Goal: Transaction & Acquisition: Obtain resource

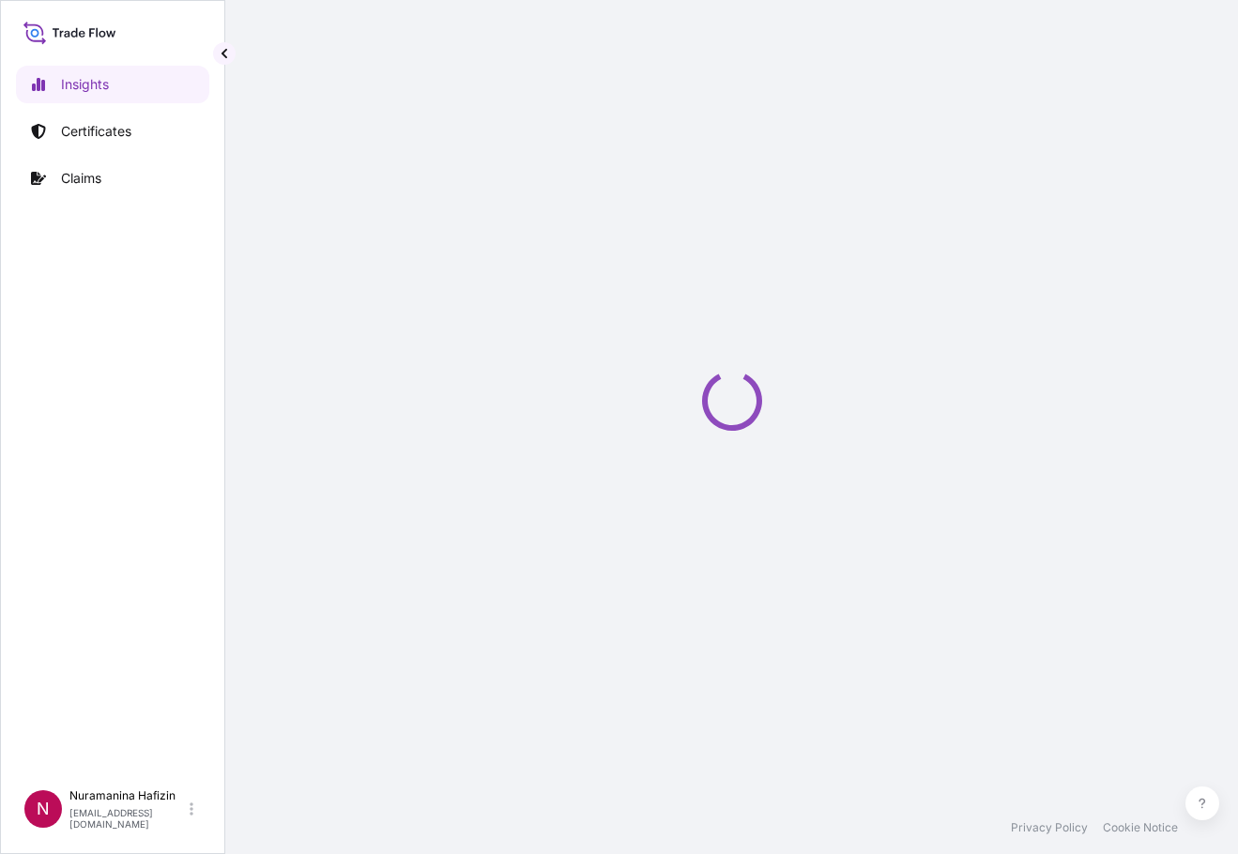
select select "2025"
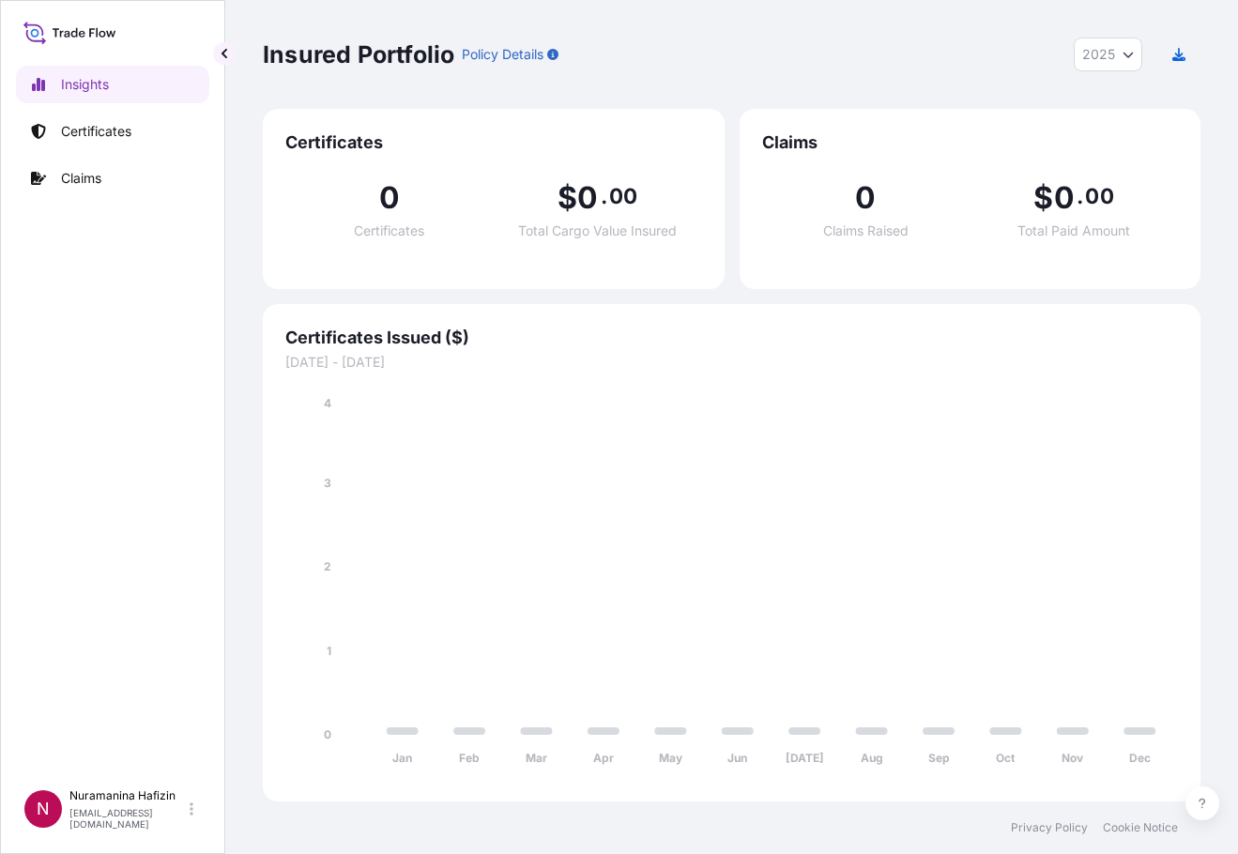
drag, startPoint x: 101, startPoint y: 345, endPoint x: 113, endPoint y: 252, distance: 94.5
click at [101, 345] on div "Insights Certificates Claims" at bounding box center [112, 414] width 193 height 731
click at [107, 121] on link "Certificates" at bounding box center [112, 132] width 193 height 38
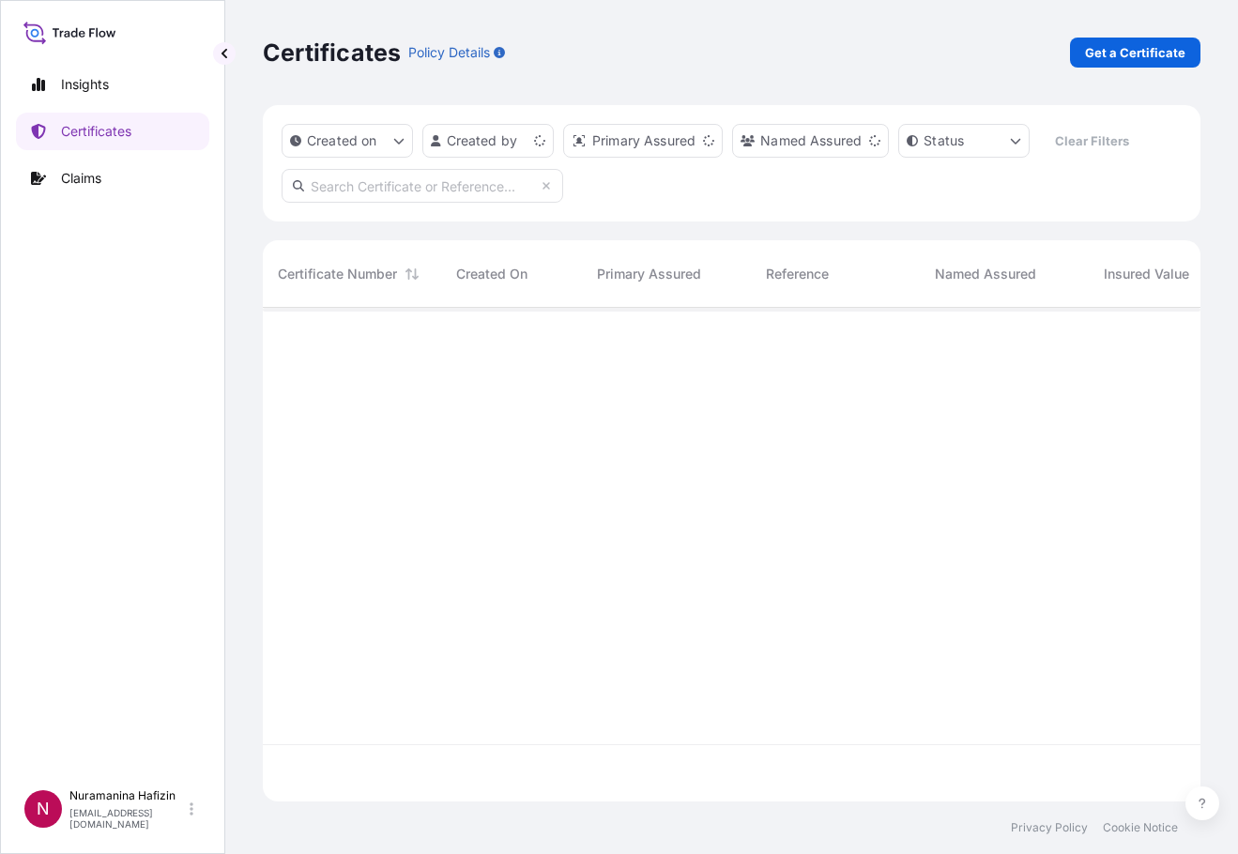
scroll to position [490, 924]
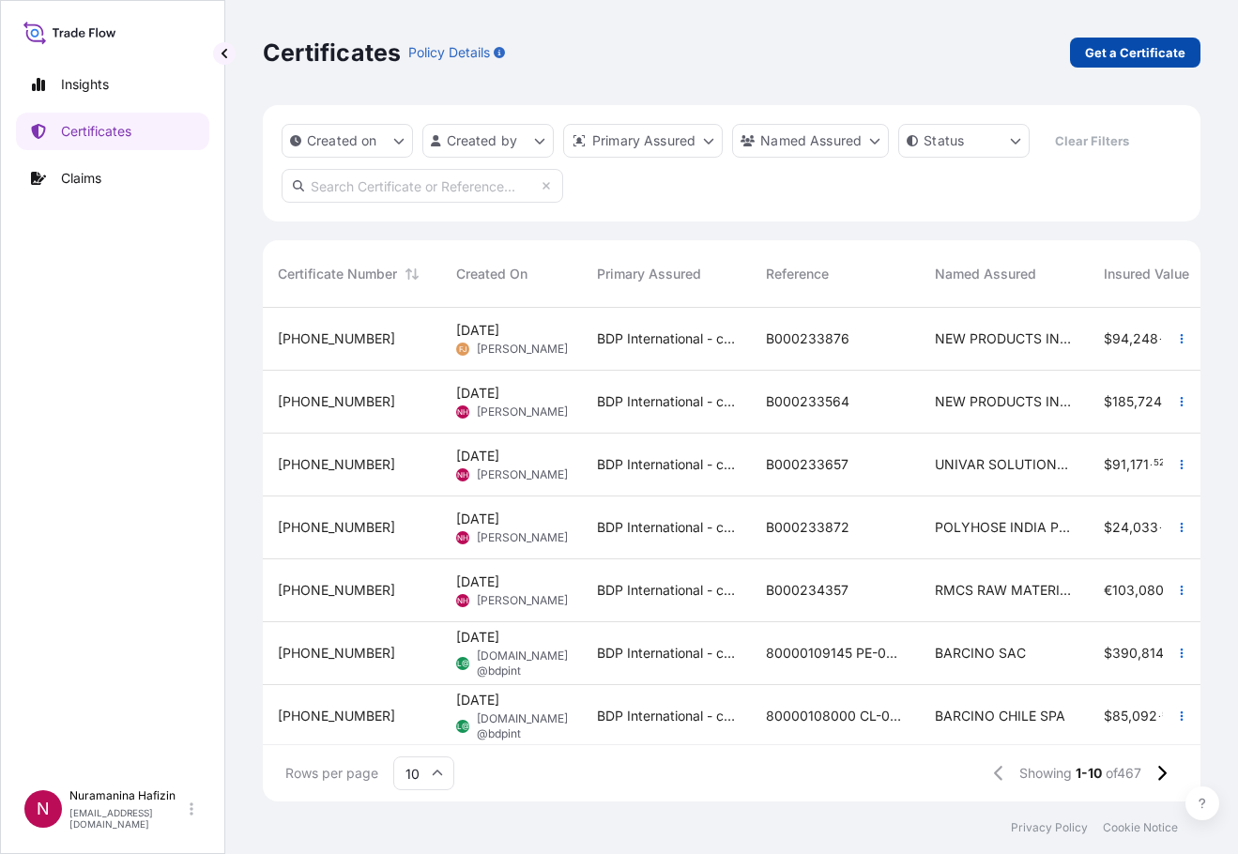
click at [1097, 59] on p "Get a Certificate" at bounding box center [1135, 52] width 100 height 19
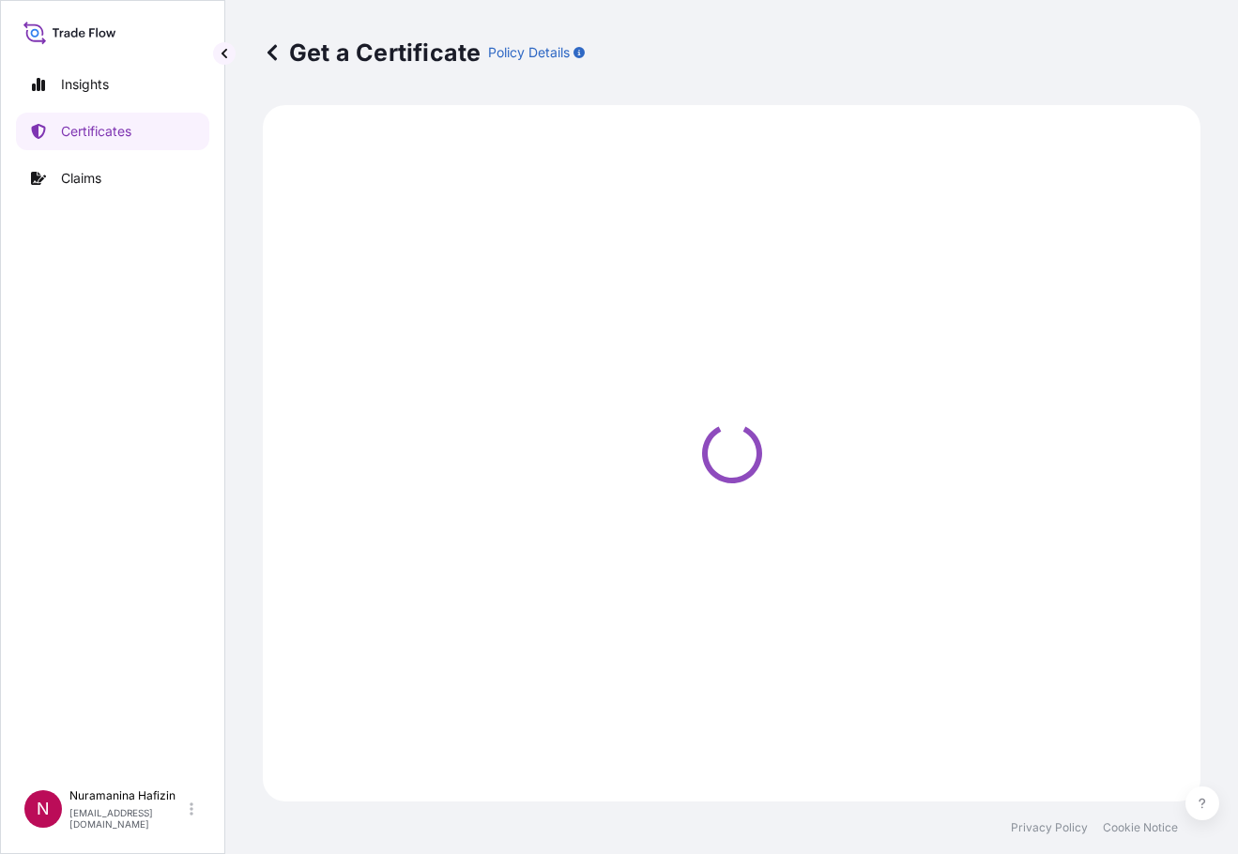
select select "Barge"
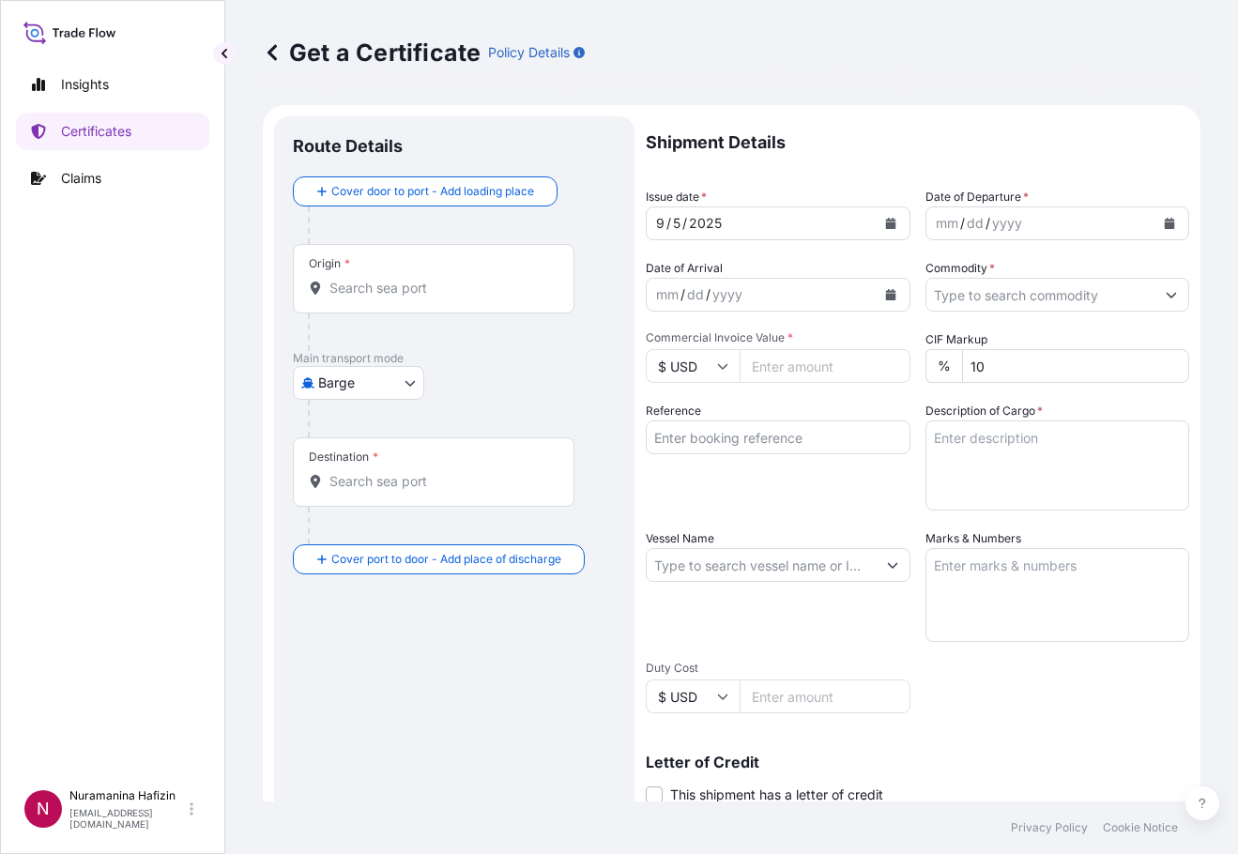
drag, startPoint x: 171, startPoint y: 450, endPoint x: 226, endPoint y: 438, distance: 56.5
click at [171, 450] on div "Insights Certificates Claims" at bounding box center [112, 414] width 193 height 731
click at [1165, 227] on icon "Calendar" at bounding box center [1170, 223] width 10 height 11
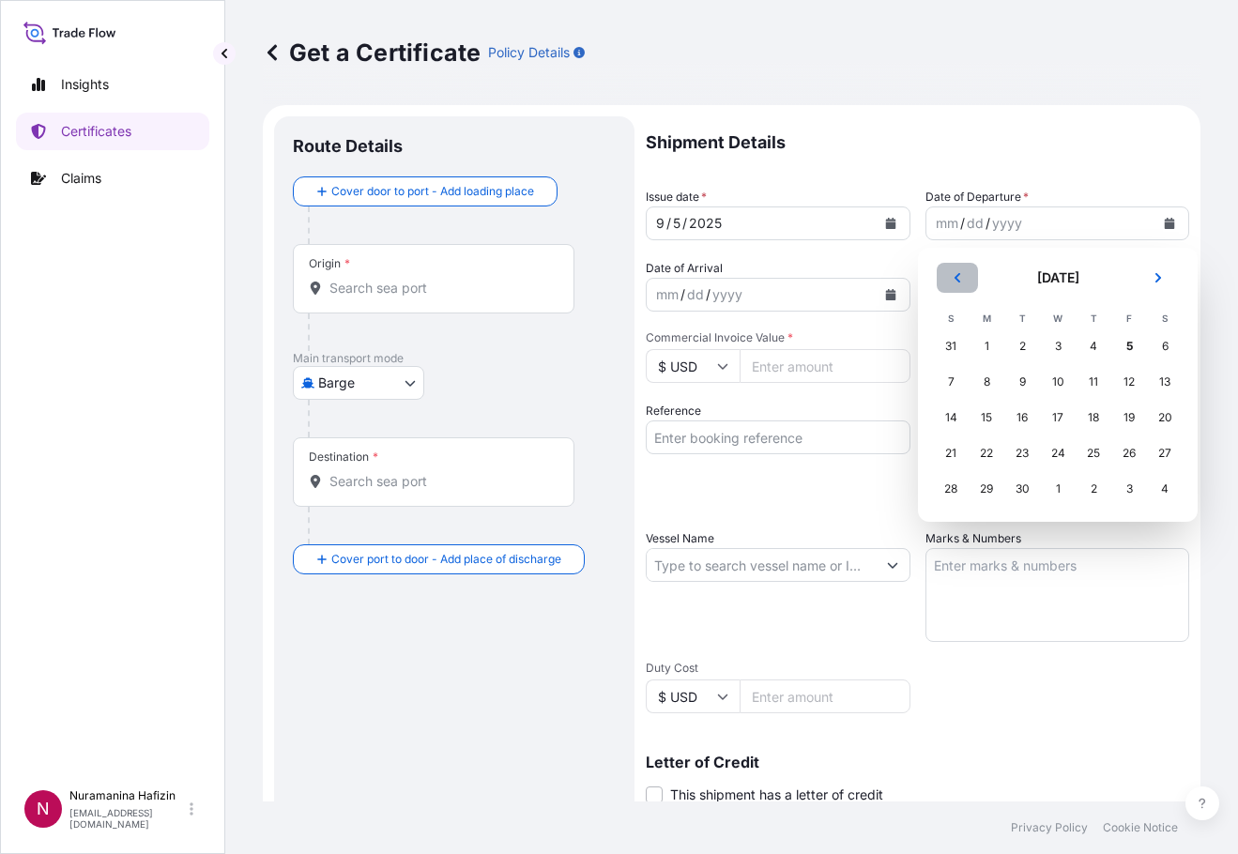
click at [964, 277] on button "Previous" at bounding box center [957, 278] width 41 height 30
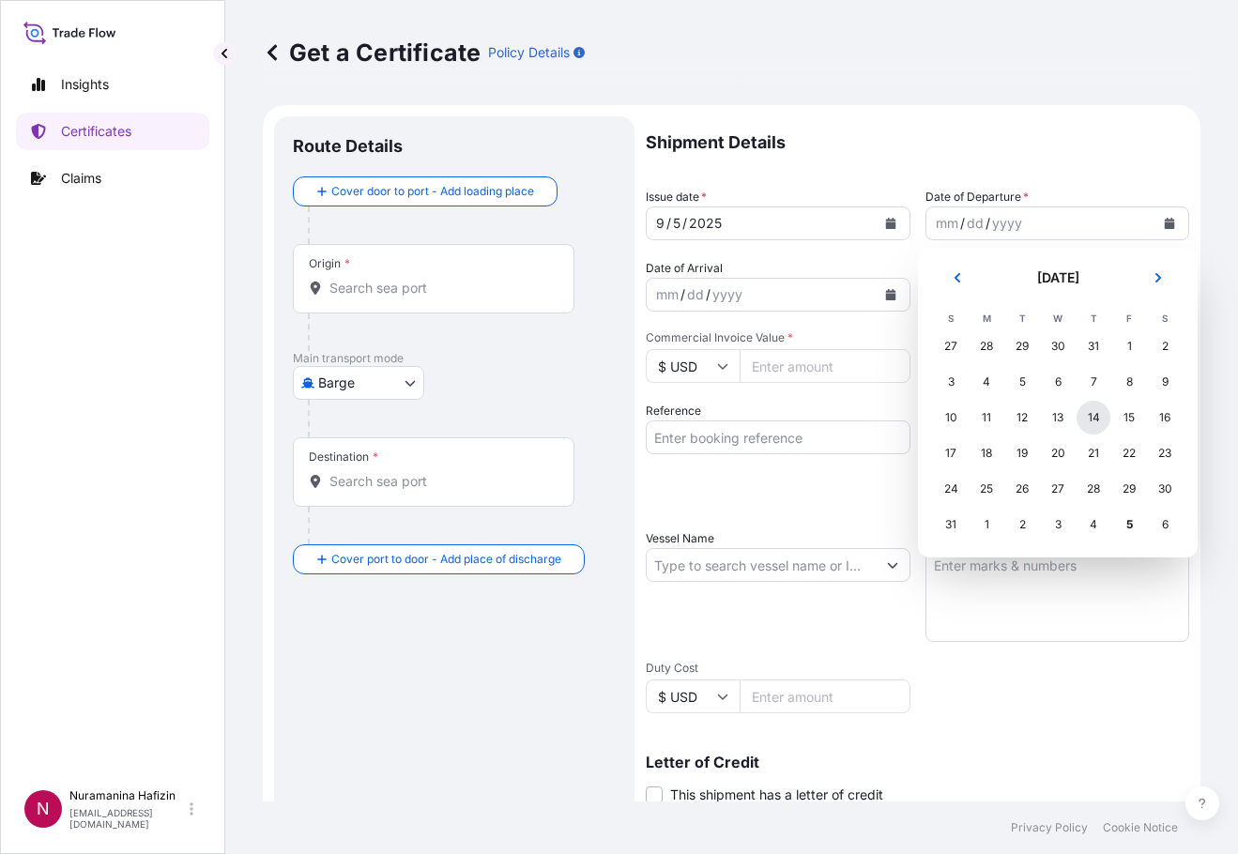
click at [1101, 421] on div "14" at bounding box center [1094, 418] width 34 height 34
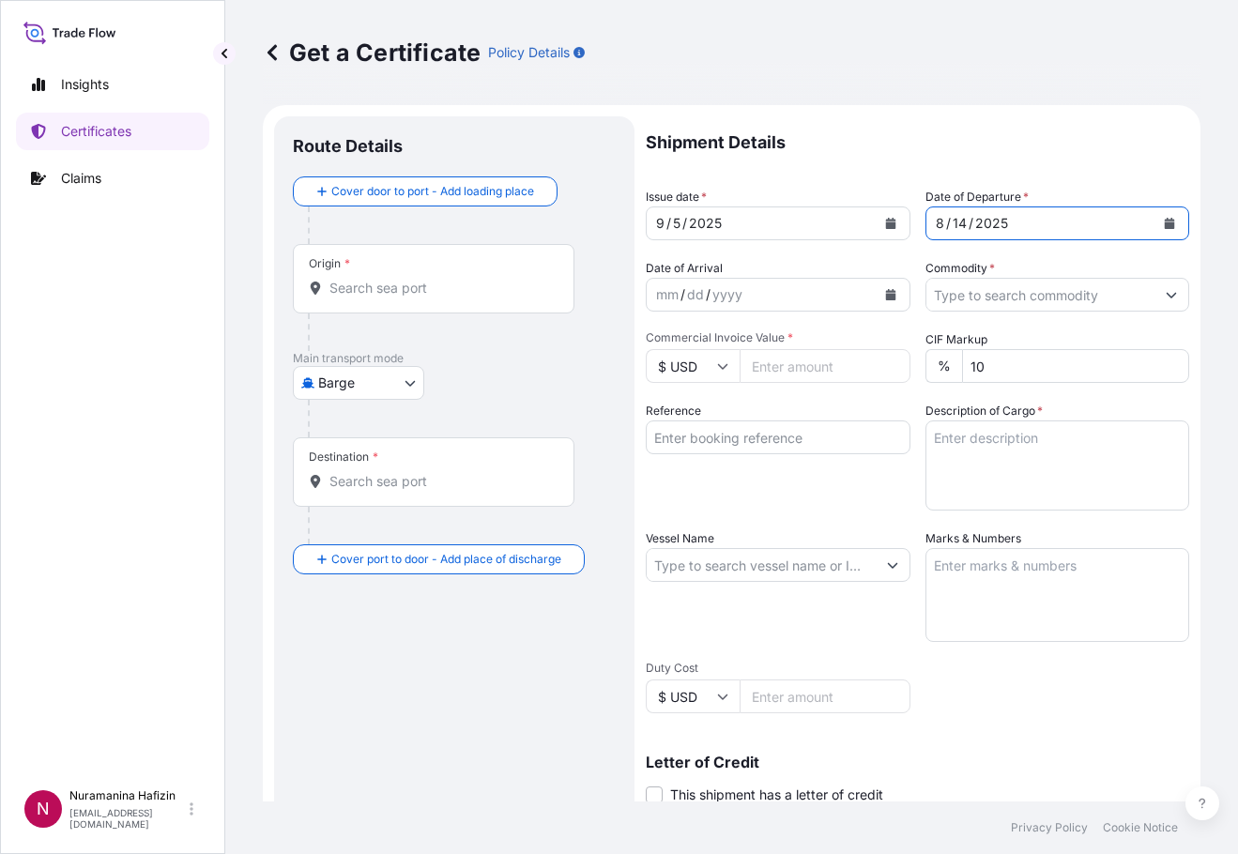
click at [885, 295] on icon "Calendar" at bounding box center [890, 294] width 10 height 11
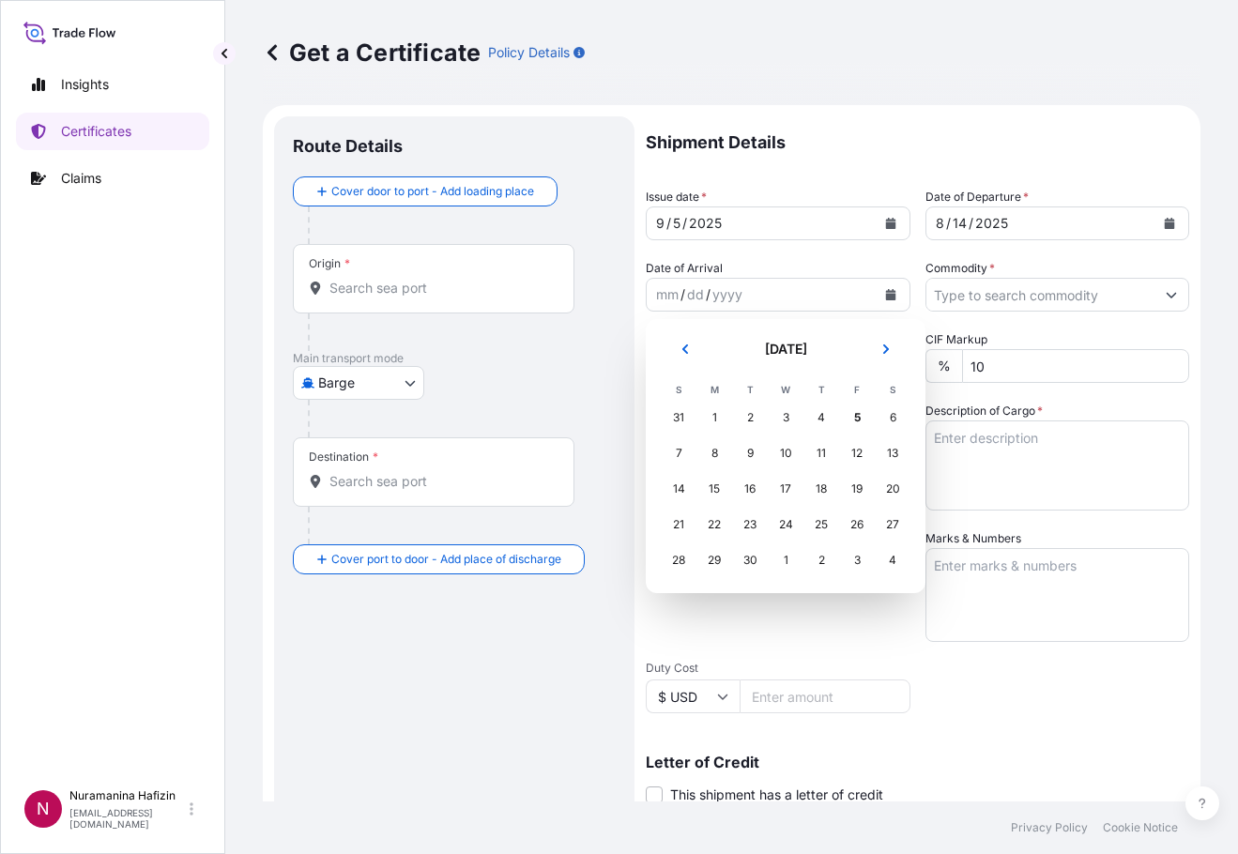
click at [722, 350] on h2 "[DATE]" at bounding box center [785, 349] width 137 height 19
click at [742, 525] on div "23" at bounding box center [750, 525] width 34 height 34
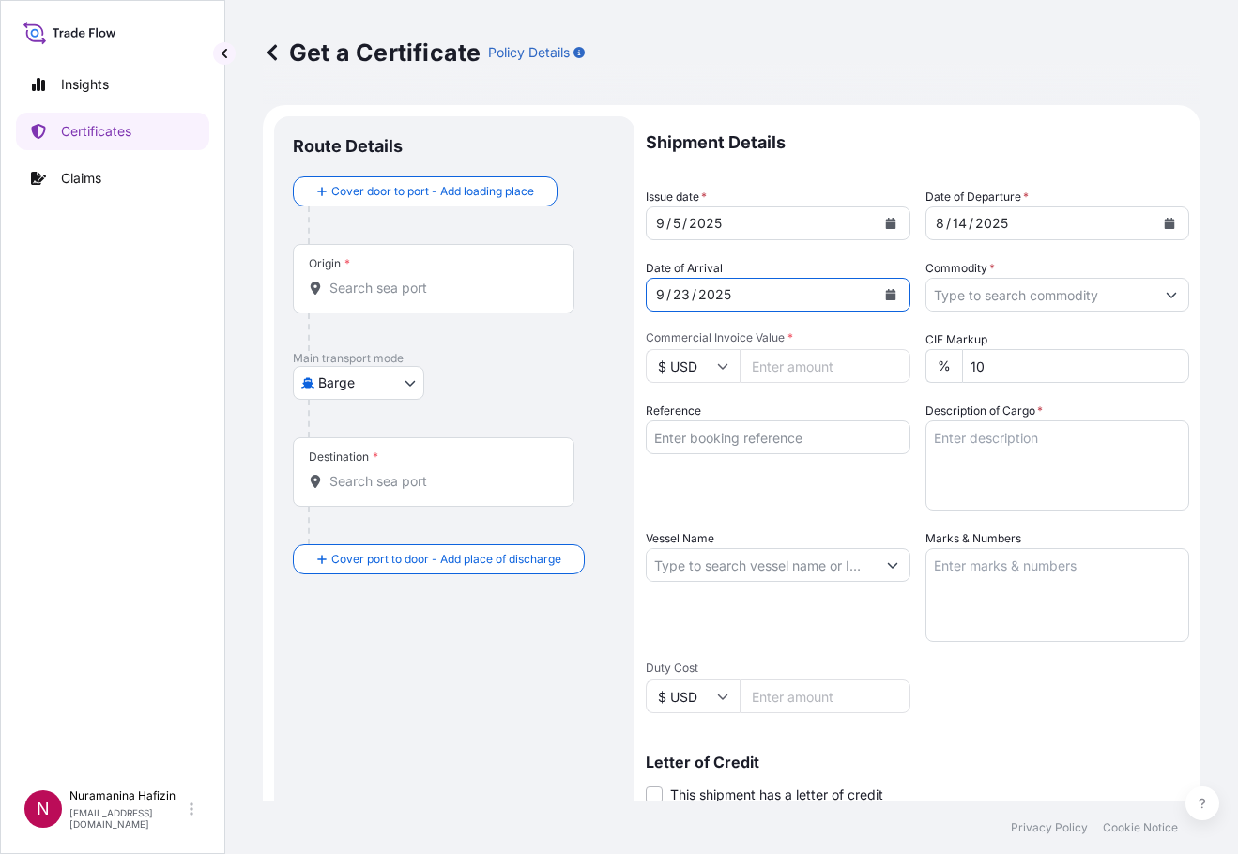
click at [1115, 297] on input "Commodity *" at bounding box center [1040, 295] width 229 height 34
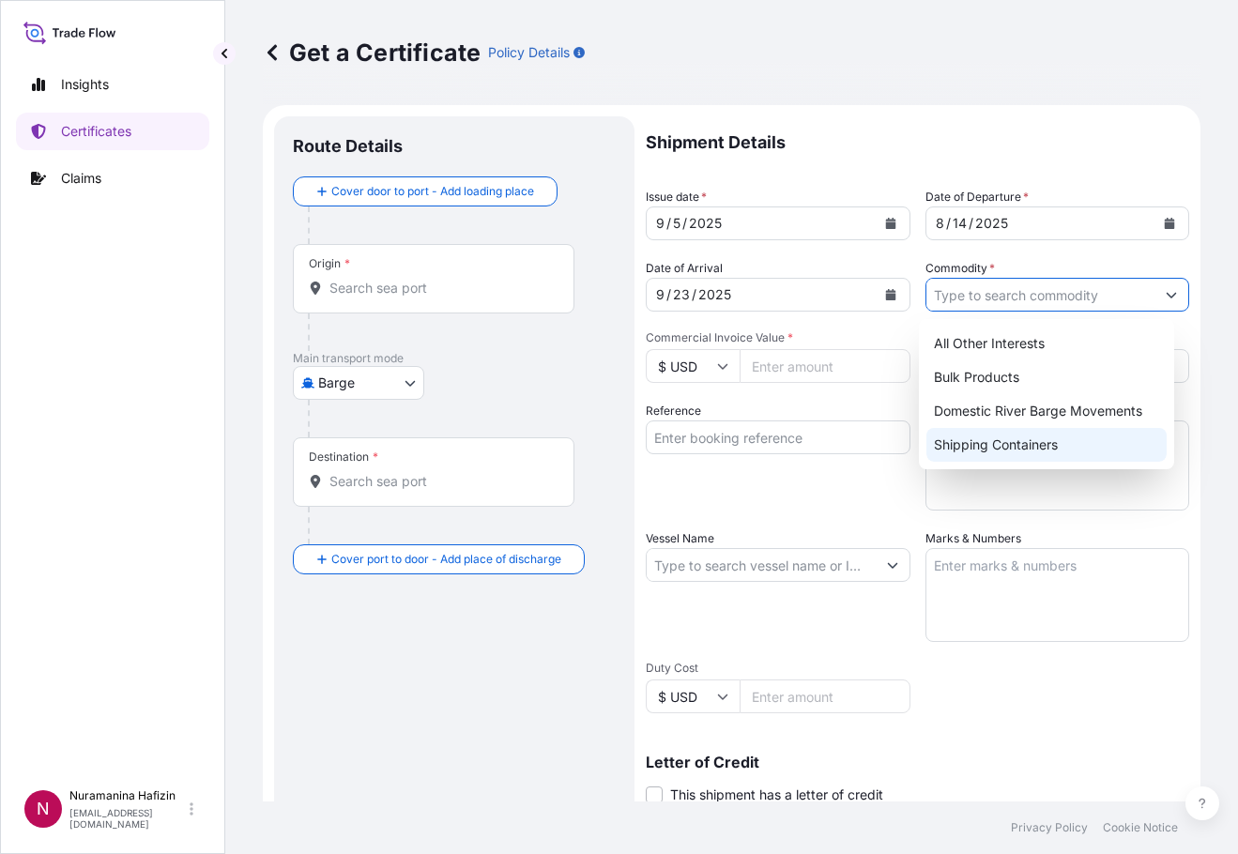
click at [1051, 440] on div "Shipping Containers" at bounding box center [1046, 445] width 240 height 34
type input "Shipping Containers"
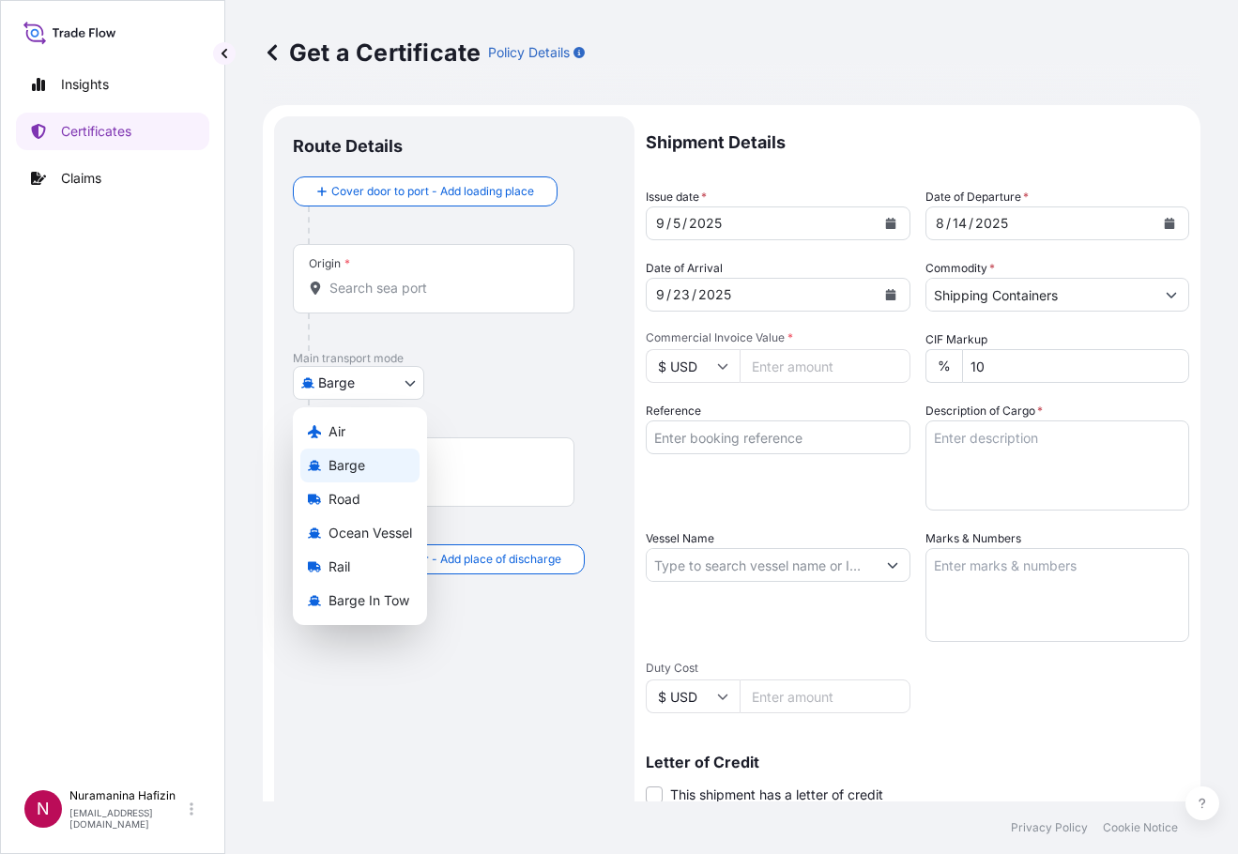
click at [398, 381] on body "Insights Certificates Claims N Nuramanina Hafizin [EMAIL_ADDRESS][DOMAIN_NAME] …" at bounding box center [619, 427] width 1238 height 854
click at [364, 534] on span "Ocean Vessel" at bounding box center [370, 533] width 84 height 19
select select "Ocean Vessel"
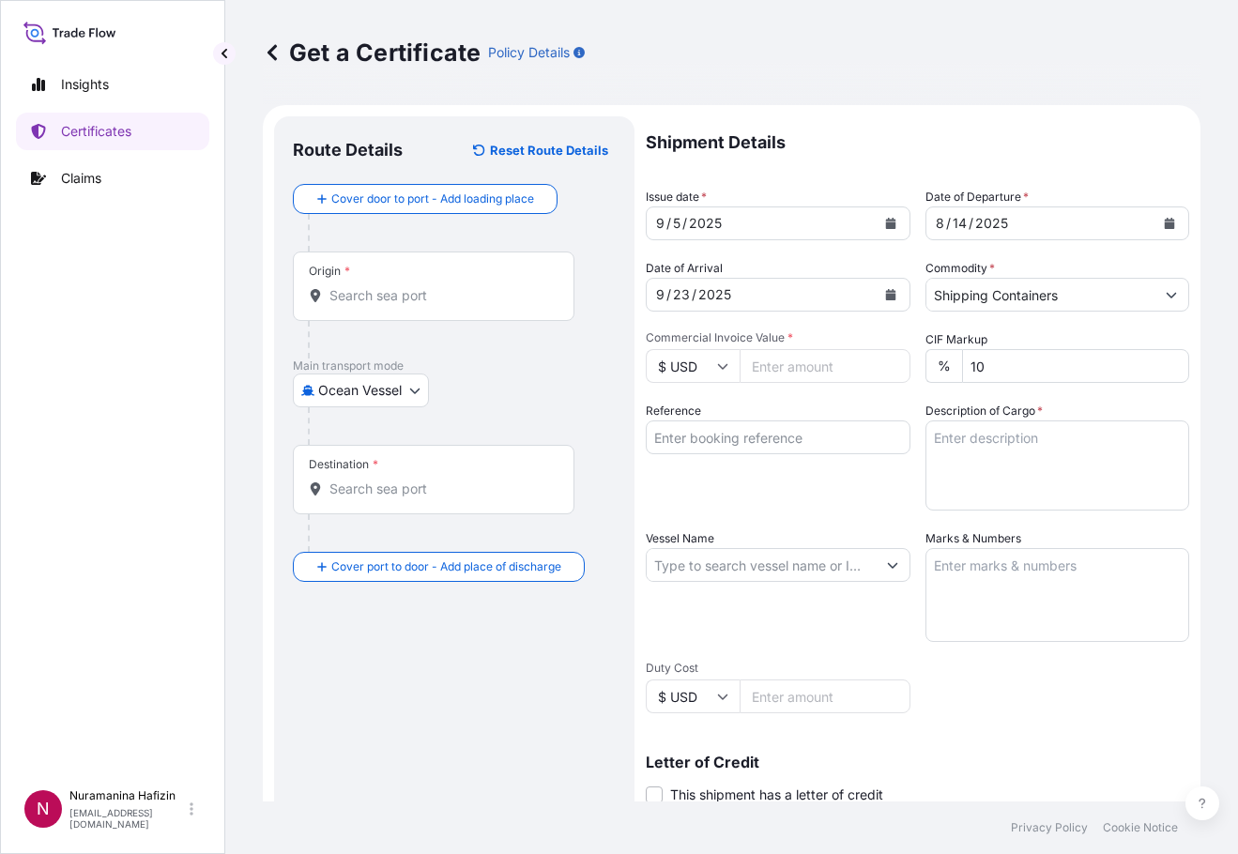
click at [391, 291] on input "Origin *" at bounding box center [439, 295] width 221 height 19
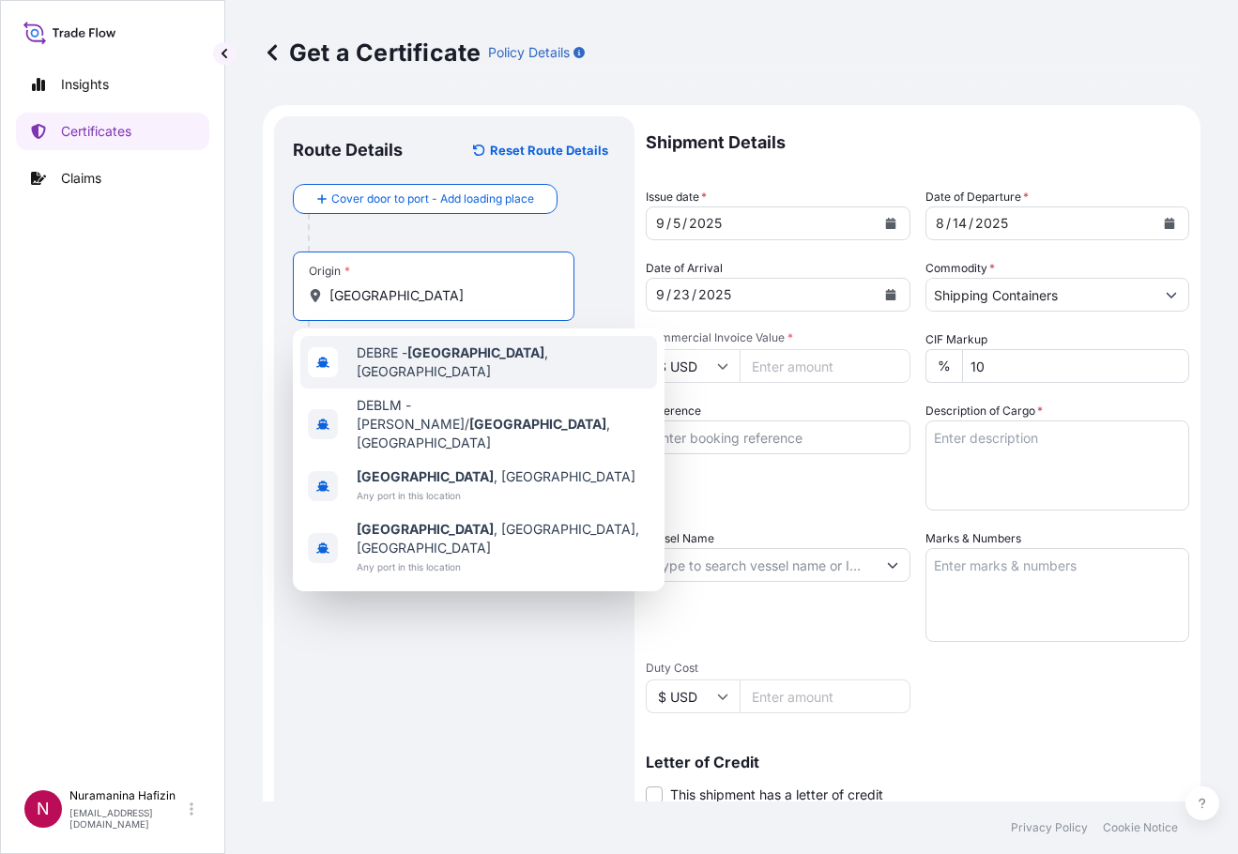
click at [409, 355] on span "DEBRE - [GEOGRAPHIC_DATA] , [GEOGRAPHIC_DATA]" at bounding box center [503, 363] width 293 height 38
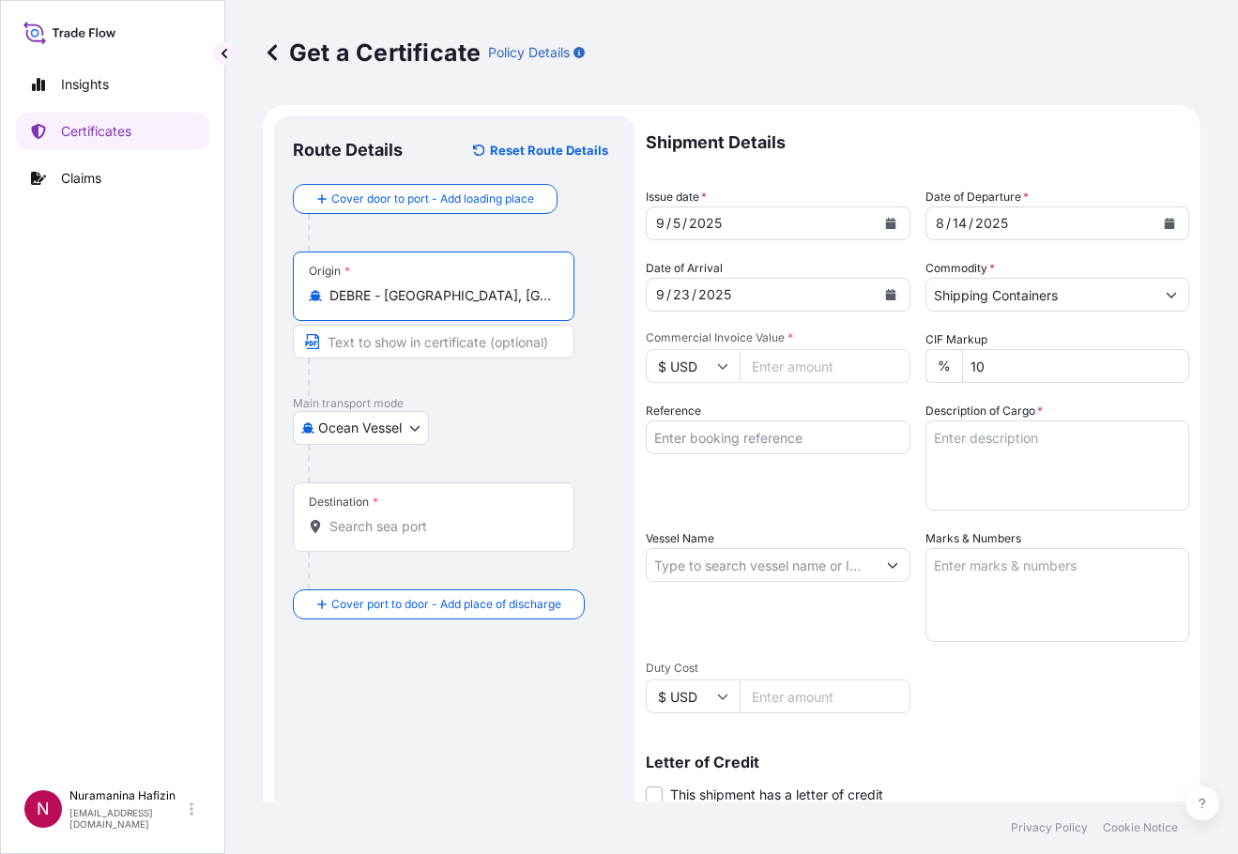
type input "DEBRE - [GEOGRAPHIC_DATA], [GEOGRAPHIC_DATA]"
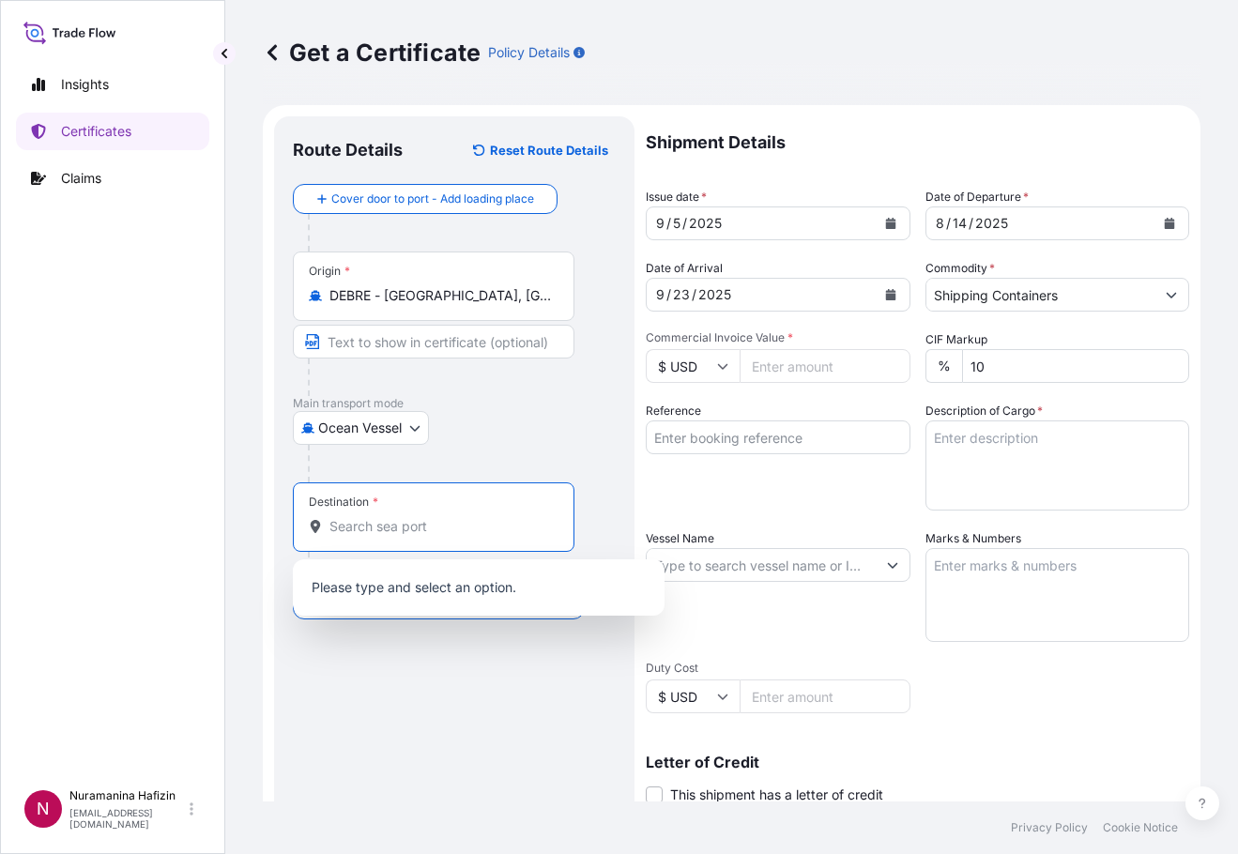
click at [382, 523] on input "Destination *" at bounding box center [439, 526] width 221 height 19
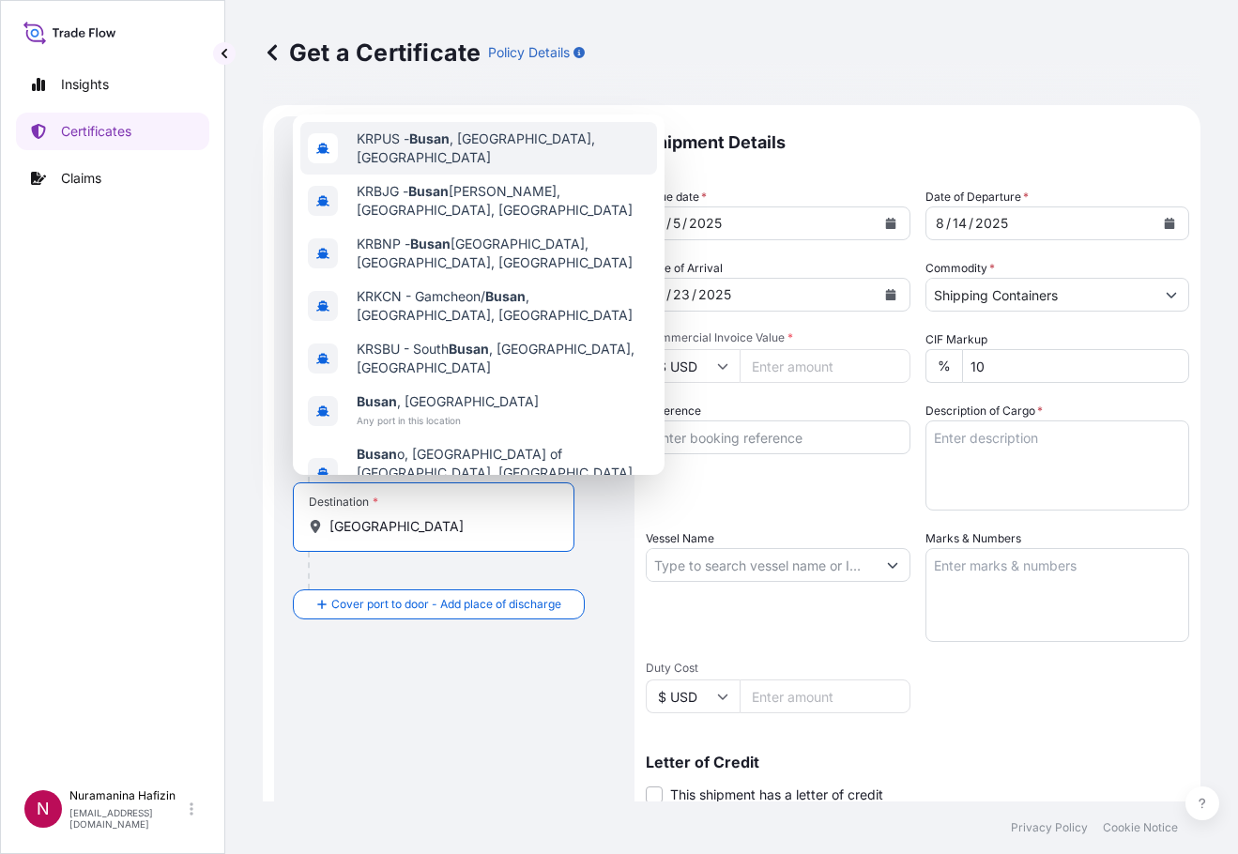
click at [391, 163] on span "KRPUS - [GEOGRAPHIC_DATA] , [GEOGRAPHIC_DATA], [GEOGRAPHIC_DATA]" at bounding box center [503, 149] width 293 height 38
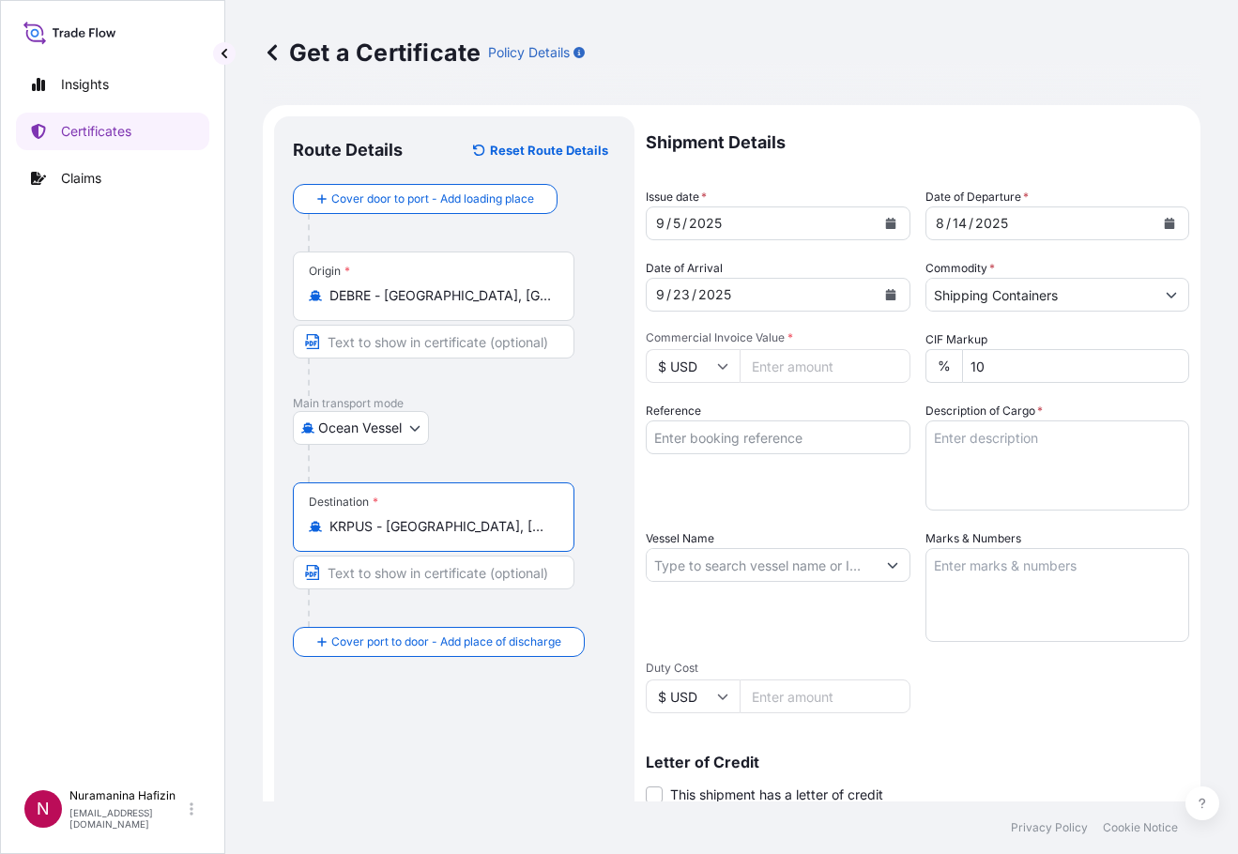
type input "KRPUS - [GEOGRAPHIC_DATA], [GEOGRAPHIC_DATA], [GEOGRAPHIC_DATA]"
click at [696, 569] on input "Vessel Name" at bounding box center [761, 565] width 229 height 34
paste input "HMM HAMBURG"
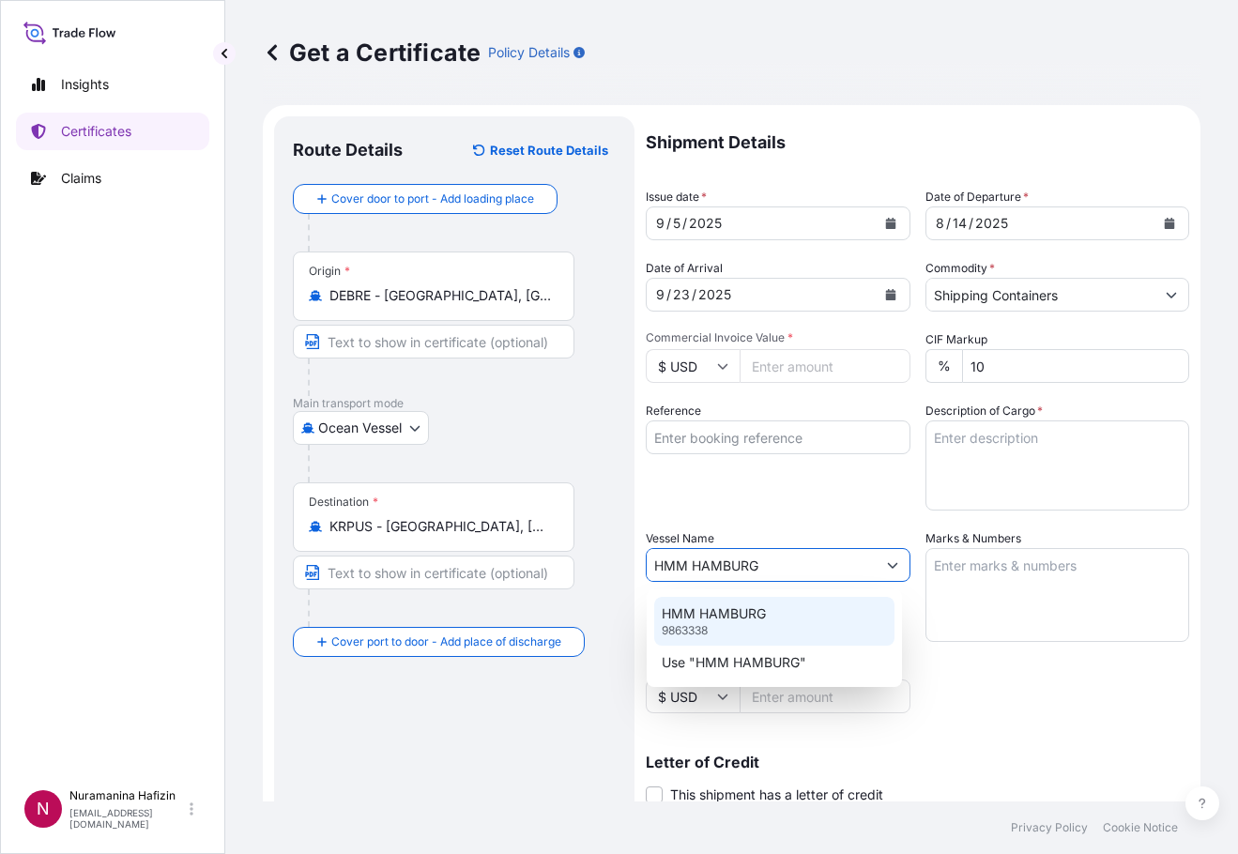
click at [698, 609] on p "HMM HAMBURG" at bounding box center [714, 613] width 104 height 19
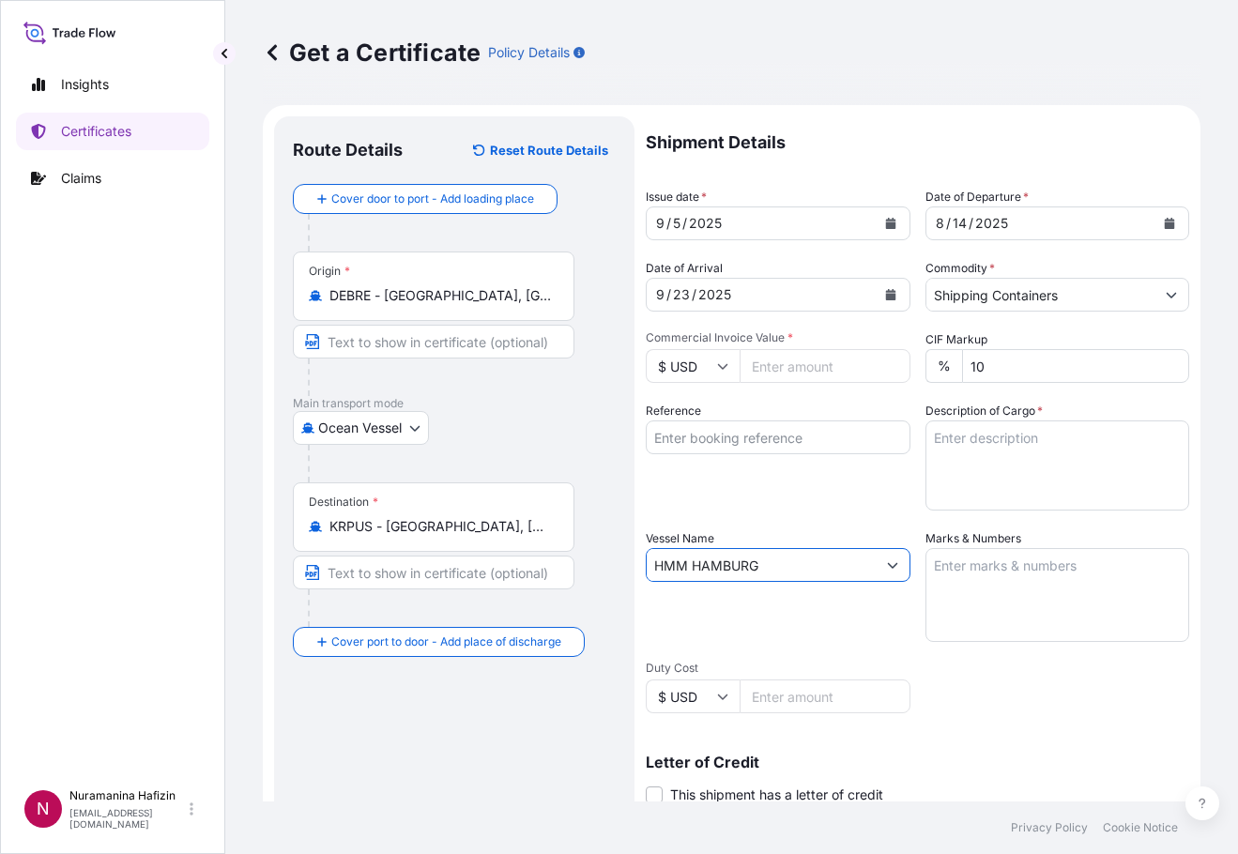
type input "HMM HAMBURG"
click at [68, 510] on div "Insights Certificates Claims" at bounding box center [112, 414] width 193 height 731
click at [706, 437] on input "Reference" at bounding box center [778, 437] width 265 height 34
paste input "B000233290"
type input "B000233290"
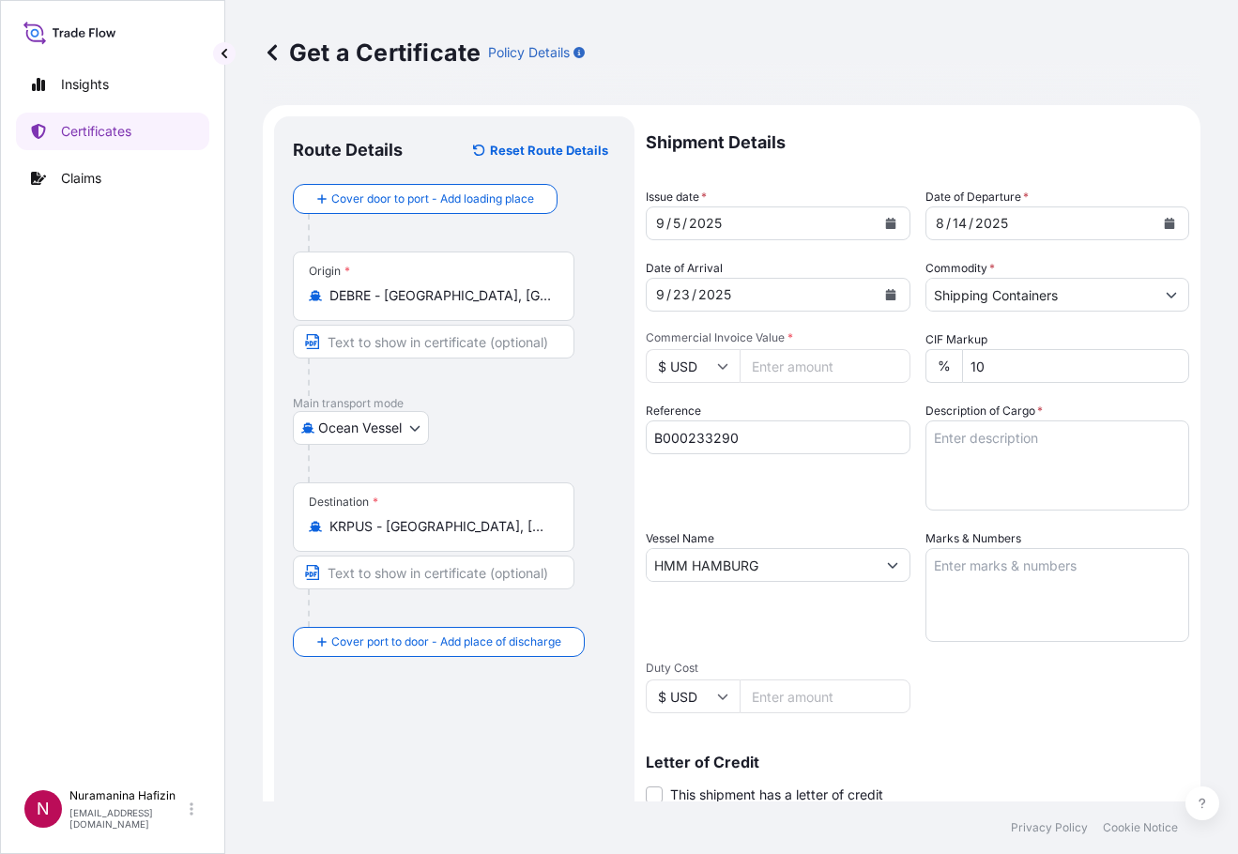
drag, startPoint x: 673, startPoint y: 39, endPoint x: 705, endPoint y: 23, distance: 36.1
click at [673, 39] on div "Get a Certificate Policy Details" at bounding box center [732, 53] width 938 height 30
click at [781, 366] on input "Commercial Invoice Value *" at bounding box center [825, 366] width 171 height 34
paste input "62772.27"
type input "62772.27"
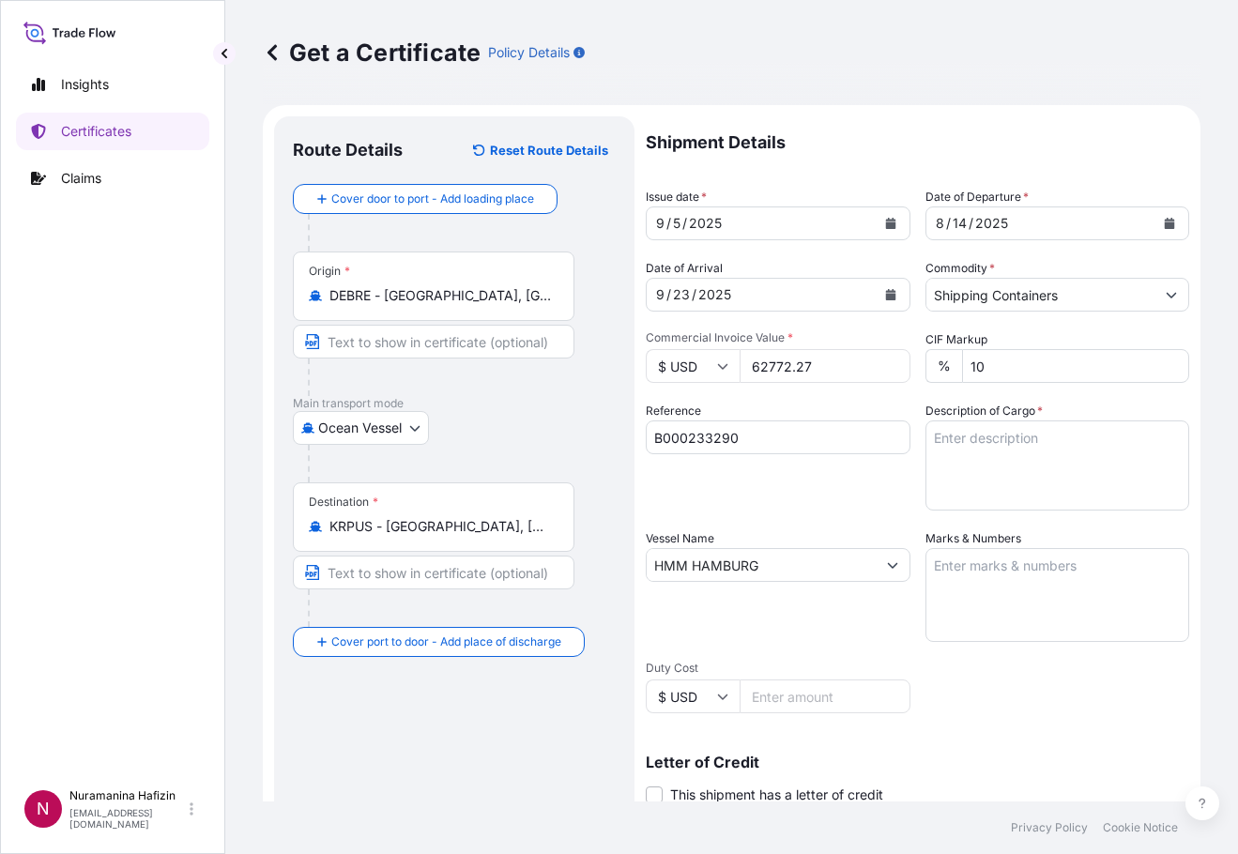
click at [112, 533] on div "Insights Certificates Claims" at bounding box center [112, 414] width 193 height 731
click at [958, 435] on textarea "Description of Cargo *" at bounding box center [1057, 465] width 265 height 90
paste textarea "BAG LOADED INTO 1 40' CONTAINER(S) LANCO(TM) A 1601, BAG"
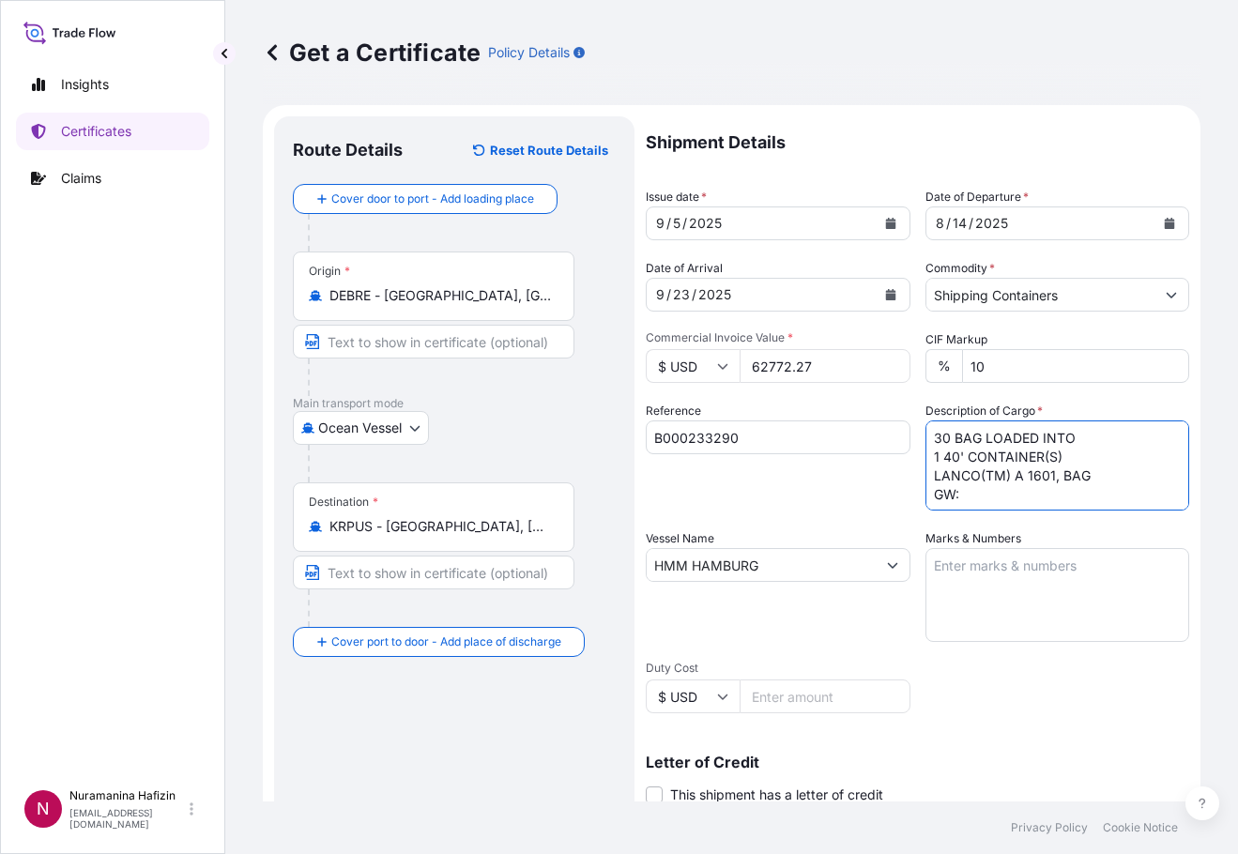
scroll to position [11, 0]
click at [100, 531] on div "Insights Certificates Claims" at bounding box center [112, 414] width 193 height 731
click at [977, 474] on textarea "30 BAG LOADED INTO 1 40' CONTAINER(S) LANCO(TM) A 1601, BAG GW: NW:" at bounding box center [1057, 465] width 265 height 90
paste textarea "456.0000"
drag, startPoint x: 139, startPoint y: 533, endPoint x: 150, endPoint y: 538, distance: 12.2
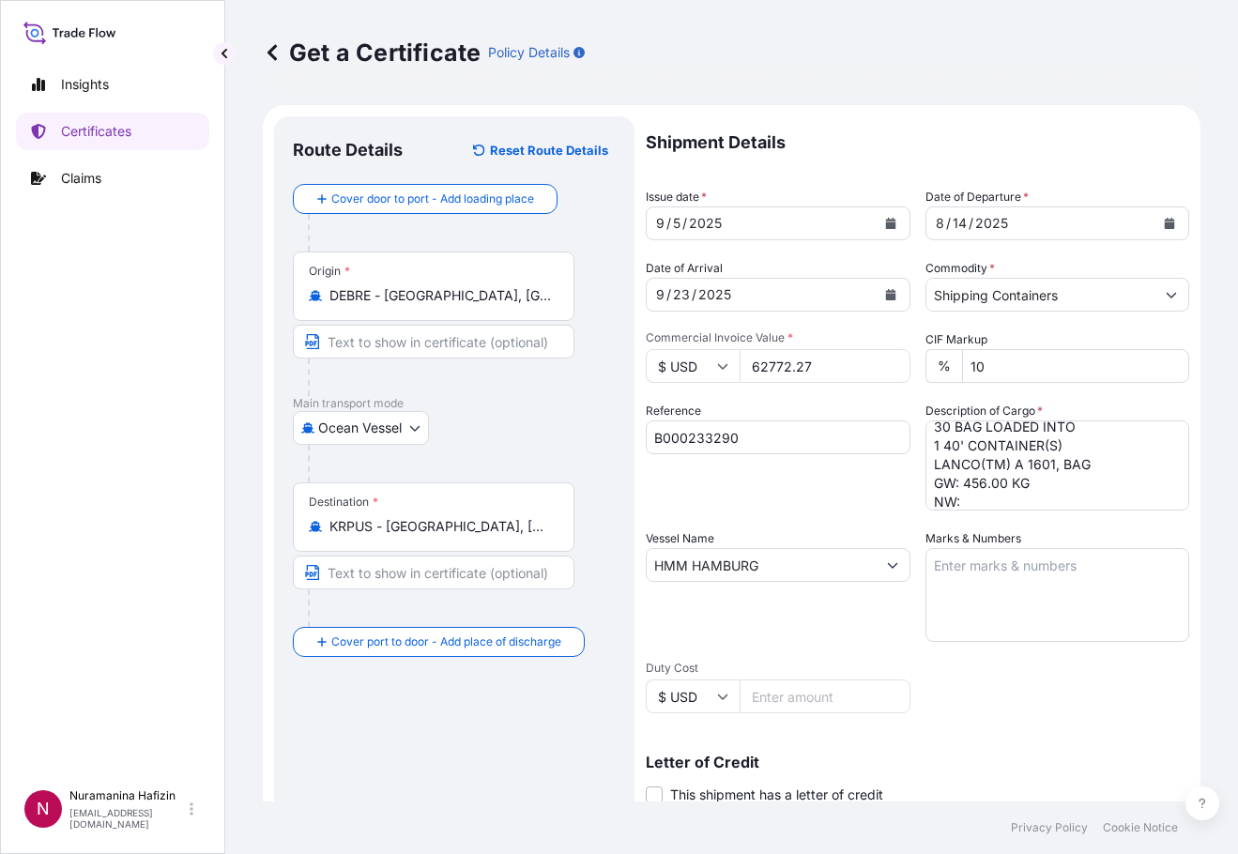
click at [139, 533] on div "Insights Certificates Claims" at bounding box center [112, 414] width 193 height 731
click at [976, 503] on textarea "30 BAG LOADED INTO 1 40' CONTAINER(S) LANCO(TM) A 1601, BAG GW: 456.00 KG NW:" at bounding box center [1057, 465] width 265 height 90
paste textarea "450.0000"
click at [186, 525] on div "Insights Certificates Claims" at bounding box center [112, 414] width 193 height 731
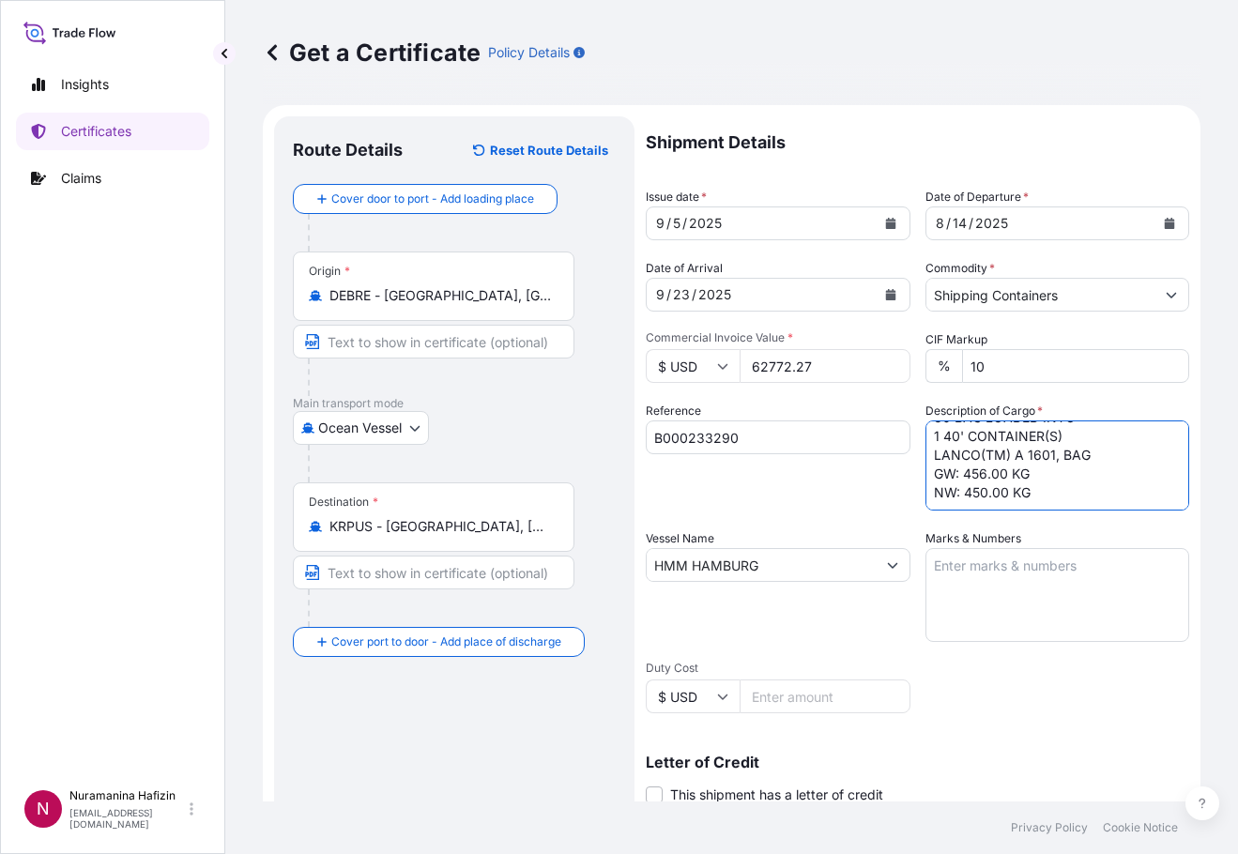
click at [940, 494] on textarea "30 BAG LOADED INTO 1 40' CONTAINER(S) LANCO(TM) A 1601, BAG GW: 456.00 KG NW: 4…" at bounding box center [1057, 465] width 265 height 90
paste textarea "400.0000"
click at [940, 494] on textarea "30 BAG LOADED INTO 1 40' CONTAINER(S) LANCO(TM) A 1601, BAG GW: 456.00 KG NW: 4…" at bounding box center [1057, 465] width 265 height 90
click at [940, 485] on textarea "30 BAG LOADED INTO 1 40' CONTAINER(S) LANCO(TM) A 1601, BAG GW: 456.00 KG NW: 4…" at bounding box center [1057, 465] width 265 height 90
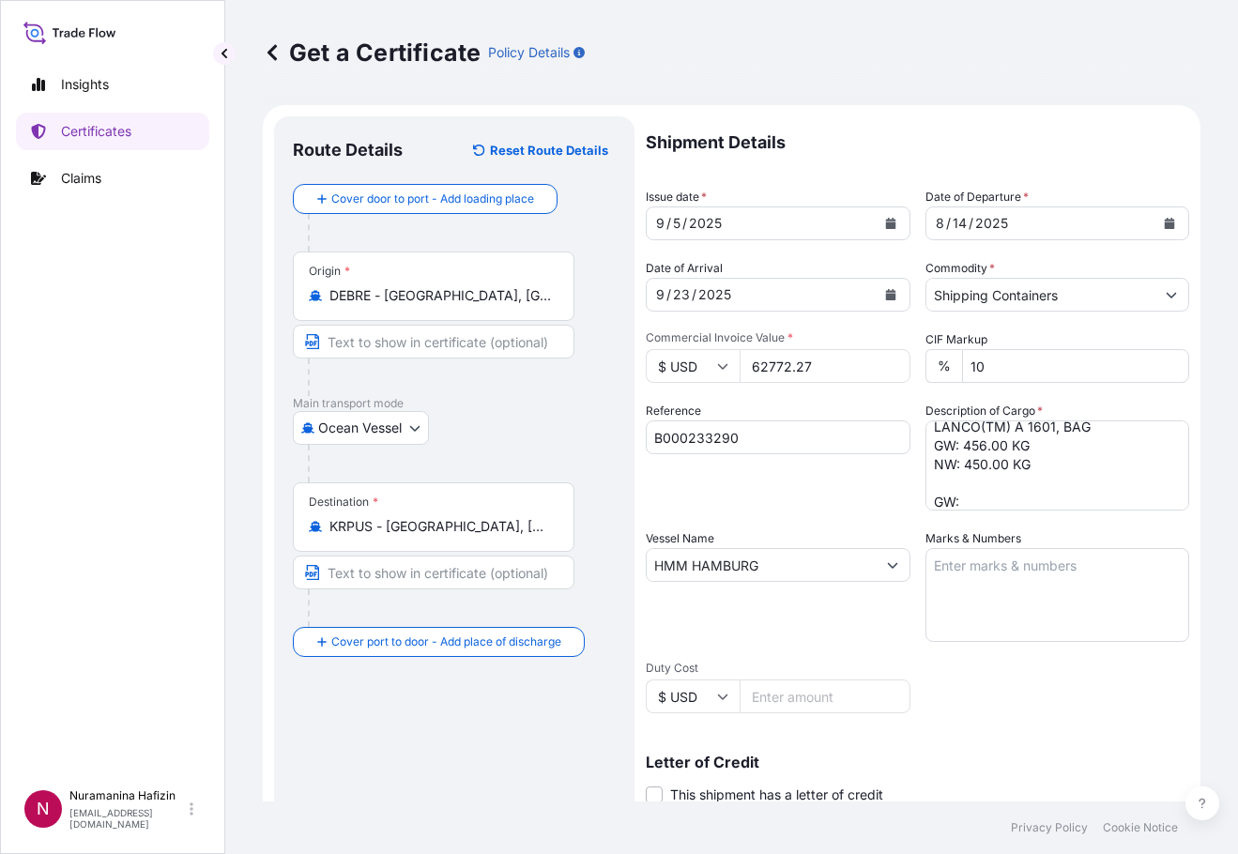
click at [100, 610] on div "Insights Certificates Claims" at bounding box center [112, 414] width 193 height 731
click at [985, 500] on textarea "30 BAG LOADED INTO 1 40' CONTAINER(S) LANCO(TM) A 1601, BAG GW: 456.00 KG NW: 4…" at bounding box center [1057, 465] width 265 height 90
paste textarea "444.8000"
click at [1016, 490] on textarea "30 BAG LOADED INTO 1 40' CONTAINER(S) LANCO(TM) A 1601, BAG GW: 456.00 KG NW: 4…" at bounding box center [1057, 465] width 265 height 90
click at [177, 392] on div "Insights Certificates Claims" at bounding box center [112, 414] width 193 height 731
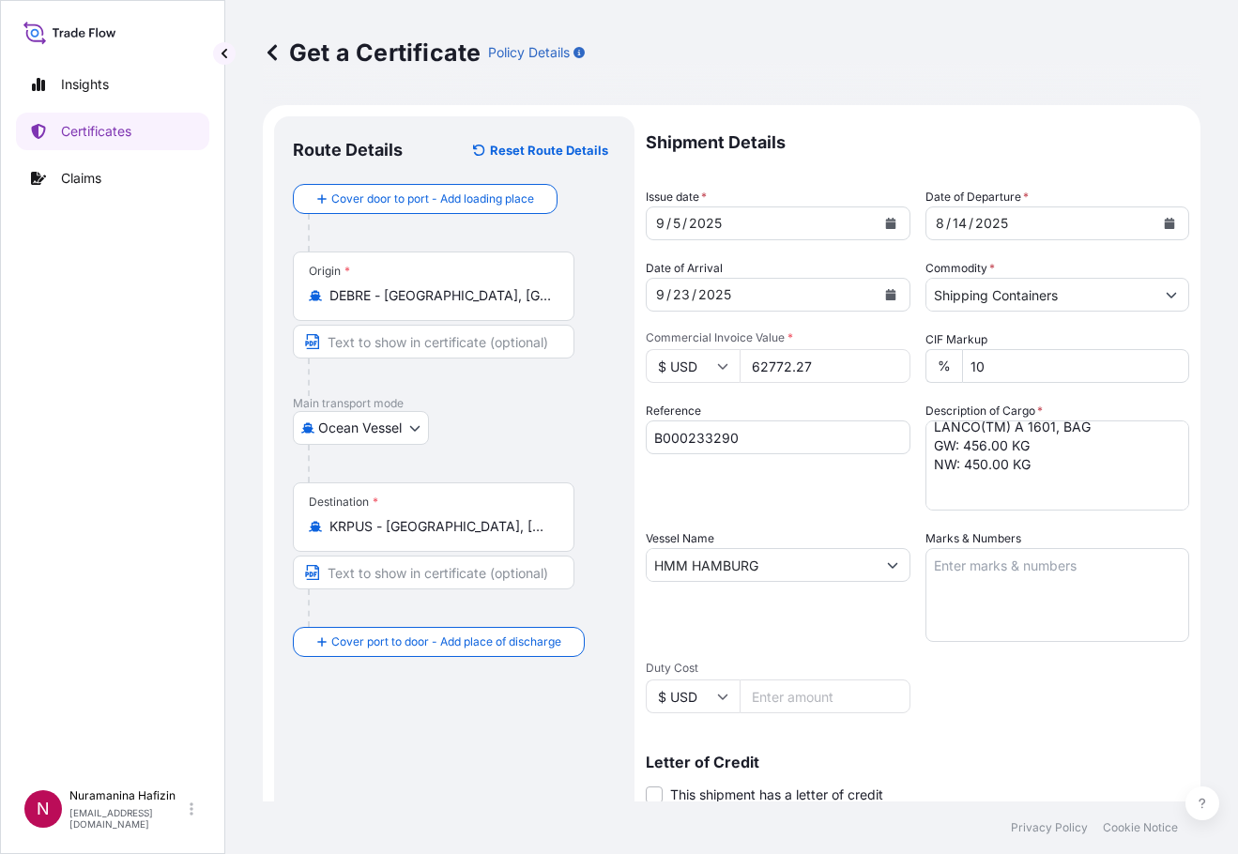
scroll to position [96, 0]
click at [1017, 455] on textarea "30 BAG LOADED INTO 1 40' CONTAINER(S) LANCO(TM) A 1601, BAG GW: 456.00 KG NW: 4…" at bounding box center [1057, 465] width 265 height 90
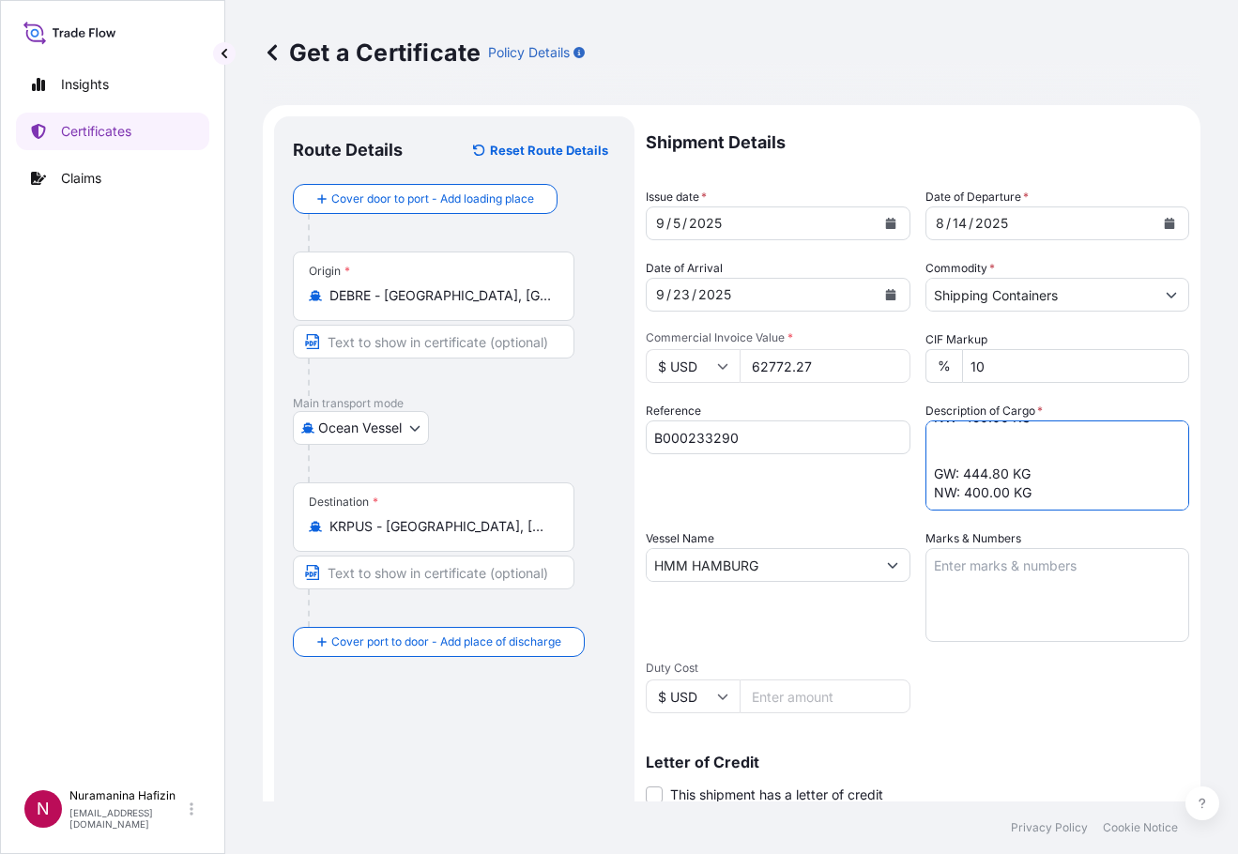
paste textarea "PAIL LOADED INTO 1 40' CONTAINER(S) LANCO(TM) FLOW L, PAIL"
click at [930, 451] on textarea "30 BAG LOADED INTO 1 40' CONTAINER(S) LANCO(TM) A 1601, BAG GW: 456.00 KG NW: 4…" at bounding box center [1057, 465] width 265 height 90
click at [927, 450] on textarea "30 BAG LOADED INTO 1 40' CONTAINER(S) LANCO(TM) A 1601, BAG GW: 456.00 KG NW: 4…" at bounding box center [1057, 465] width 265 height 90
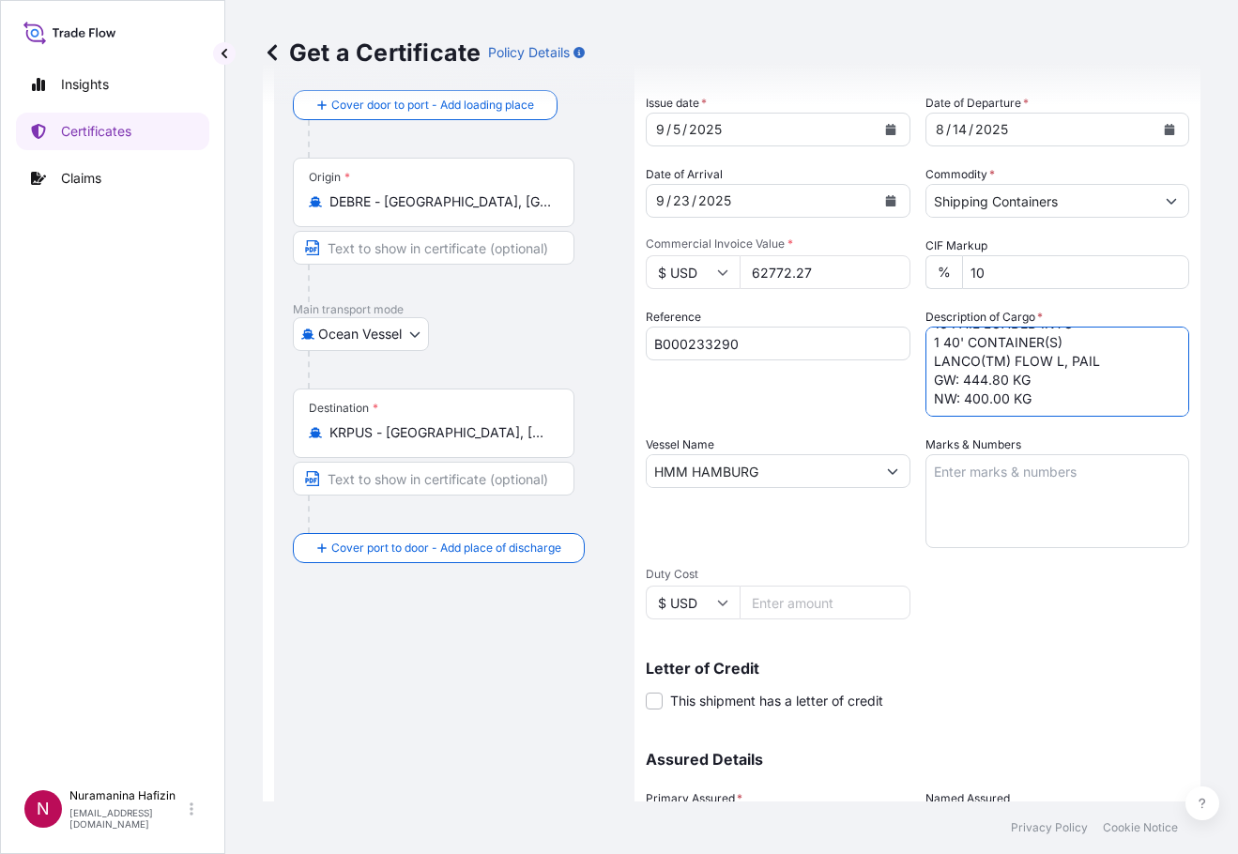
click at [1034, 398] on textarea "30 BAG LOADED INTO 1 40' CONTAINER(S) LANCO(TM) A 1601, BAG GW: 456.00 KG NW: 4…" at bounding box center [1057, 372] width 265 height 90
click at [160, 466] on div "Insights Certificates Claims" at bounding box center [112, 414] width 193 height 731
click at [977, 412] on textarea "30 BAG LOADED INTO 1 40' CONTAINER(S) LANCO(TM) A 1601, BAG GW: 456.00 KG NW: 4…" at bounding box center [1057, 372] width 265 height 90
paste textarea "BAG LOADED INTO 1 40' CONTAINER(S) LANCO(TM) [PERSON_NAME] 2000, 40 LBS BAG"
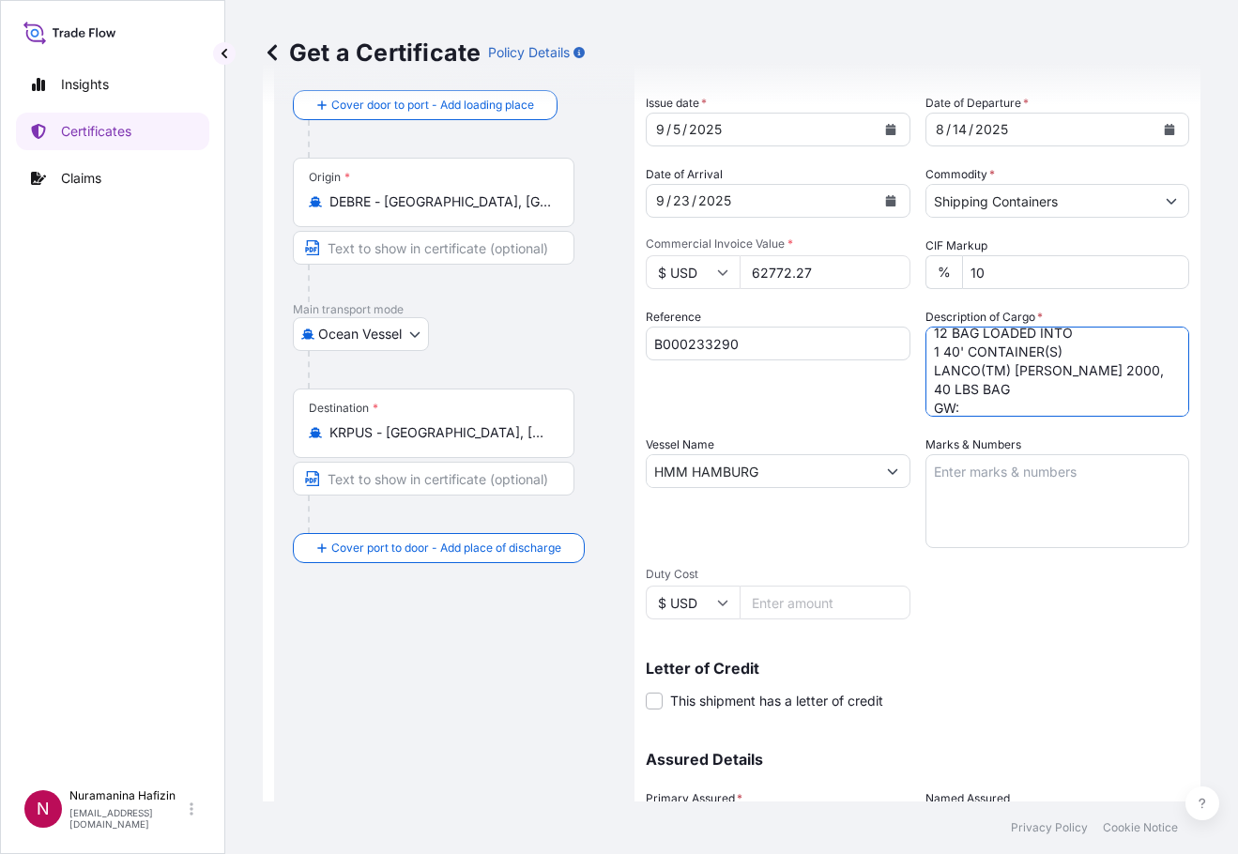
scroll to position [255, 0]
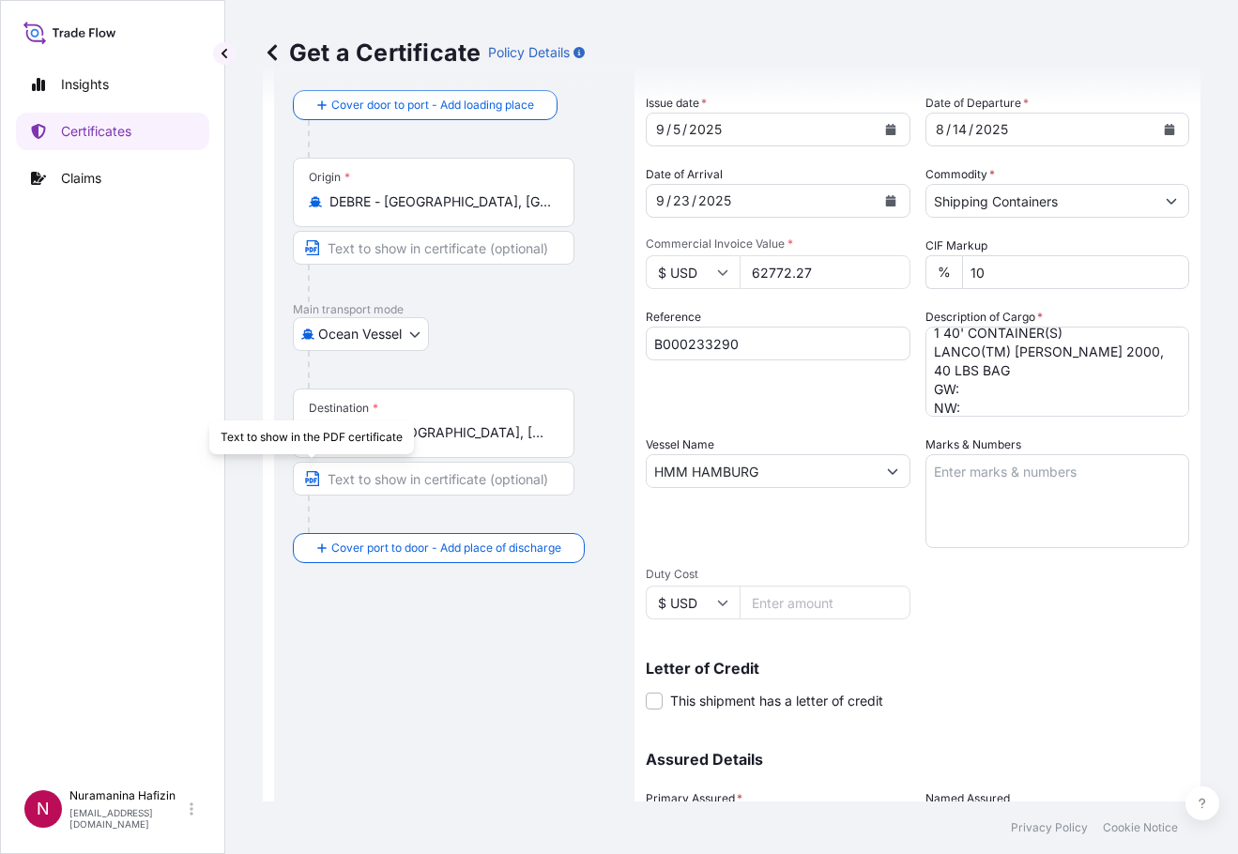
click at [169, 491] on div "Insights Certificates Claims" at bounding box center [112, 414] width 193 height 731
click at [978, 392] on textarea "30 BAG LOADED INTO 1 40' CONTAINER(S) LANCO(TM) A 1601, BAG GW: 456.00 KG NW: 4…" at bounding box center [1057, 372] width 265 height 90
paste textarea "222.0000"
drag, startPoint x: 145, startPoint y: 420, endPoint x: 170, endPoint y: 421, distance: 25.4
click at [145, 420] on div "Insights Certificates Claims" at bounding box center [112, 414] width 193 height 731
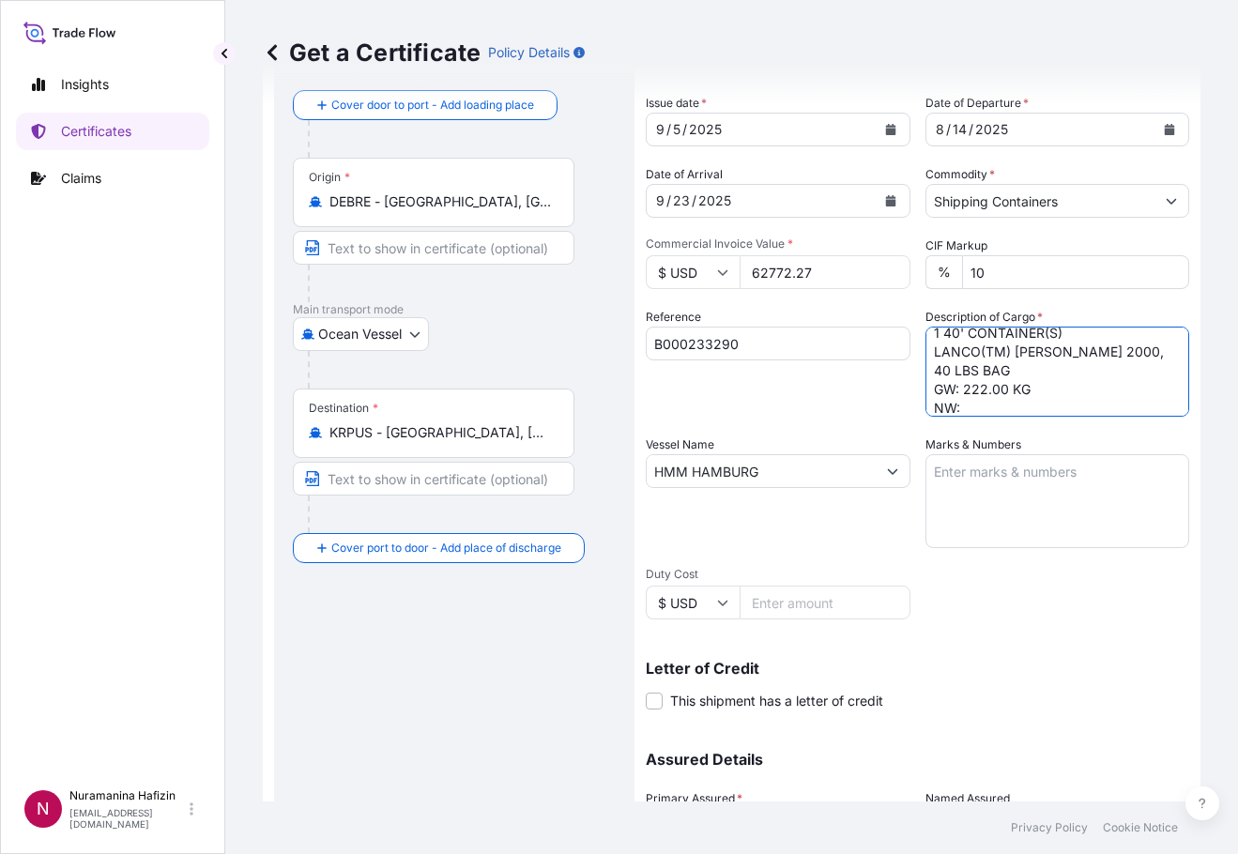
click at [964, 405] on textarea "30 BAG LOADED INTO 1 40' CONTAINER(S) LANCO(TM) A 1601, BAG GW: 456.00 KG NW: 4…" at bounding box center [1057, 372] width 265 height 90
paste textarea "216.0000"
drag, startPoint x: 147, startPoint y: 550, endPoint x: 159, endPoint y: 550, distance: 11.3
click at [147, 550] on div "Insights Certificates Claims" at bounding box center [112, 414] width 193 height 731
click at [1052, 400] on textarea "30 BAG LOADED INTO 1 40' CONTAINER(S) LANCO(TM) A 1601, BAG GW: 456.00 KG NW: 4…" at bounding box center [1057, 372] width 265 height 90
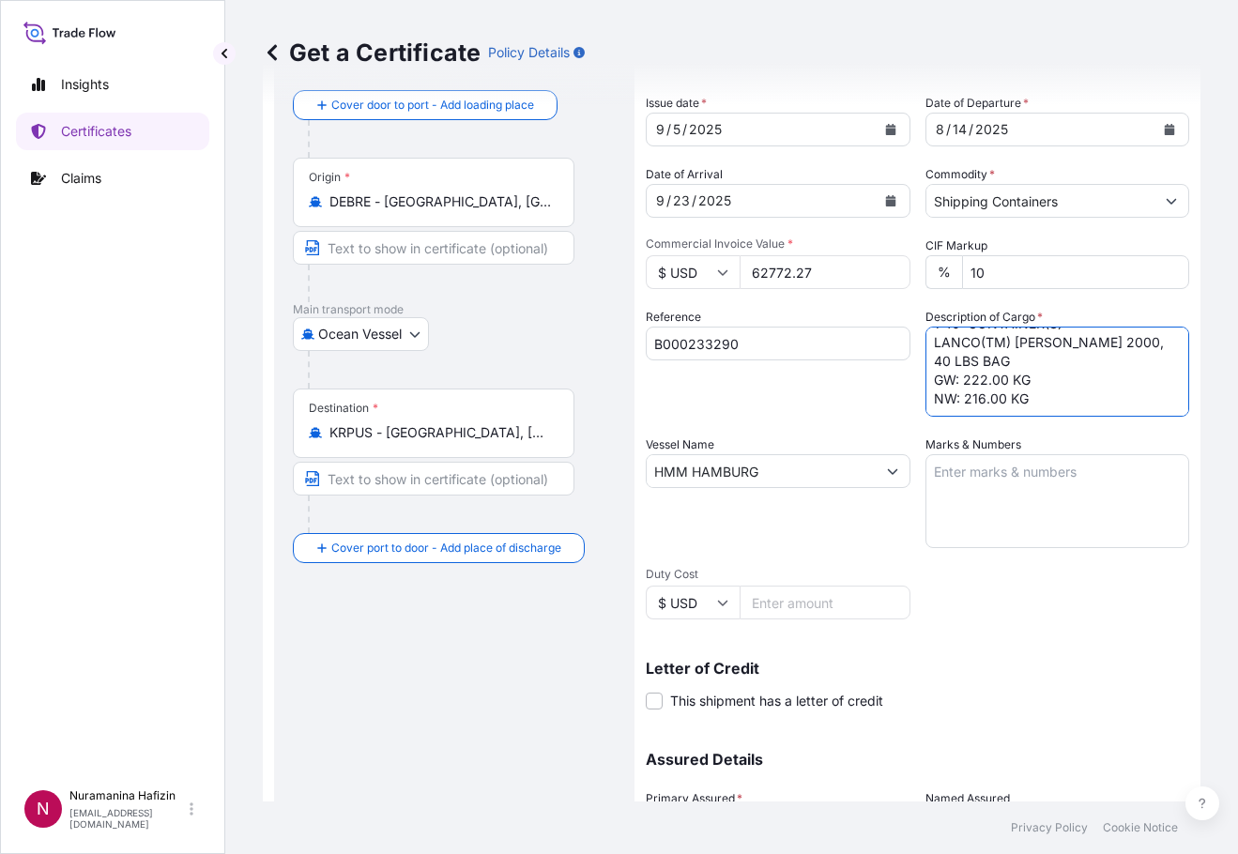
scroll to position [293, 0]
paste textarea "BAG LOADED INTO 1 40' CONTAINER(S) LANCO(TM) TF1725, BAG"
click at [170, 341] on div "Insights Certificates Claims" at bounding box center [112, 414] width 193 height 731
click at [979, 391] on textarea "30 BAG LOADED INTO 1 40' CONTAINER(S) LANCO(TM) A 1601, BAG GW: 456.00 KG NW: 4…" at bounding box center [1057, 372] width 265 height 90
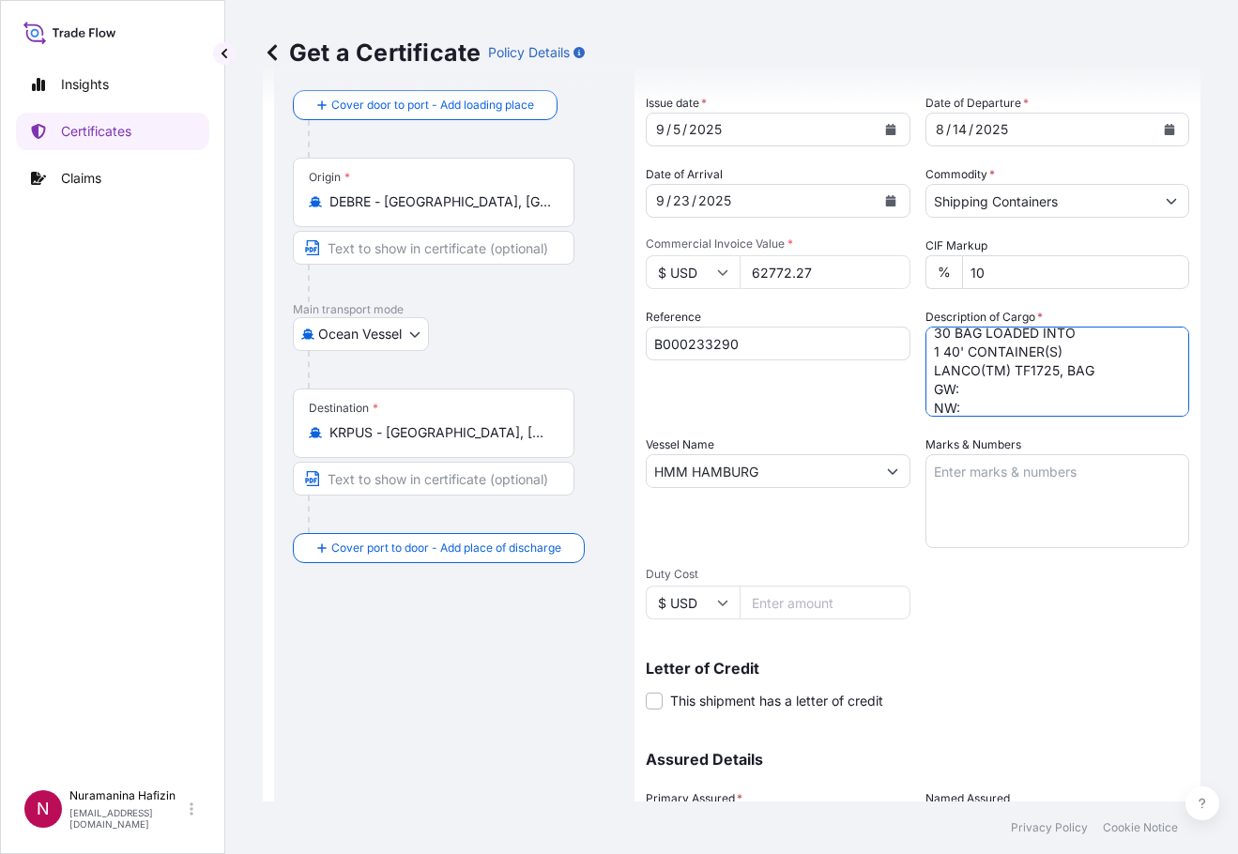
paste textarea "606.0000"
click at [81, 466] on div "Insights Certificates Claims" at bounding box center [112, 414] width 193 height 731
click at [970, 407] on textarea "30 BAG LOADED INTO 1 40' CONTAINER(S) LANCO(TM) A 1601, BAG GW: 456.00 KG NW: 4…" at bounding box center [1057, 372] width 265 height 90
paste textarea "600.0000"
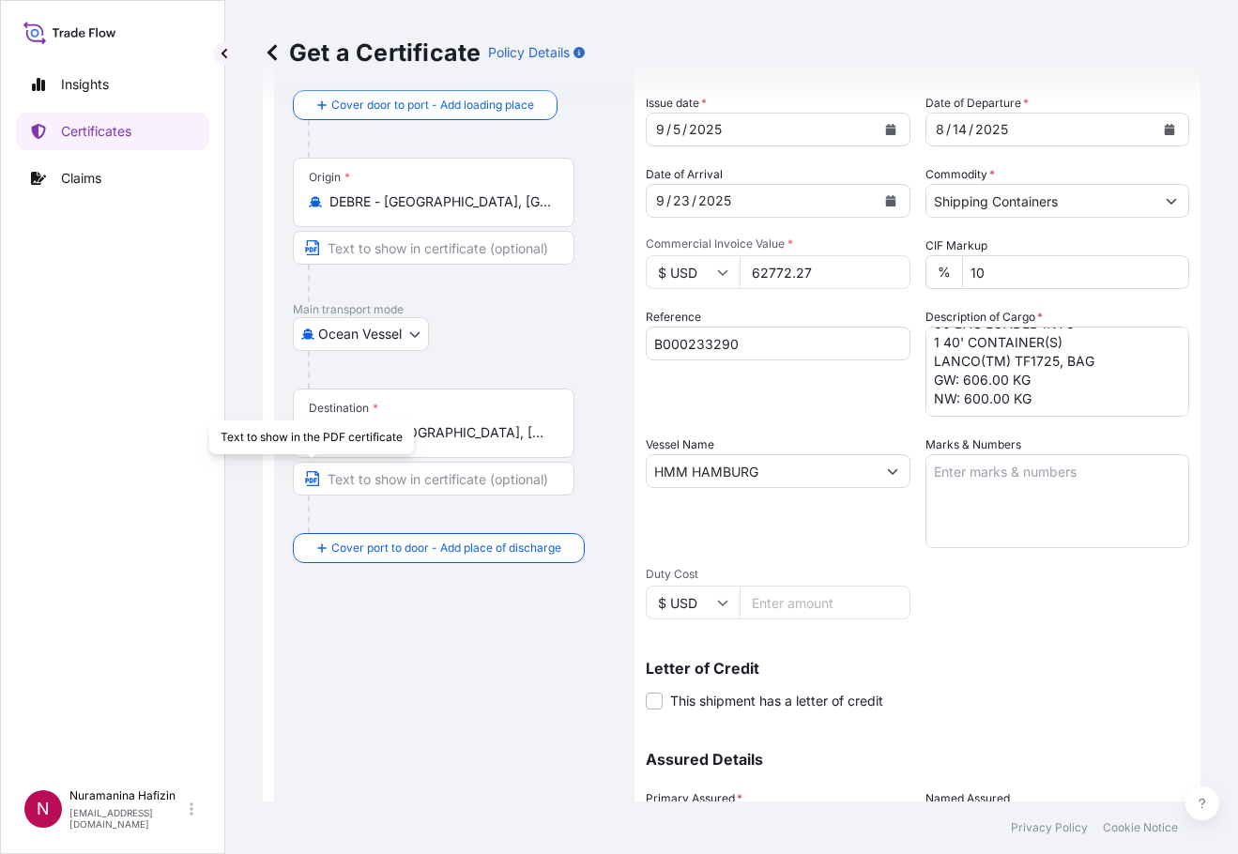
drag, startPoint x: 124, startPoint y: 505, endPoint x: 149, endPoint y: 509, distance: 25.6
click at [124, 505] on div "Insights Certificates Claims" at bounding box center [112, 414] width 193 height 731
click at [970, 399] on textarea "30 BAG LOADED INTO 1 40' CONTAINER(S) LANCO(TM) A 1601, BAG GW: 456.00 KG NW: 4…" at bounding box center [1057, 372] width 265 height 90
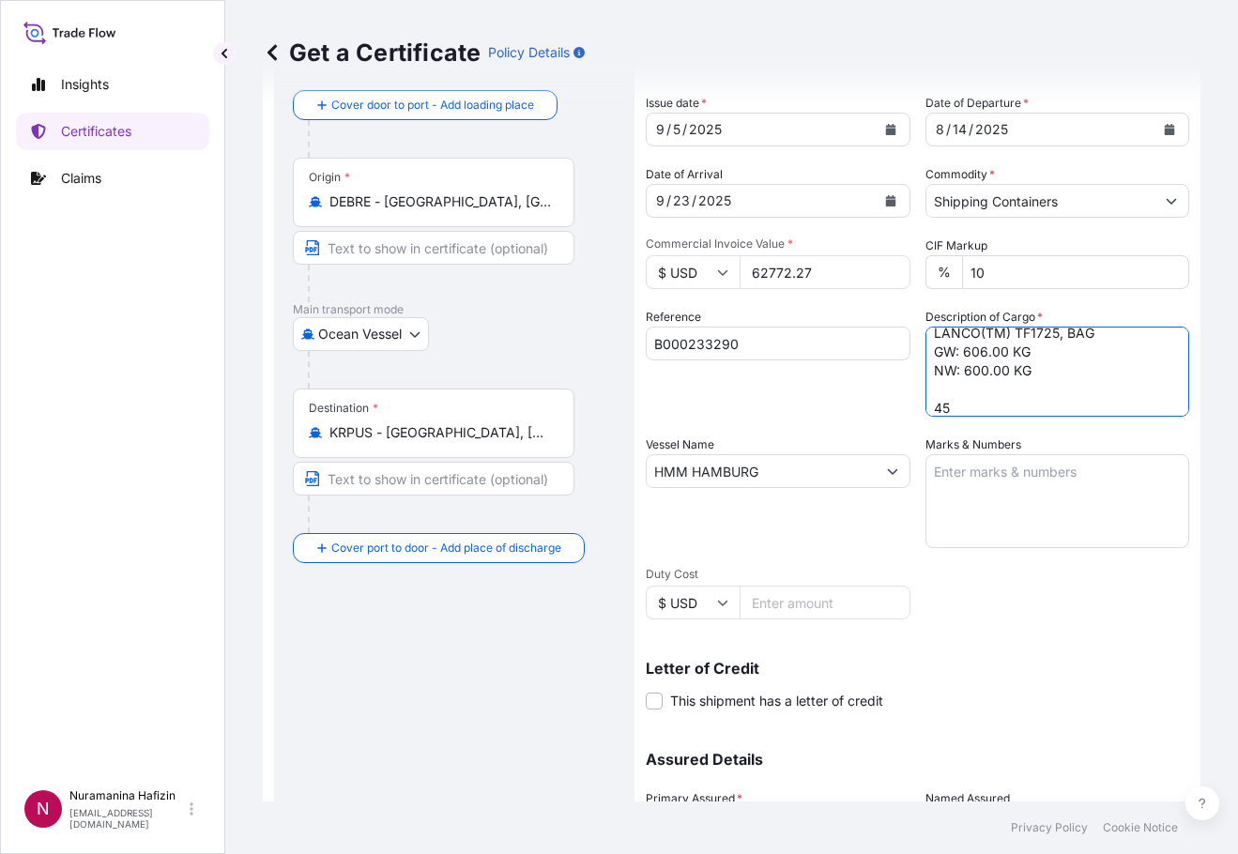
paste textarea "BAG LOADED INTO 1 40' CONTAINER(S) LANCO(TM) TF 1778 C, BAG"
drag, startPoint x: 176, startPoint y: 443, endPoint x: 447, endPoint y: 426, distance: 270.8
click at [176, 443] on div "Insights Certificates Claims" at bounding box center [112, 414] width 193 height 731
click at [989, 394] on textarea "30 BAG LOADED INTO 1 40' CONTAINER(S) LANCO(TM) A 1601, BAG GW: 456.00 KG NW: 4…" at bounding box center [1057, 372] width 265 height 90
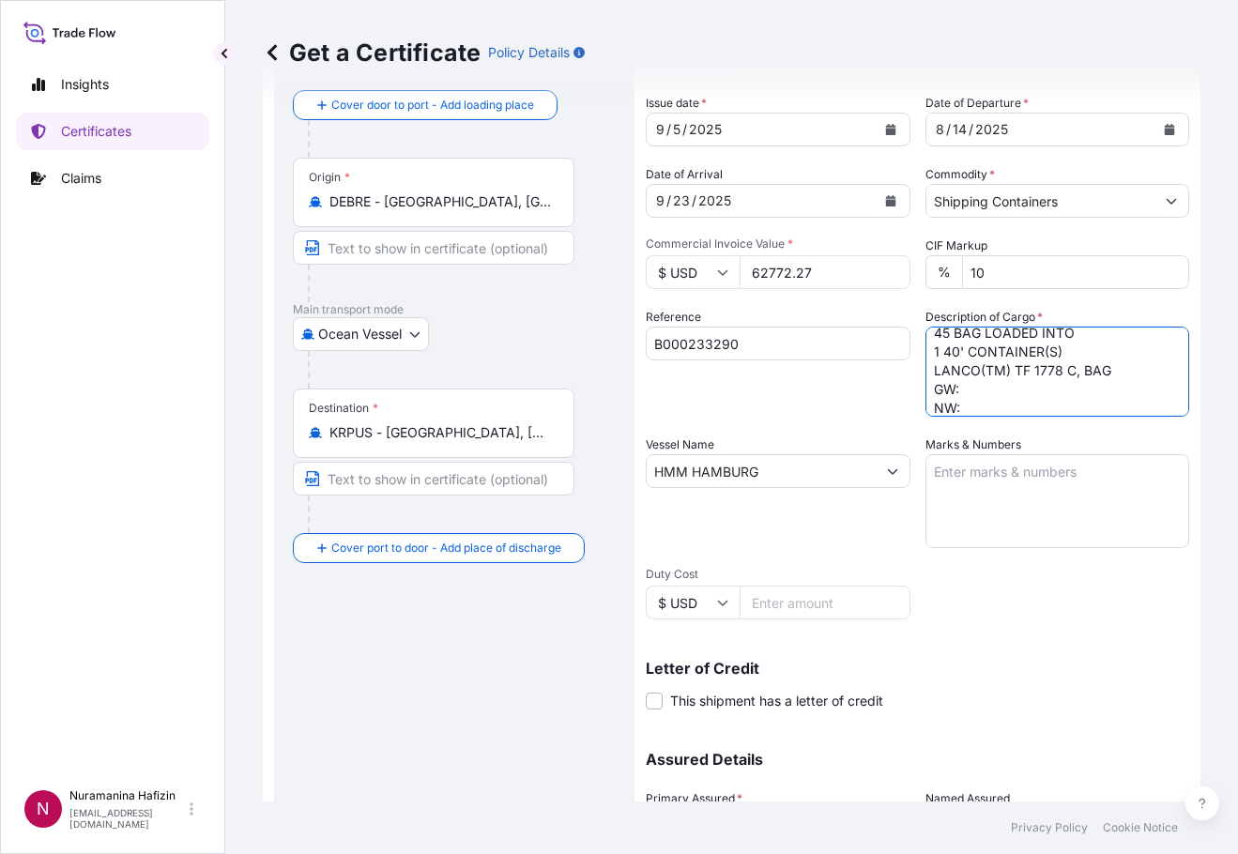
paste textarea "909.0000"
click at [157, 354] on div "Insights Certificates Claims" at bounding box center [112, 414] width 193 height 731
click at [1001, 413] on textarea "30 BAG LOADED INTO 1 40' CONTAINER(S) LANCO(TM) A 1601, BAG GW: 456.00 KG NW: 4…" at bounding box center [1057, 372] width 265 height 90
paste textarea "900.0000"
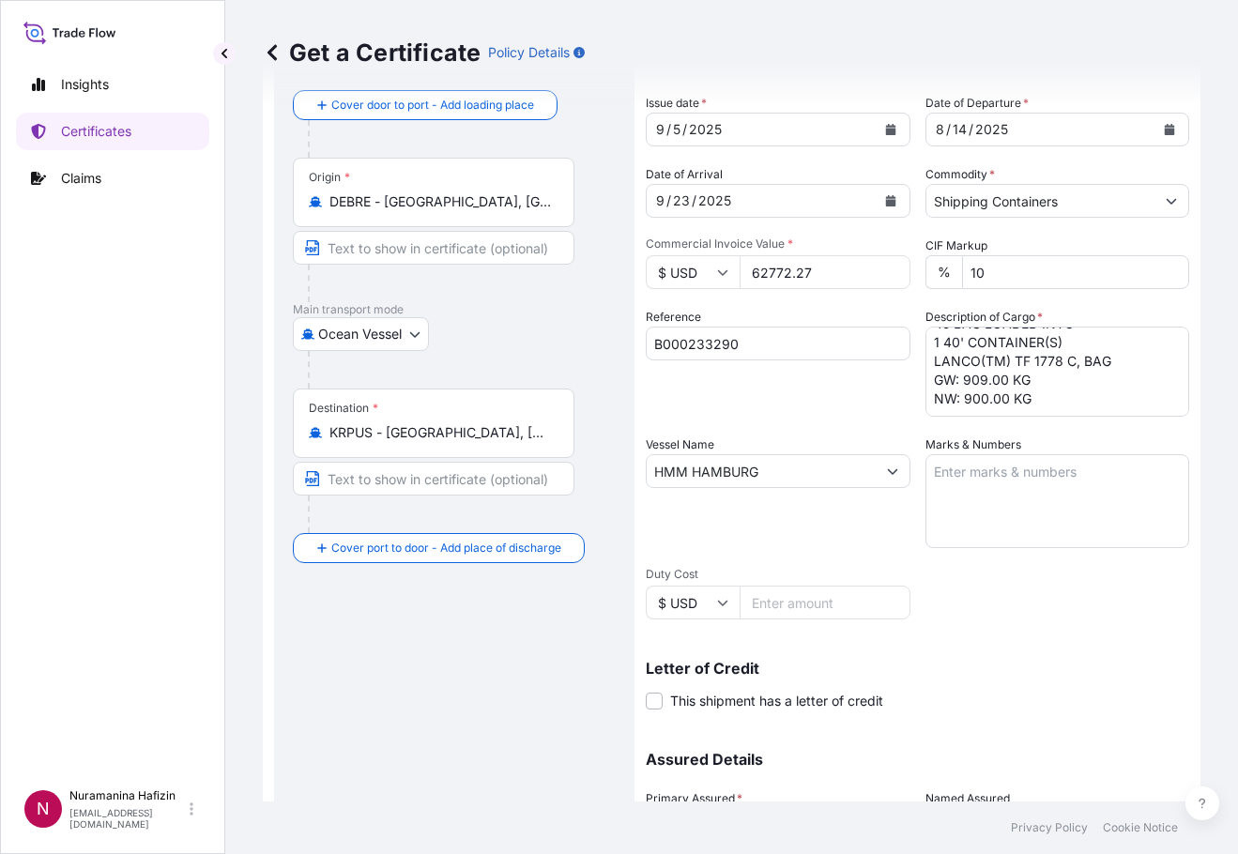
click at [175, 580] on div "Insights Certificates Claims" at bounding box center [112, 414] width 193 height 731
click at [958, 392] on textarea "30 BAG LOADED INTO 1 40' CONTAINER(S) LANCO(TM) A 1601, BAG GW: 456.00 KG NW: 4…" at bounding box center [1057, 372] width 265 height 90
click at [960, 405] on textarea "30 BAG LOADED INTO 1 40' CONTAINER(S) LANCO(TM) A 1601, BAG GW: 456.00 KG NW: 4…" at bounding box center [1057, 372] width 265 height 90
paste textarea "BAG LOADED INTO 1 40' CONTAINER(S) LANCO(TM) TF 1780 C, BAG"
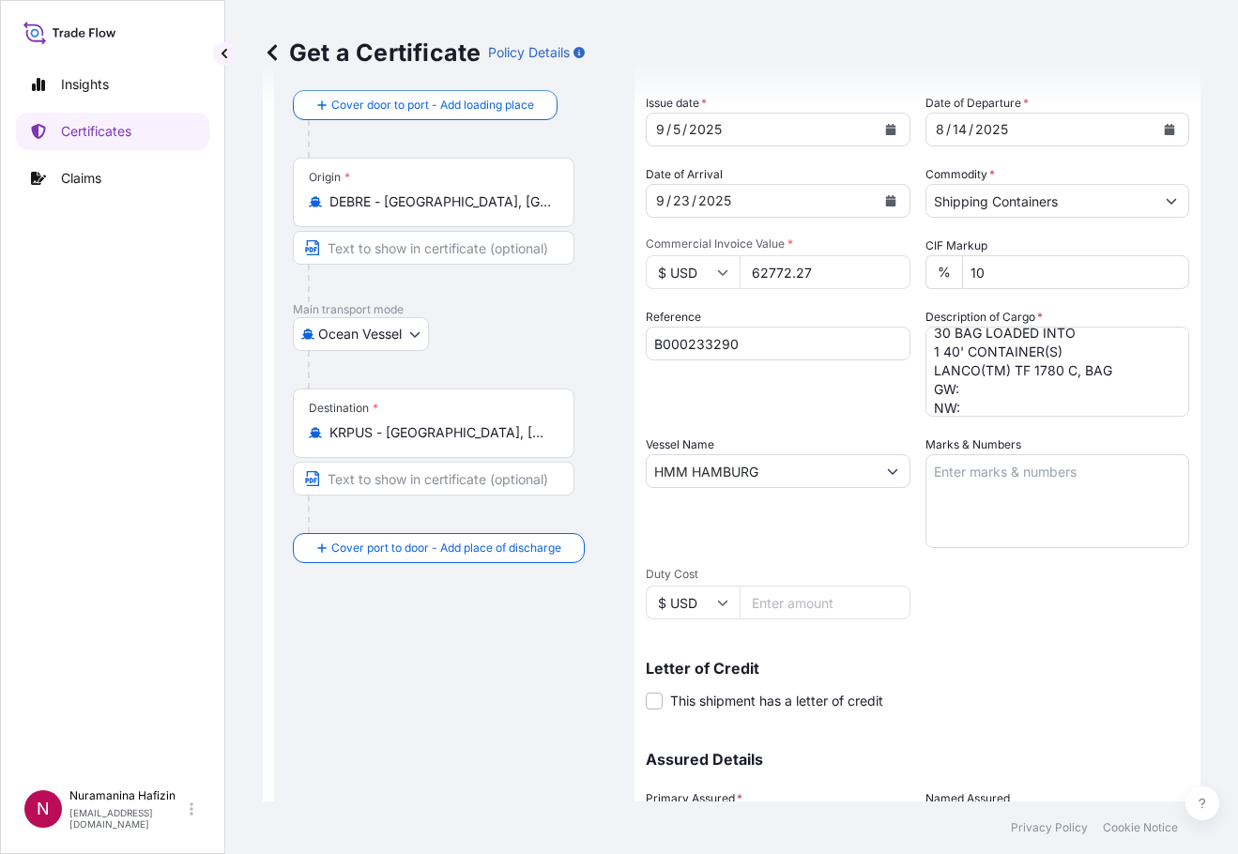
click at [171, 451] on div "Insights Certificates Claims" at bounding box center [112, 414] width 193 height 731
click at [980, 381] on textarea "30 BAG LOADED INTO 1 40' CONTAINER(S) LANCO(TM) A 1601, BAG GW: 456.00 KG NW: 4…" at bounding box center [1057, 372] width 265 height 90
paste textarea "606.0000"
drag, startPoint x: 144, startPoint y: 374, endPoint x: 373, endPoint y: 409, distance: 231.6
click at [144, 374] on div "Insights Certificates Claims" at bounding box center [112, 414] width 193 height 731
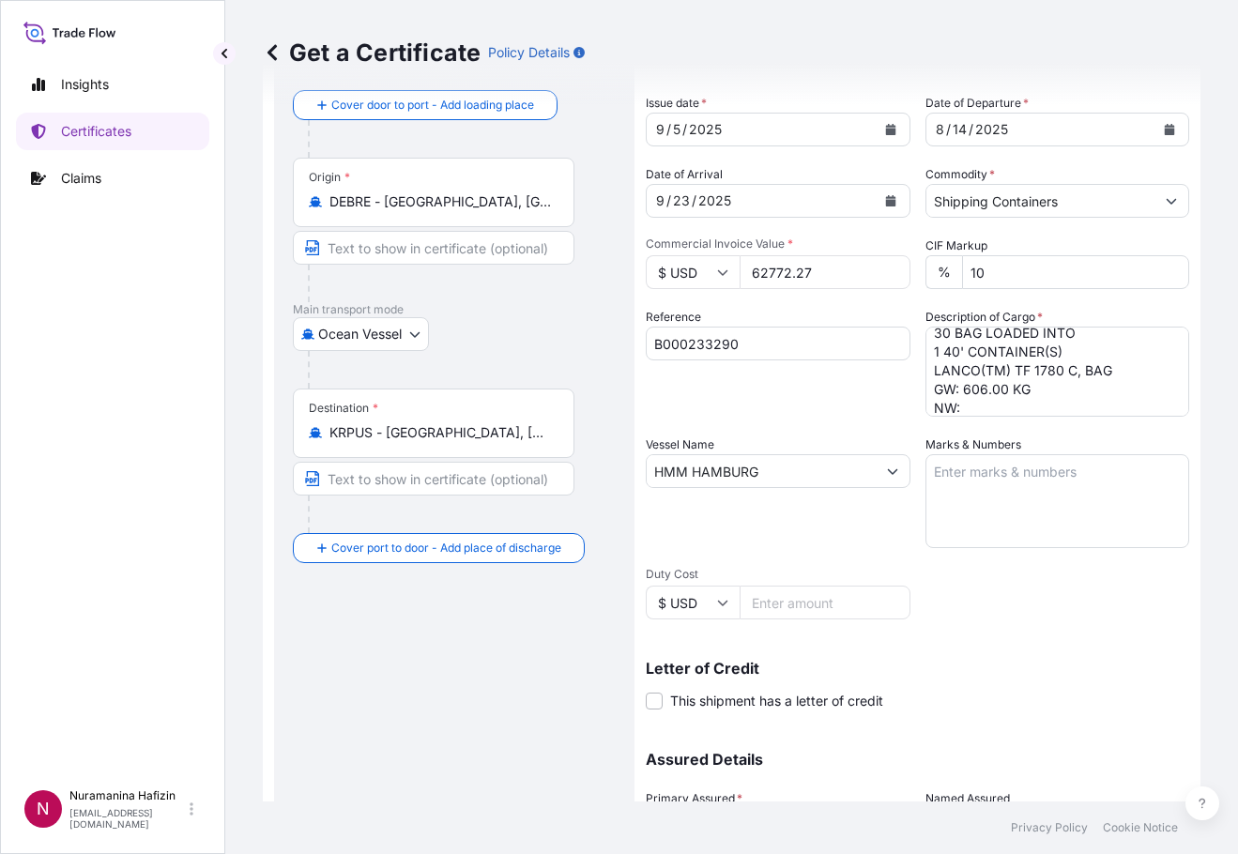
click at [970, 408] on textarea "30 BAG LOADED INTO 1 40' CONTAINER(S) LANCO(TM) A 1601, BAG GW: 456.00 KG NW: 4…" at bounding box center [1057, 372] width 265 height 90
paste textarea "600.0000"
drag, startPoint x: 126, startPoint y: 394, endPoint x: 286, endPoint y: 405, distance: 160.9
click at [126, 394] on div "Insights Certificates Claims" at bounding box center [112, 414] width 193 height 731
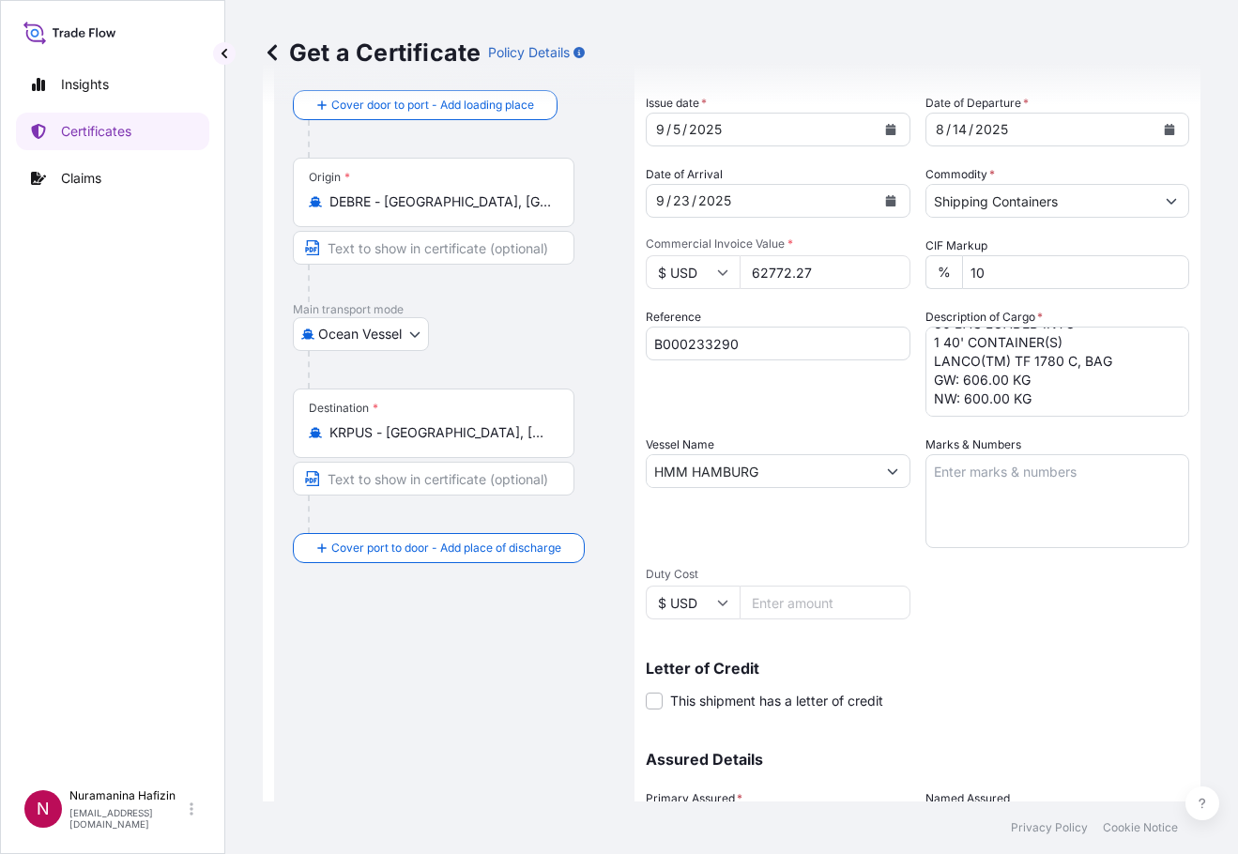
click at [948, 404] on textarea "30 BAG LOADED INTO 1 40' CONTAINER(S) LANCO(TM) A 1601, BAG GW: 456.00 KG NW: 4…" at bounding box center [1057, 372] width 265 height 90
paste textarea "BAG LOADED INTO 1 40' CONTAINER(S) LANCO(TM) TF 1780 EFC, BAG"
drag, startPoint x: 168, startPoint y: 371, endPoint x: 177, endPoint y: 377, distance: 11.5
click at [168, 371] on div "Insights Certificates Claims" at bounding box center [112, 414] width 193 height 731
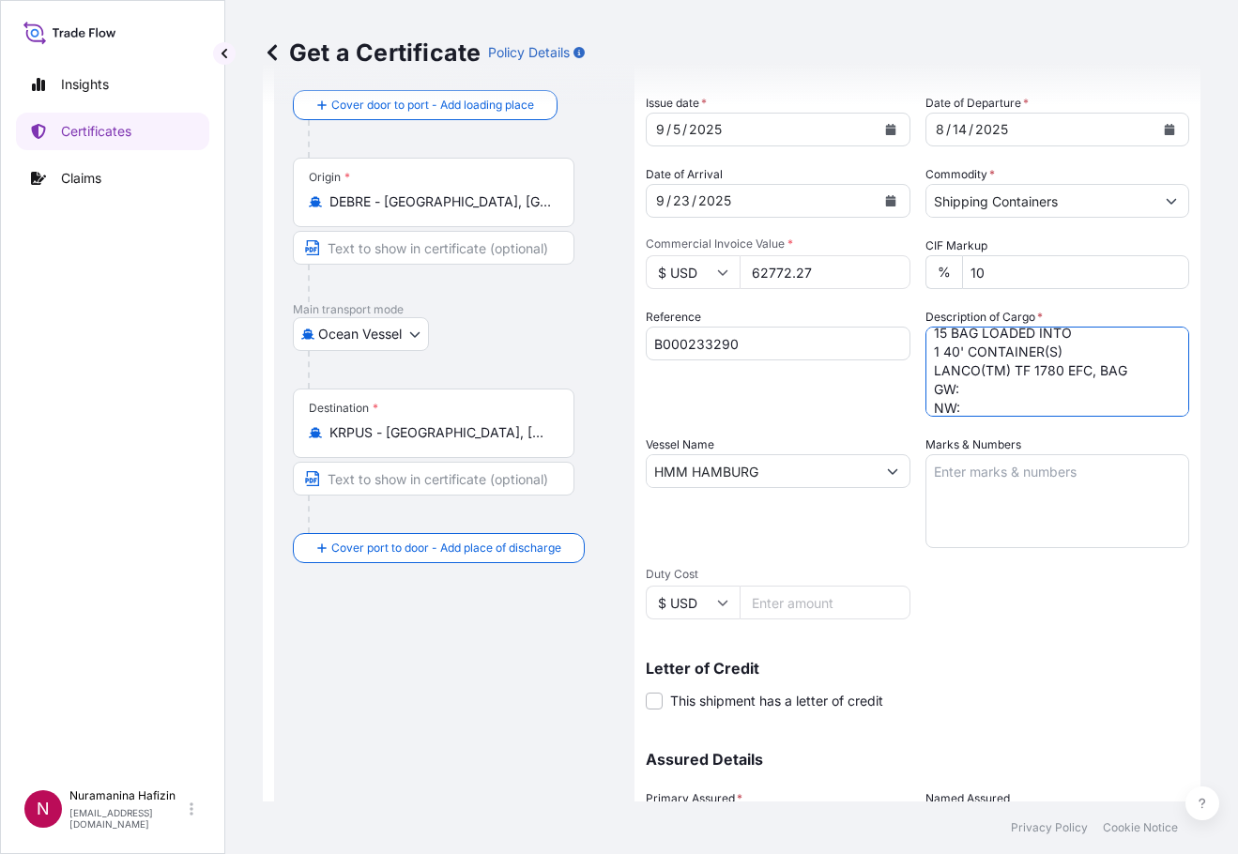
click at [963, 391] on textarea "30 BAG LOADED INTO 1 40' CONTAINER(S) LANCO(TM) A 1601, BAG GW: 456.00 KG NW: 4…" at bounding box center [1057, 372] width 265 height 90
paste textarea "228.0000"
drag, startPoint x: 147, startPoint y: 426, endPoint x: 177, endPoint y: 426, distance: 30.0
click at [147, 426] on div "Insights Certificates Claims" at bounding box center [112, 414] width 193 height 731
click at [967, 405] on textarea "30 BAG LOADED INTO 1 40' CONTAINER(S) LANCO(TM) A 1601, BAG GW: 456.00 KG NW: 4…" at bounding box center [1057, 372] width 265 height 90
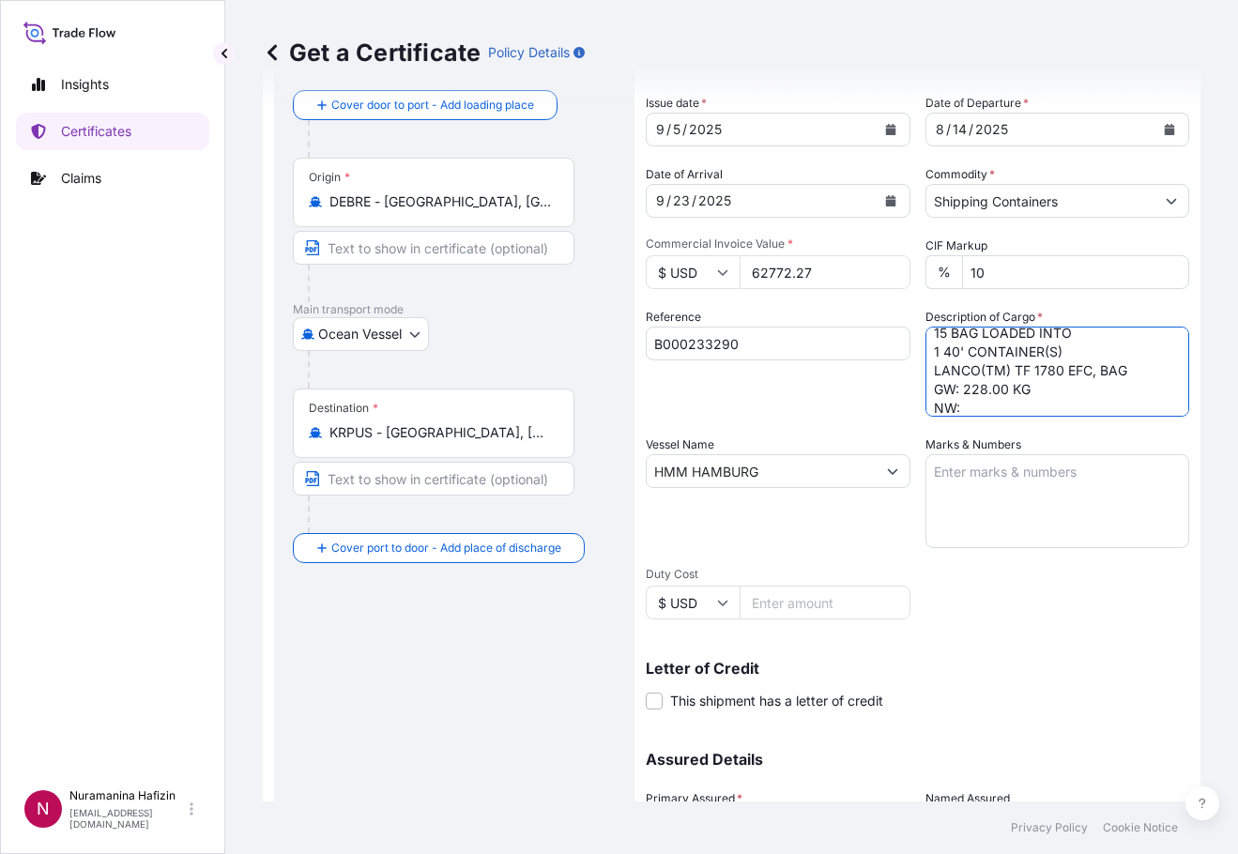
paste textarea "225.0000"
click at [171, 484] on div "Insights Certificates Claims" at bounding box center [112, 414] width 193 height 731
click at [952, 406] on textarea "30 BAG LOADED INTO 1 40' CONTAINER(S) LANCO(TM) A 1601, BAG GW: 456.00 KG NW: 4…" at bounding box center [1057, 372] width 265 height 90
paste textarea "BAG LOADED INTO 1 40' CONTAINER(S) LANCO(TM) TF 1788 C, BAG"
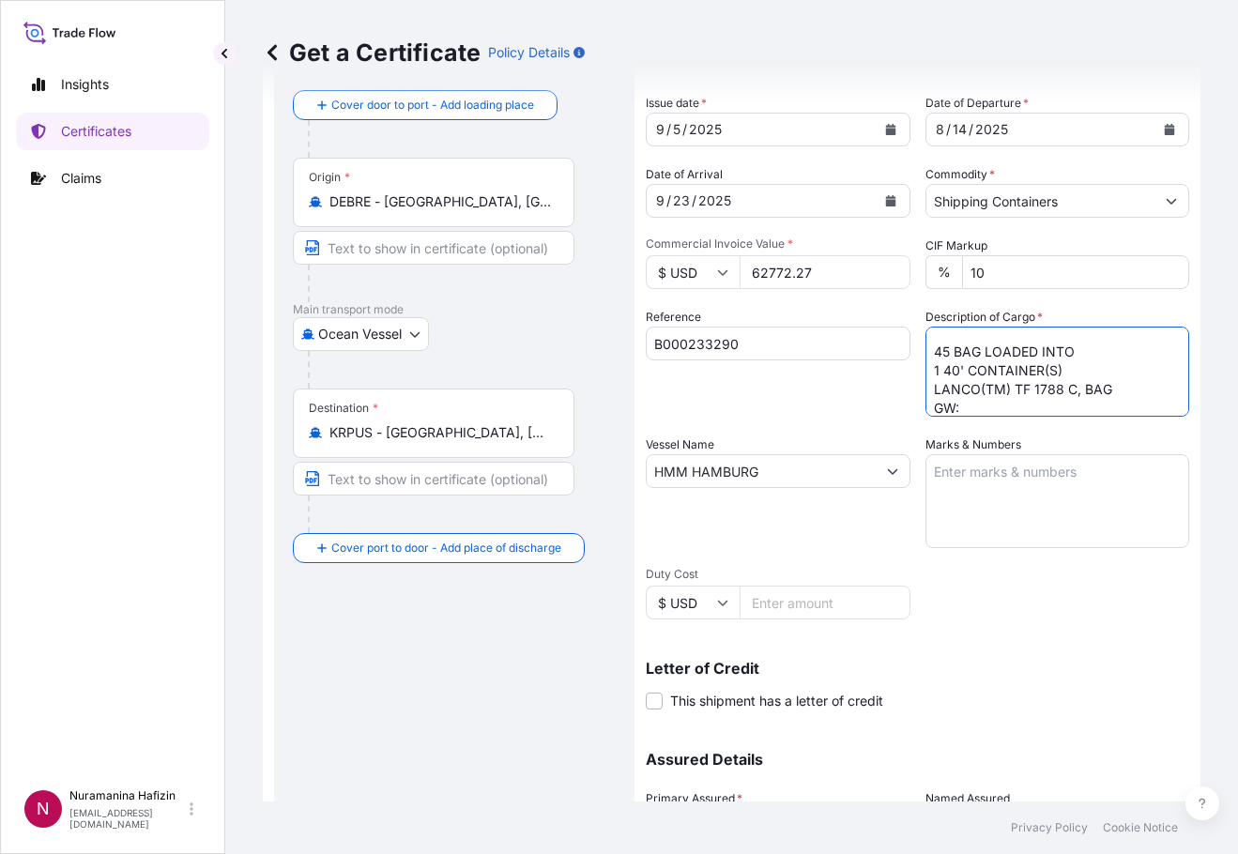
scroll to position [818, 0]
click at [183, 465] on div "Insights Certificates Claims" at bounding box center [112, 414] width 193 height 731
click at [1014, 393] on textarea "30 BAG LOADED INTO 1 40' CONTAINER(S) LANCO(TM) A 1601, BAG GW: 456.00 KG NW: 4…" at bounding box center [1057, 372] width 265 height 90
paste textarea "909.0000"
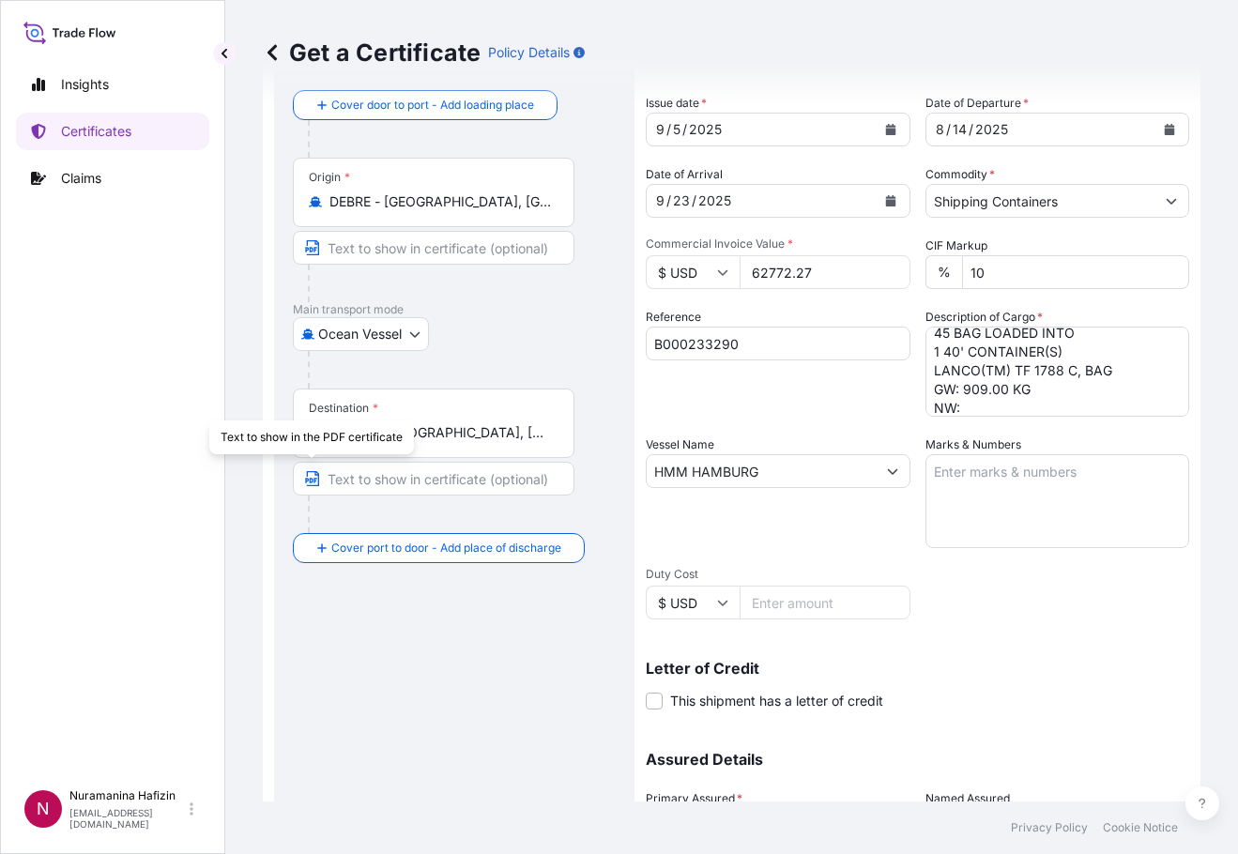
drag, startPoint x: 167, startPoint y: 466, endPoint x: 216, endPoint y: 472, distance: 49.2
click at [167, 466] on div "Insights Certificates Claims" at bounding box center [112, 414] width 193 height 731
click at [999, 409] on textarea "30 BAG LOADED INTO 1 40' CONTAINER(S) LANCO(TM) A 1601, BAG GW: 456.00 KG NW: 4…" at bounding box center [1057, 372] width 265 height 90
paste textarea "900.0000"
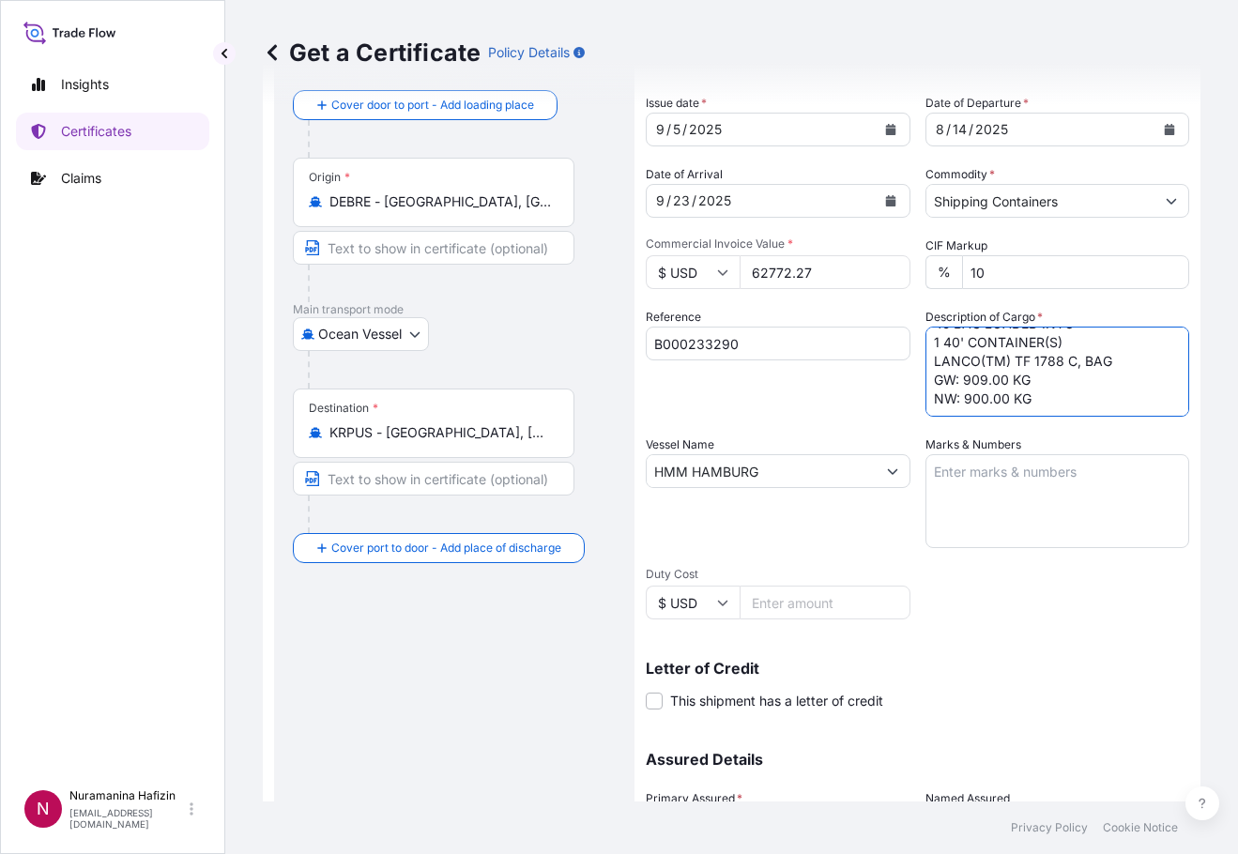
scroll to position [856, 0]
click at [148, 442] on div "Insights Certificates Claims" at bounding box center [112, 414] width 193 height 731
click at [968, 412] on textarea "30 BAG LOADED INTO 1 40' CONTAINER(S) LANCO(TM) A 1601, BAG GW: 456.00 KG NW: 4…" at bounding box center [1057, 372] width 265 height 90
paste textarea "PAIL LOADED INTO 1 40' CONTAINER(S) LANCO(TM) GLIDD 3520, PAIL"
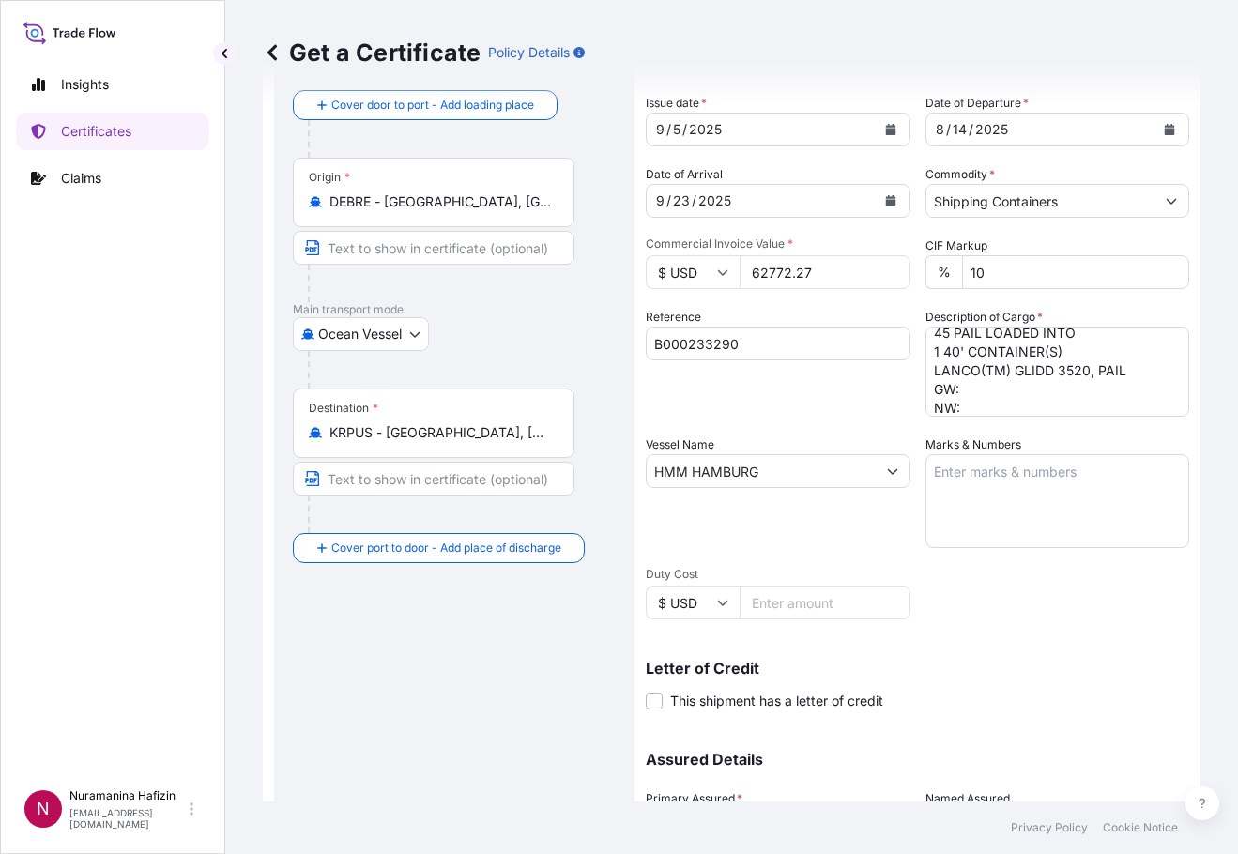
drag, startPoint x: 131, startPoint y: 476, endPoint x: 158, endPoint y: 478, distance: 26.3
click at [131, 476] on div "Insights Certificates Claims" at bounding box center [112, 414] width 193 height 731
click at [995, 389] on textarea "30 BAG LOADED INTO 1 40' CONTAINER(S) LANCO(TM) A 1601, BAG GW: 456.00 KG NW: 4…" at bounding box center [1057, 372] width 265 height 90
paste textarea "1,026.0000"
drag, startPoint x: 141, startPoint y: 466, endPoint x: 309, endPoint y: 450, distance: 168.8
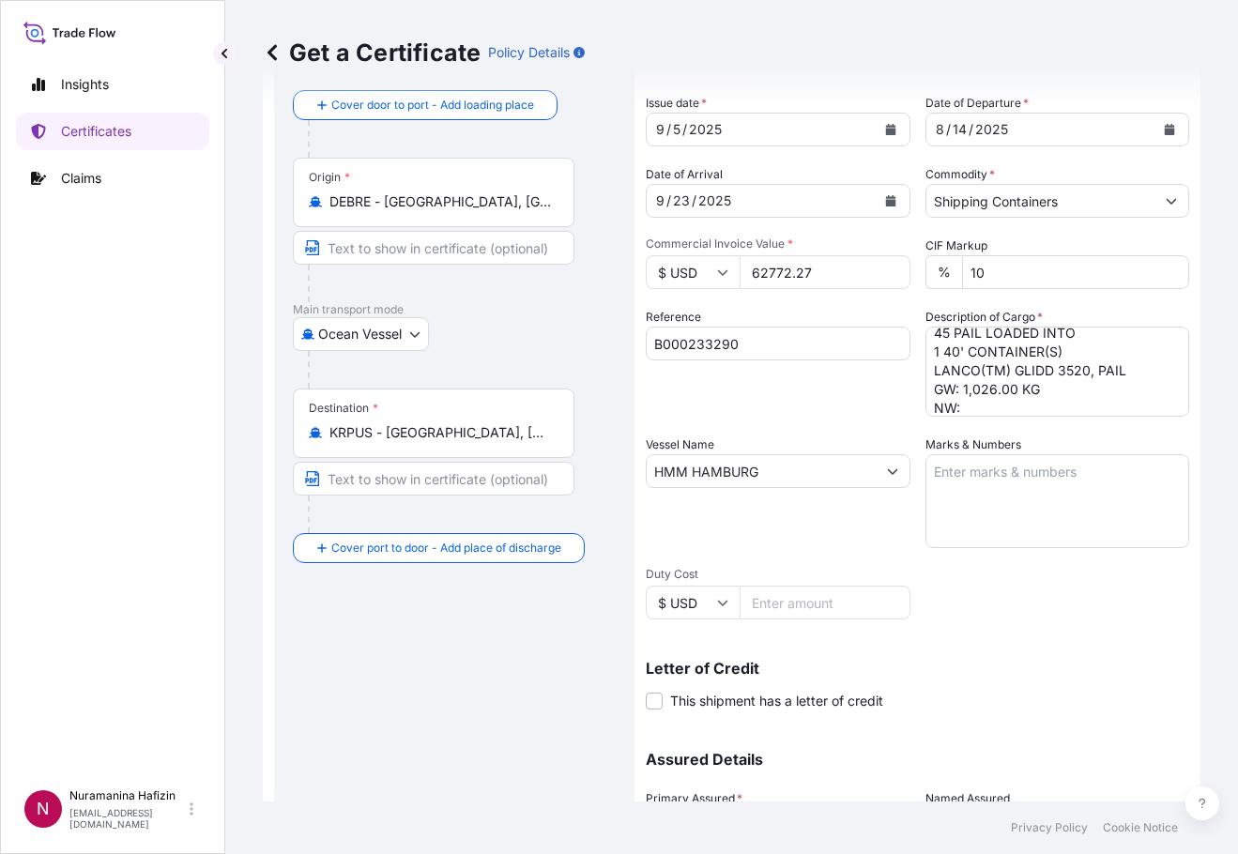
click at [141, 466] on div "Insights Certificates Claims" at bounding box center [112, 414] width 193 height 731
click at [974, 403] on textarea "30 BAG LOADED INTO 1 40' CONTAINER(S) LANCO(TM) A 1601, BAG GW: 456.00 KG NW: 4…" at bounding box center [1057, 372] width 265 height 90
paste textarea "900.0000"
type textarea "30 BAG LOADED INTO 1 40' CONTAINER(S) LANCO(TM) A 1601, BAG GW: 456.00 KG NW: 4…"
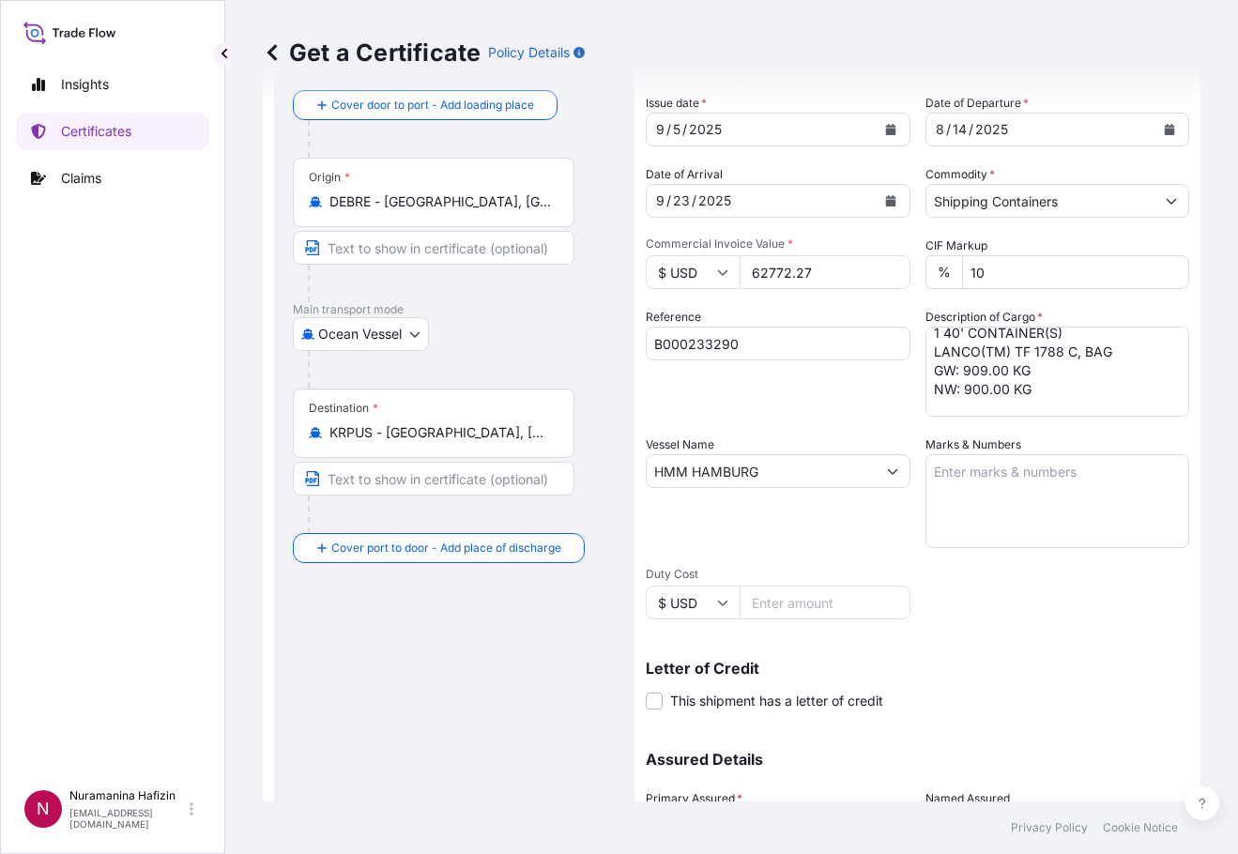
click at [111, 481] on div "Insights Certificates Claims" at bounding box center [112, 414] width 193 height 731
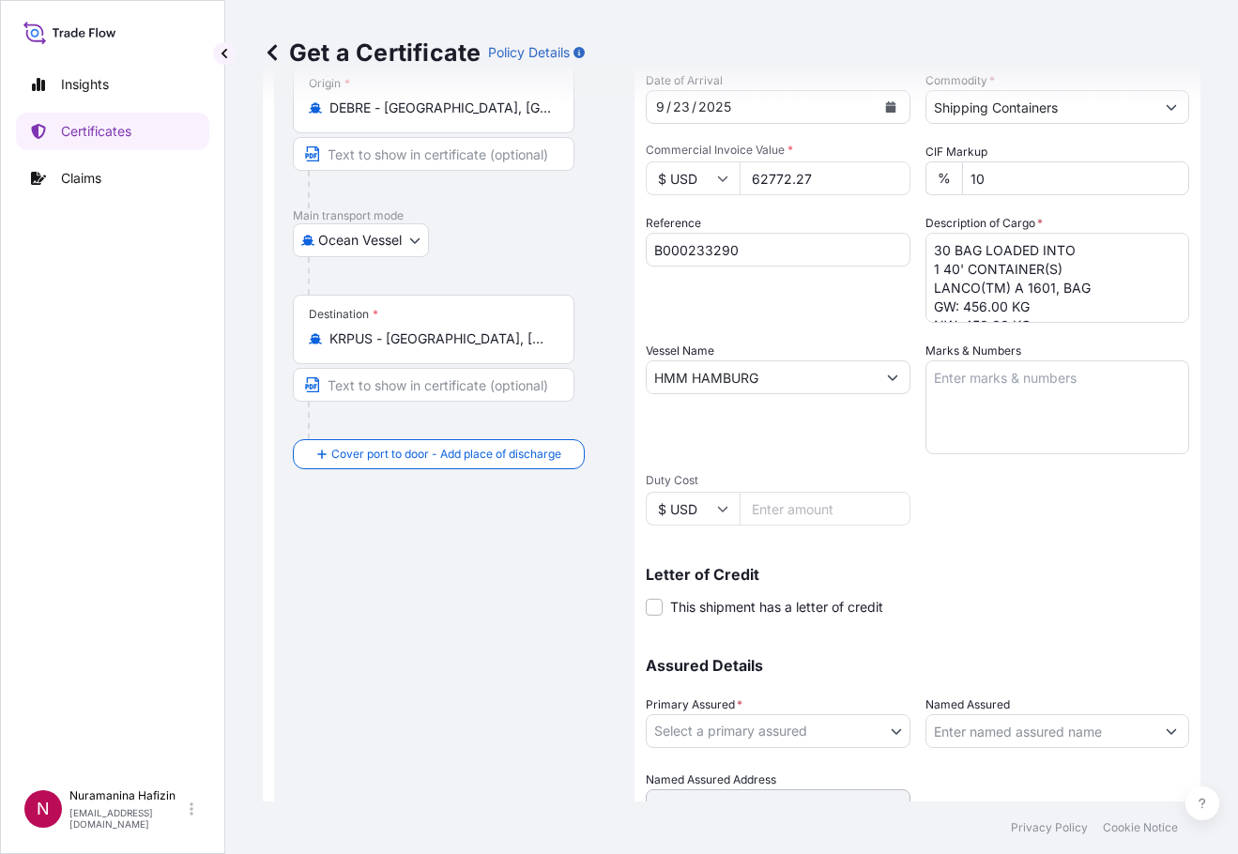
scroll to position [273, 0]
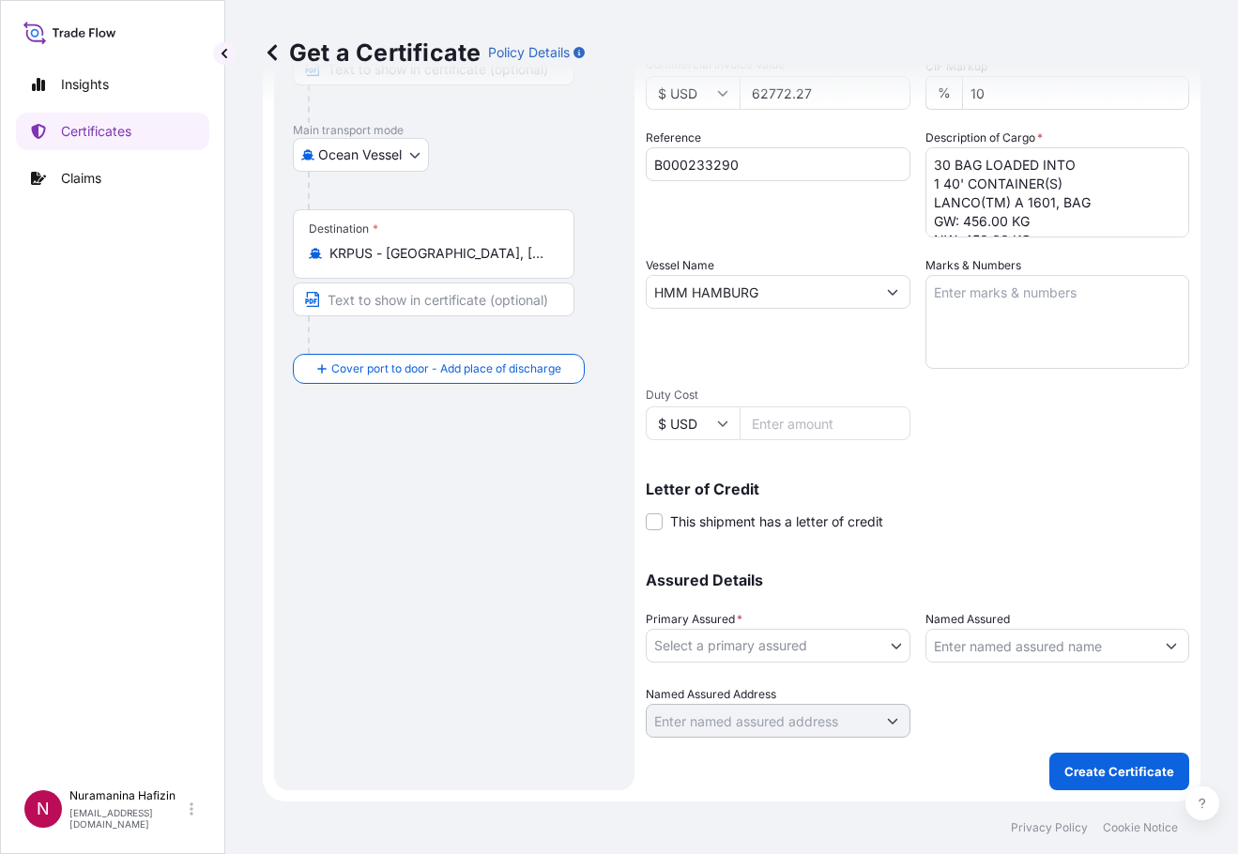
click at [164, 604] on div "Insights Certificates Claims" at bounding box center [112, 414] width 193 height 731
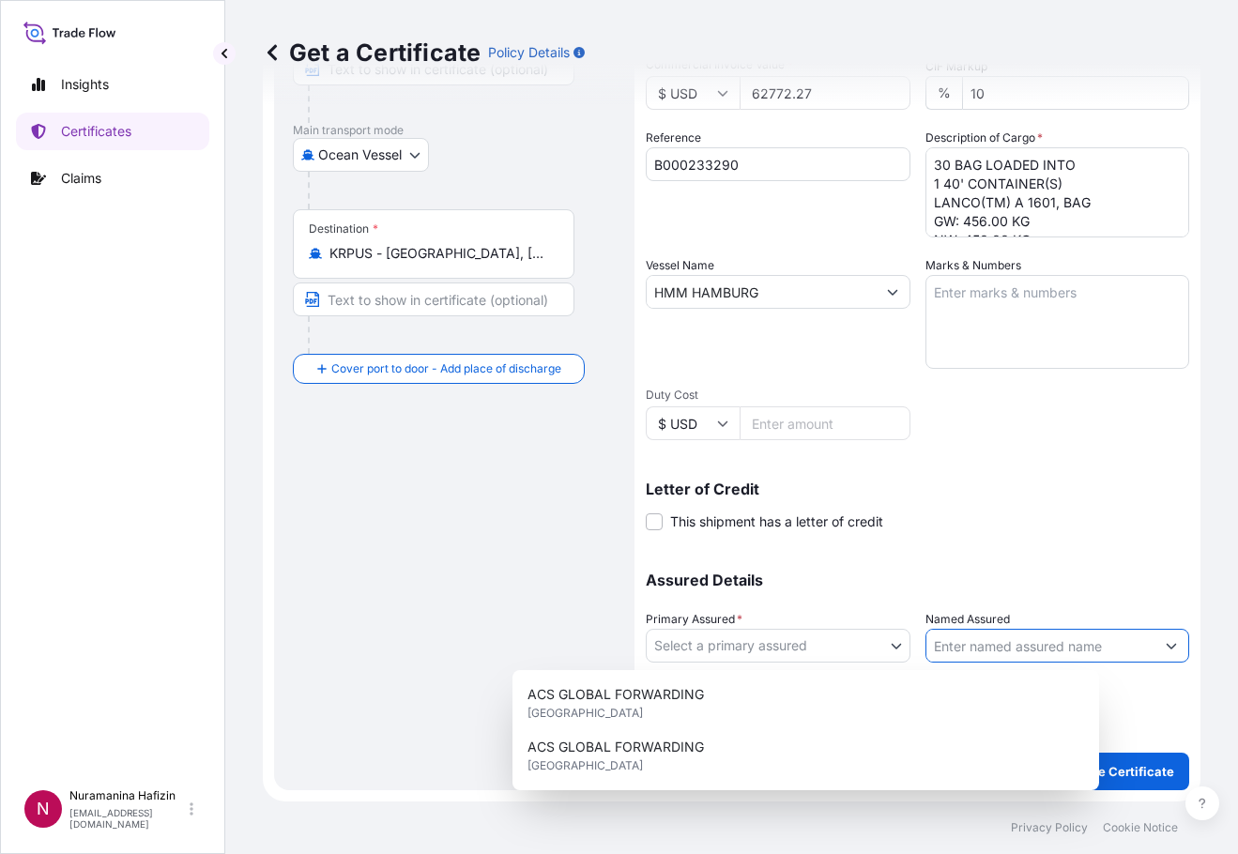
click at [955, 640] on input "Named Assured" at bounding box center [1040, 646] width 229 height 34
paste input "INCHEM CO LTD"
type input "INCHEM CO LTD"
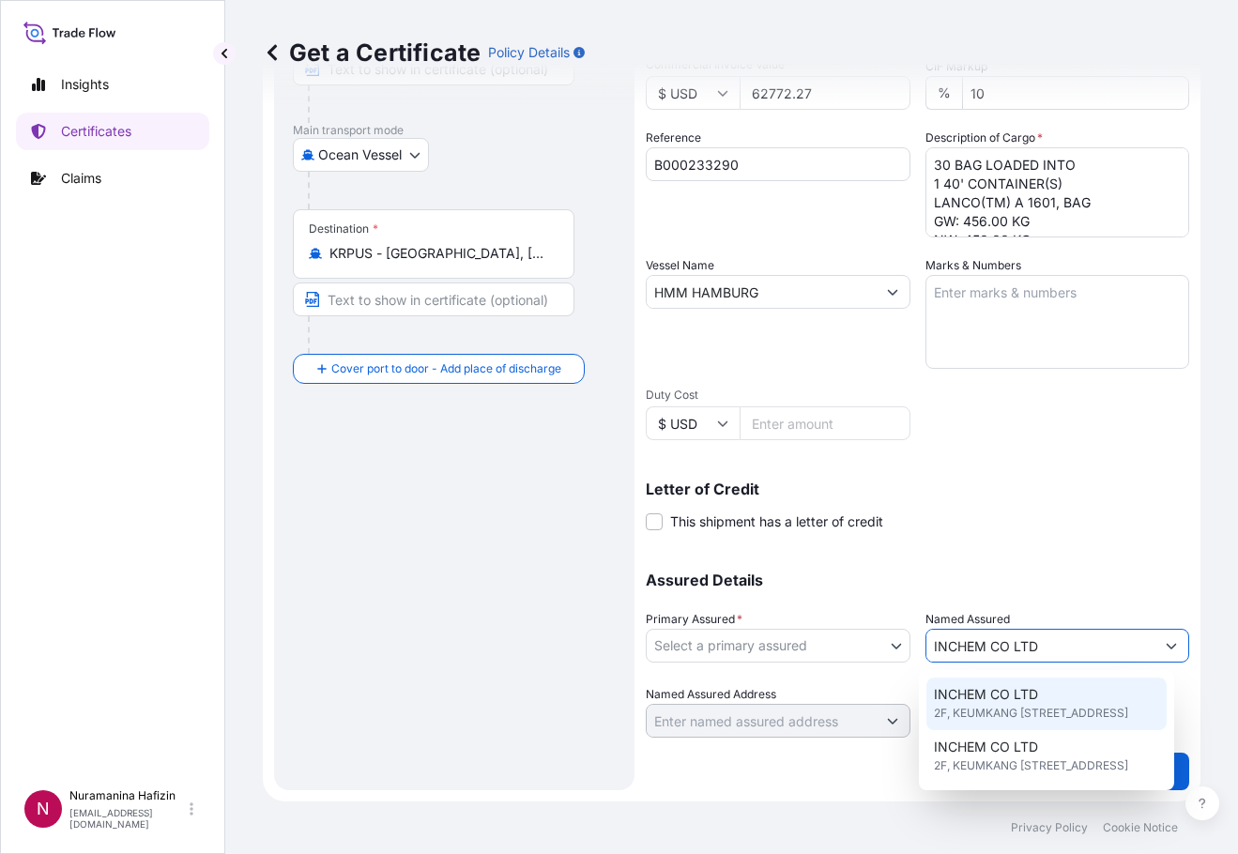
click at [1012, 723] on span "2F, KEUMKANG [STREET_ADDRESS]" at bounding box center [1031, 713] width 194 height 19
type input "2F, KEUMKANG B/D 42GIL-96 [PERSON_NAME], [PERSON_NAME]"
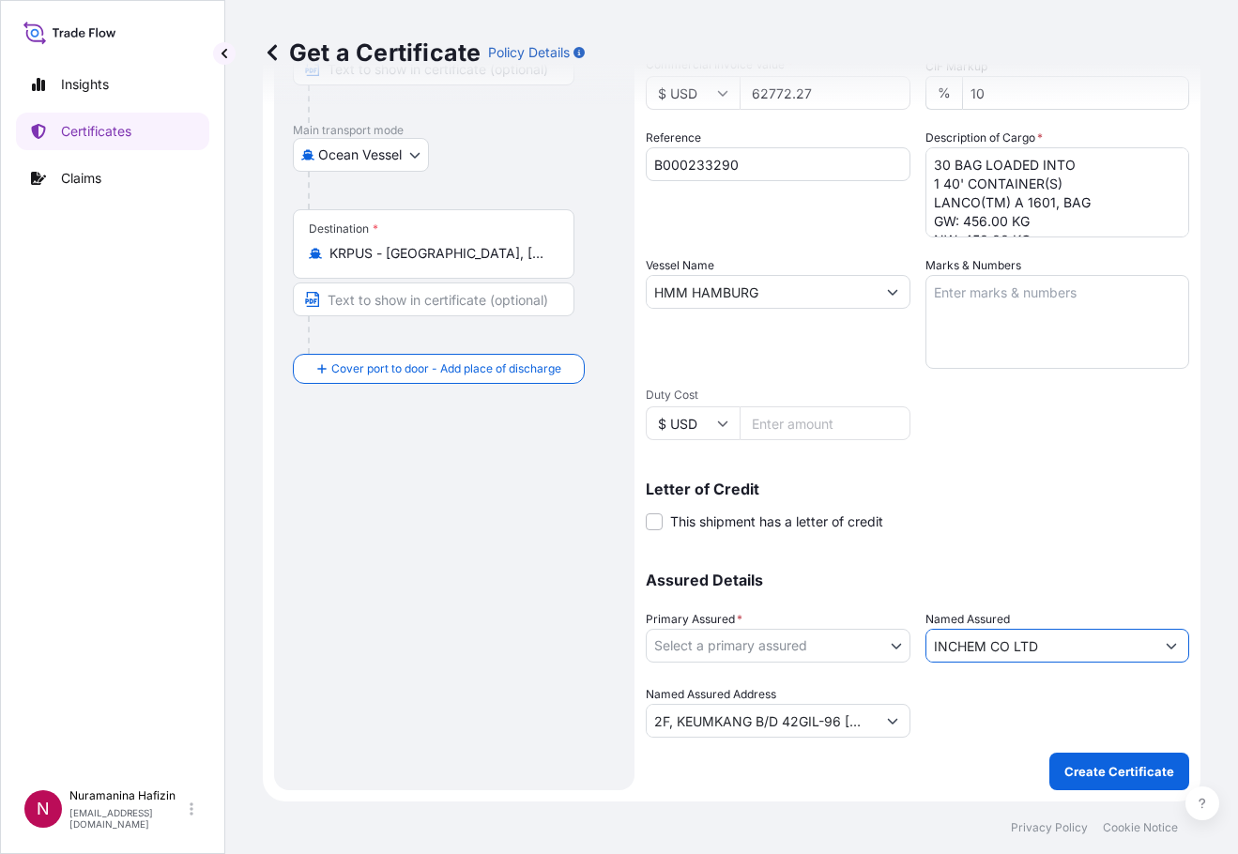
type input "INCHEM CO LTD"
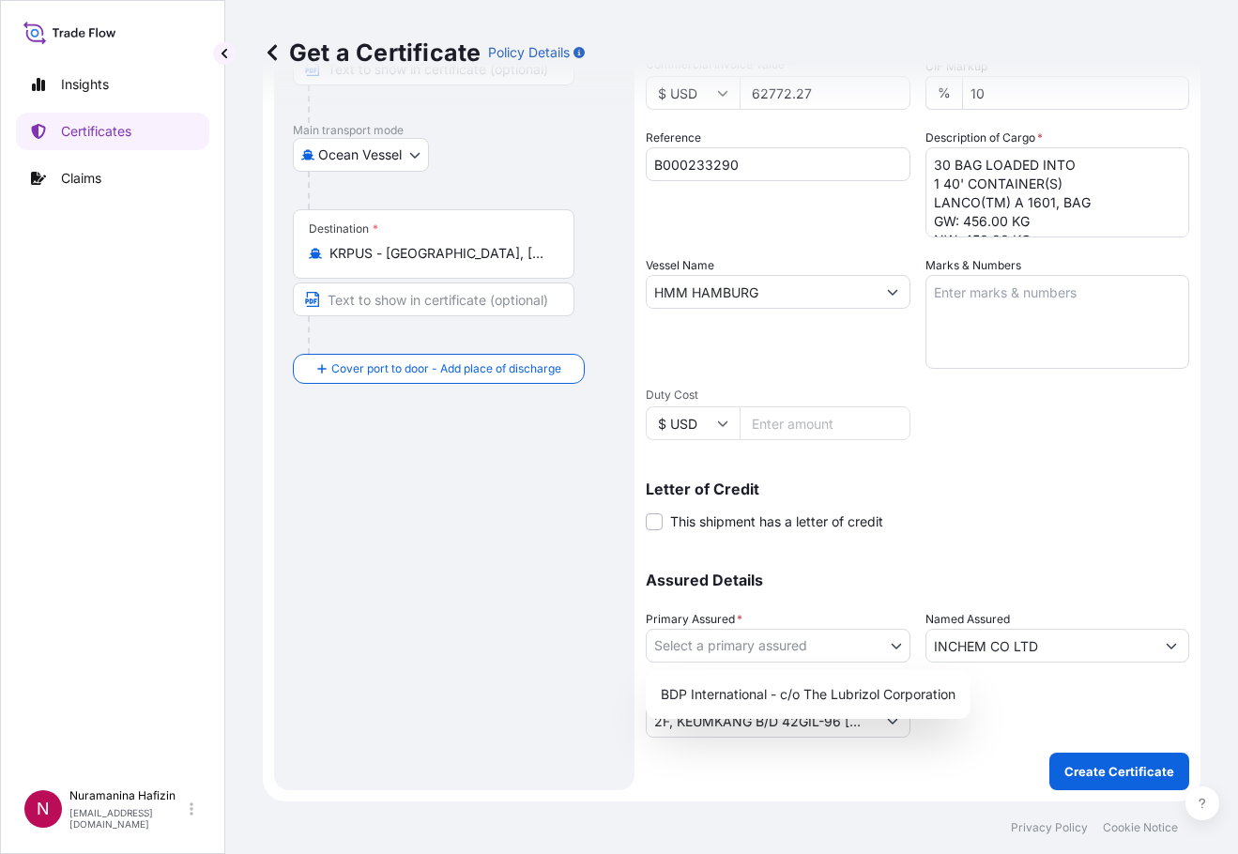
click at [844, 655] on body "Insights Certificates Claims N Nuramanina Hafizin [EMAIL_ADDRESS][DOMAIN_NAME] …" at bounding box center [619, 427] width 1238 height 854
click at [818, 694] on div "BDP International - c/o The Lubrizol Corporation" at bounding box center [808, 695] width 310 height 34
select select "31972"
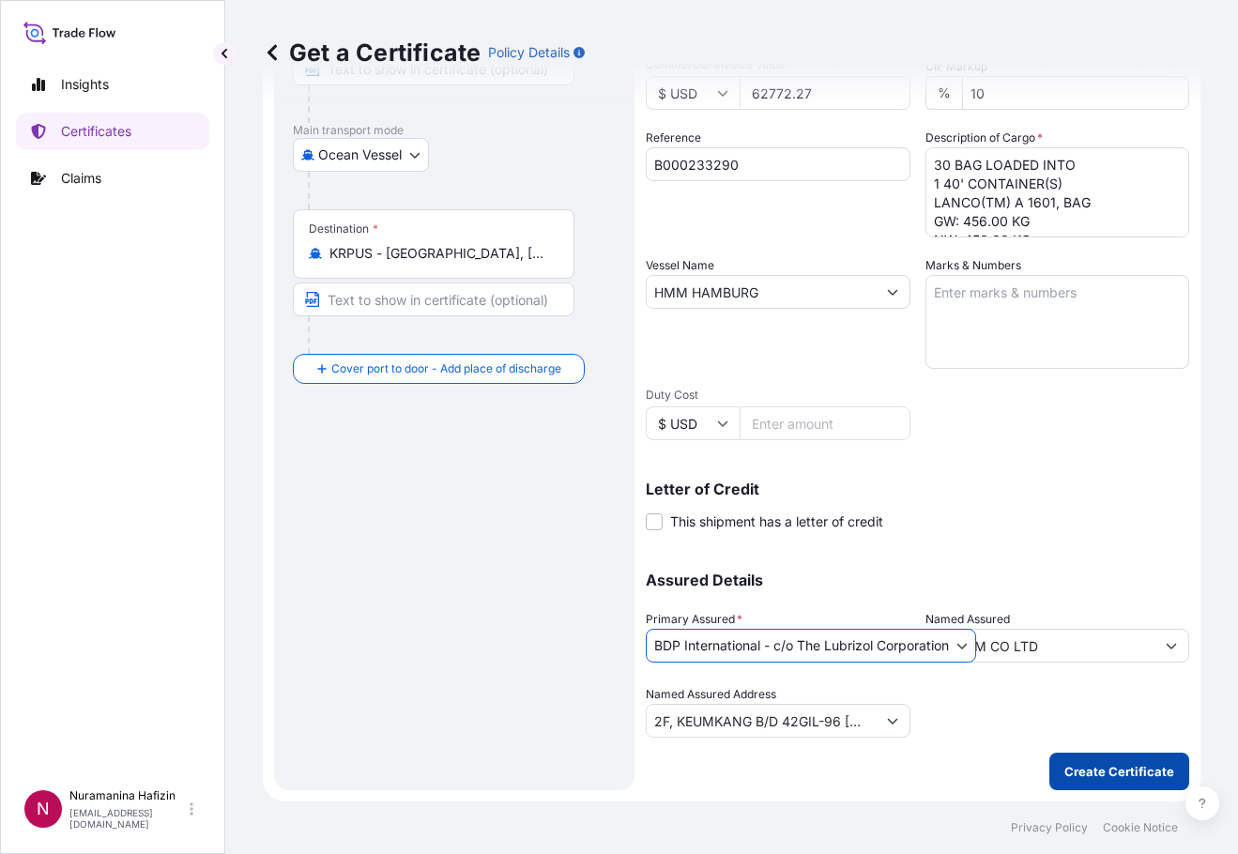
click at [1064, 762] on p "Create Certificate" at bounding box center [1119, 771] width 110 height 19
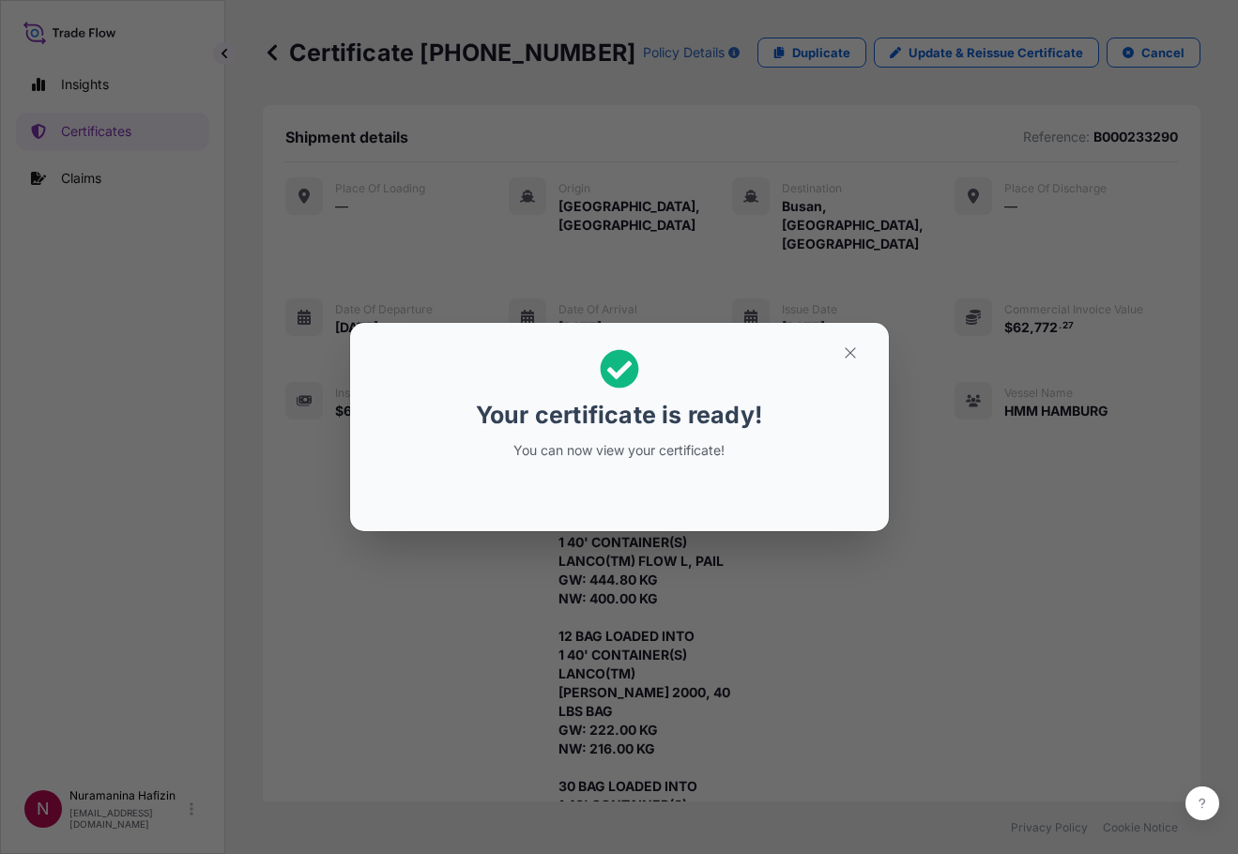
click at [786, 392] on h2 "Your certificate is ready! You can now view your certificate!" at bounding box center [619, 404] width 509 height 133
click at [847, 355] on icon "button" at bounding box center [850, 352] width 17 height 17
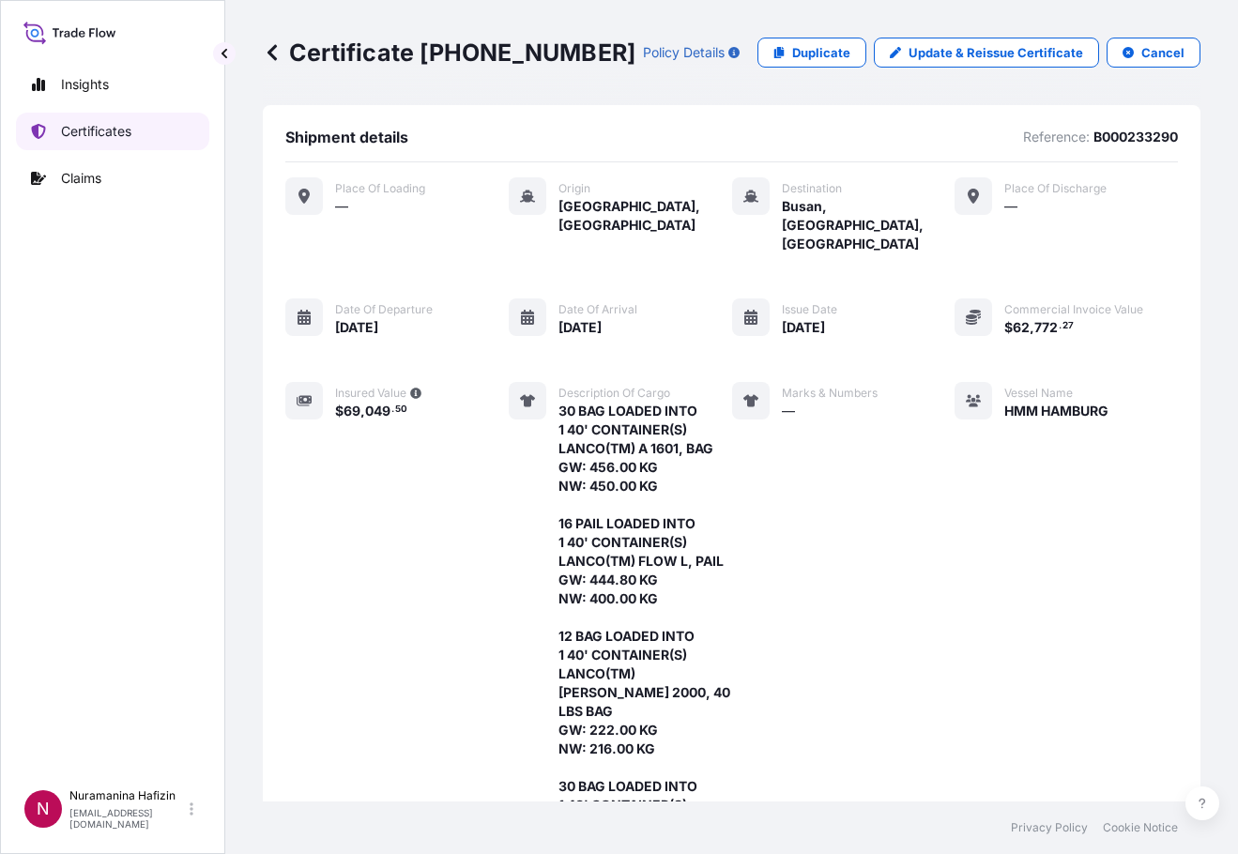
click at [115, 126] on p "Certificates" at bounding box center [96, 131] width 70 height 19
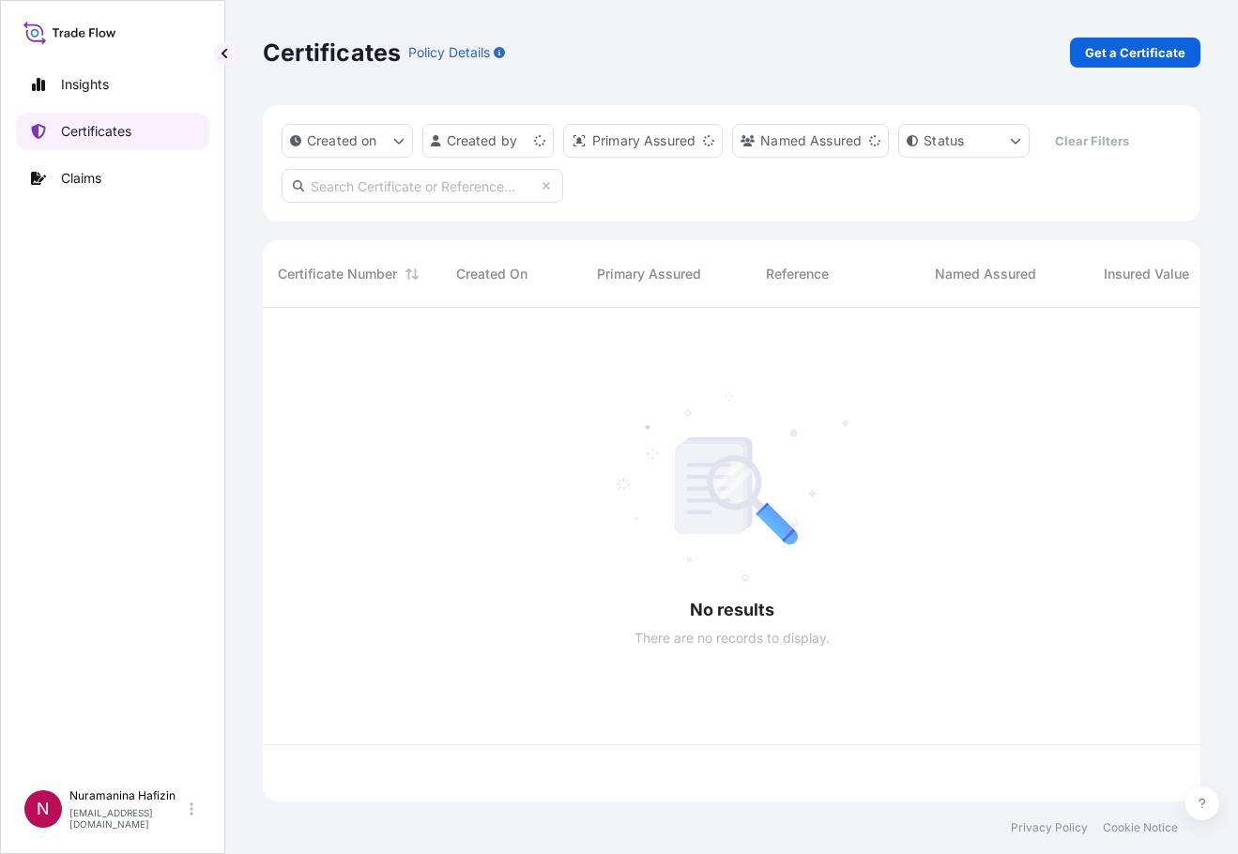
scroll to position [490, 924]
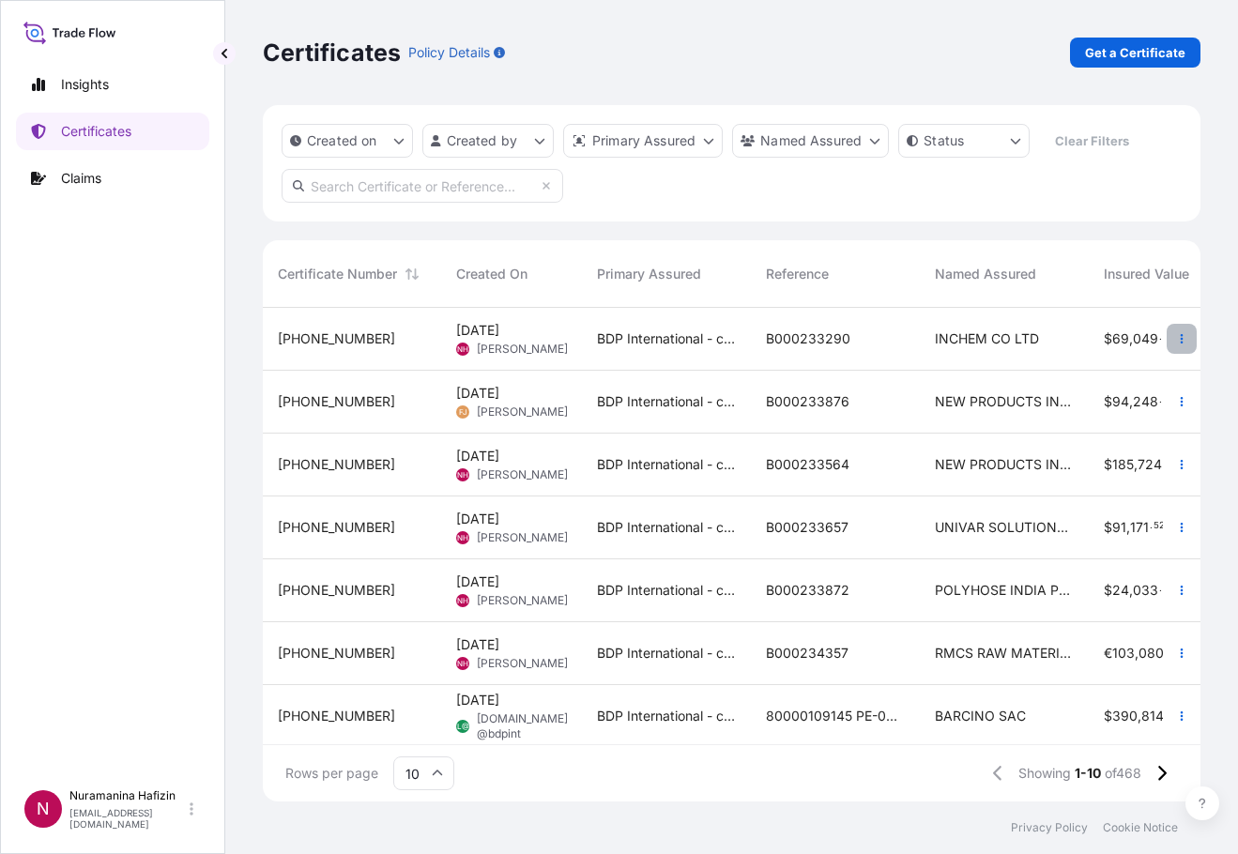
click at [1176, 334] on icon "button" at bounding box center [1181, 338] width 11 height 11
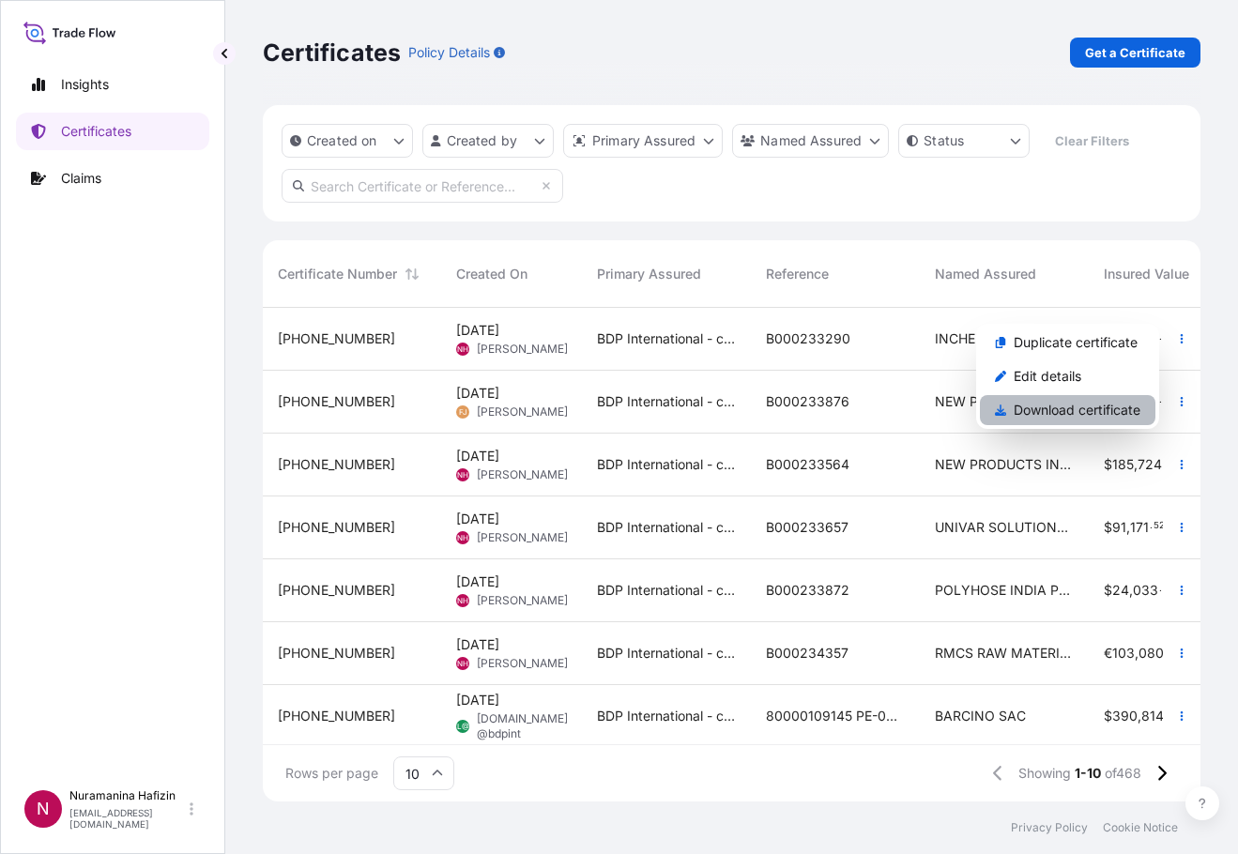
click at [1077, 411] on p "Download certificate" at bounding box center [1077, 410] width 127 height 19
click at [1121, 57] on p "Get a Certificate" at bounding box center [1135, 52] width 100 height 19
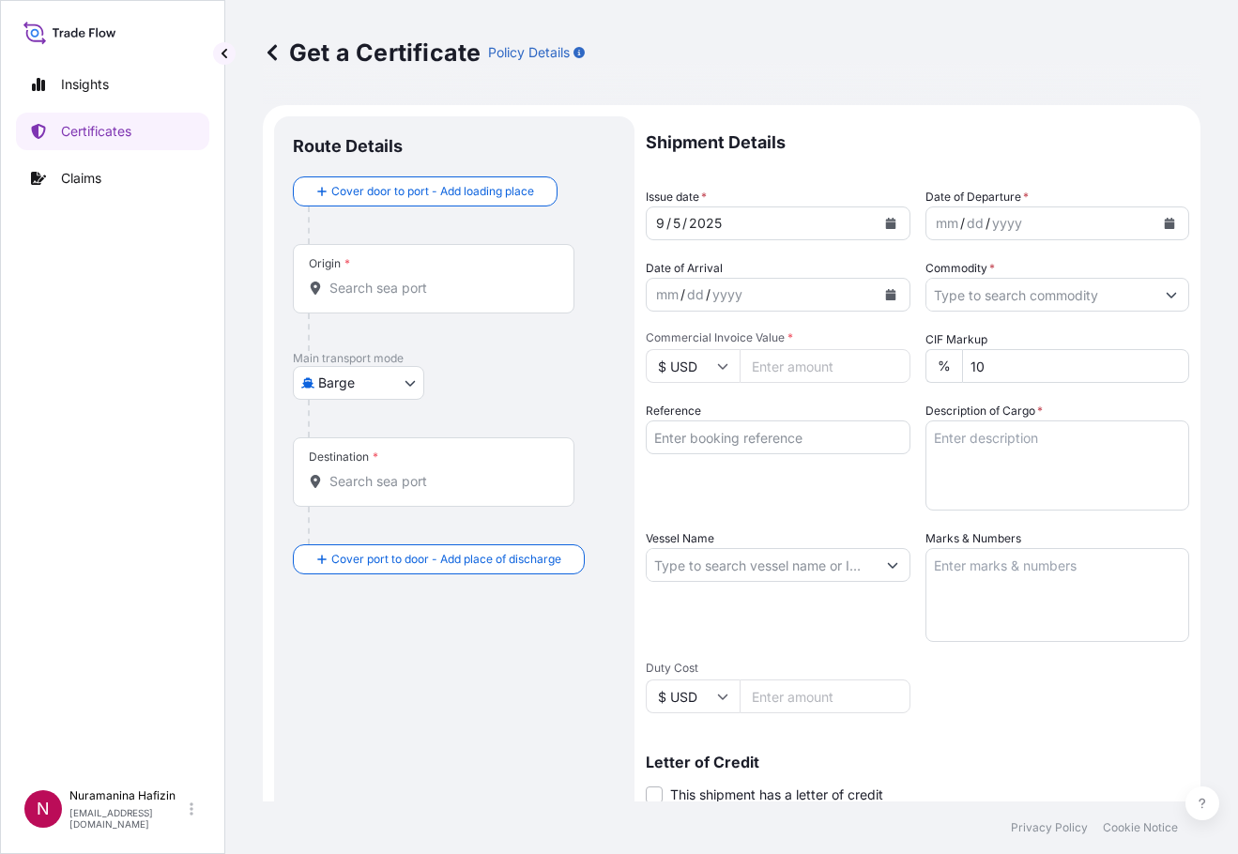
click at [173, 415] on div "Insights Certificates Claims" at bounding box center [112, 414] width 193 height 731
click at [391, 377] on body "Insights Certificates Claims N Nuramanina Hafizin [EMAIL_ADDRESS][DOMAIN_NAME] …" at bounding box center [619, 427] width 1238 height 854
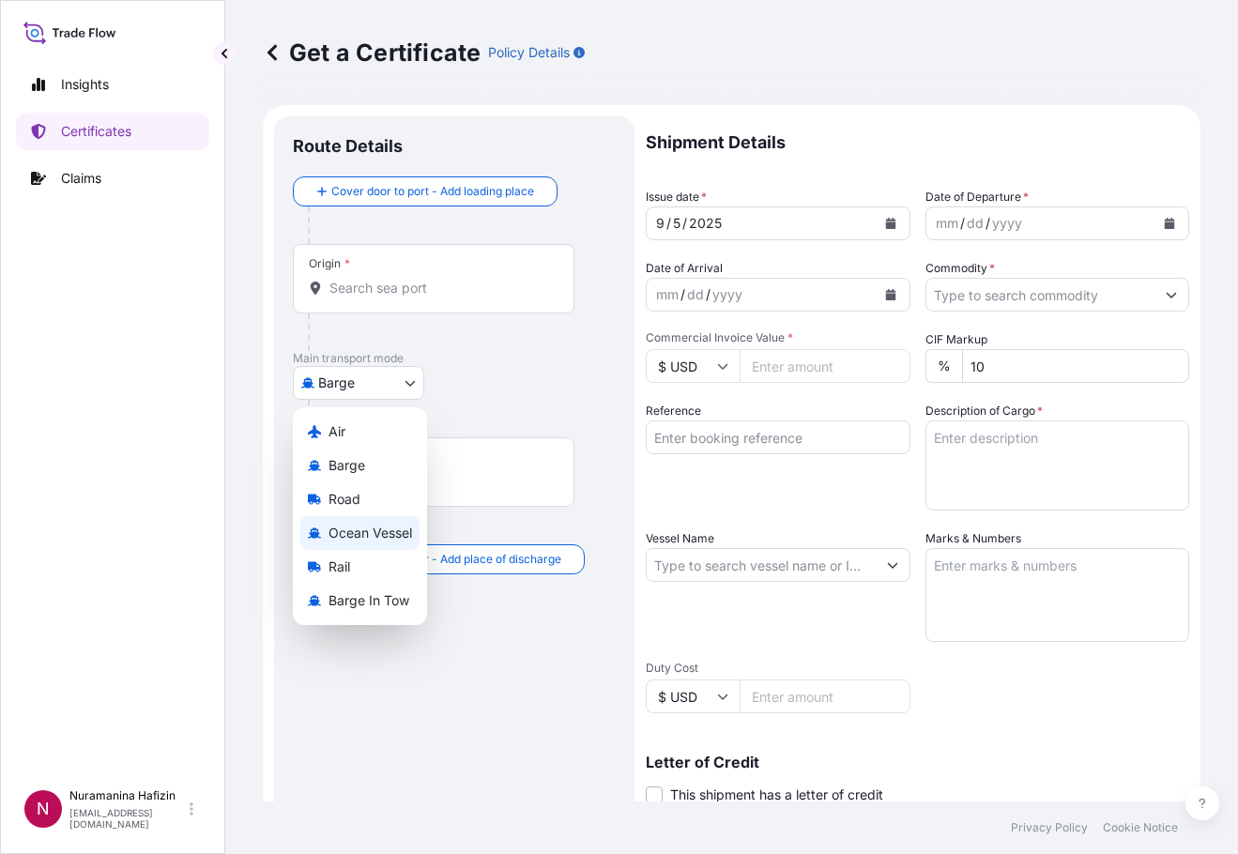
click at [361, 519] on div "Ocean Vessel" at bounding box center [359, 533] width 119 height 34
select select "Ocean Vessel"
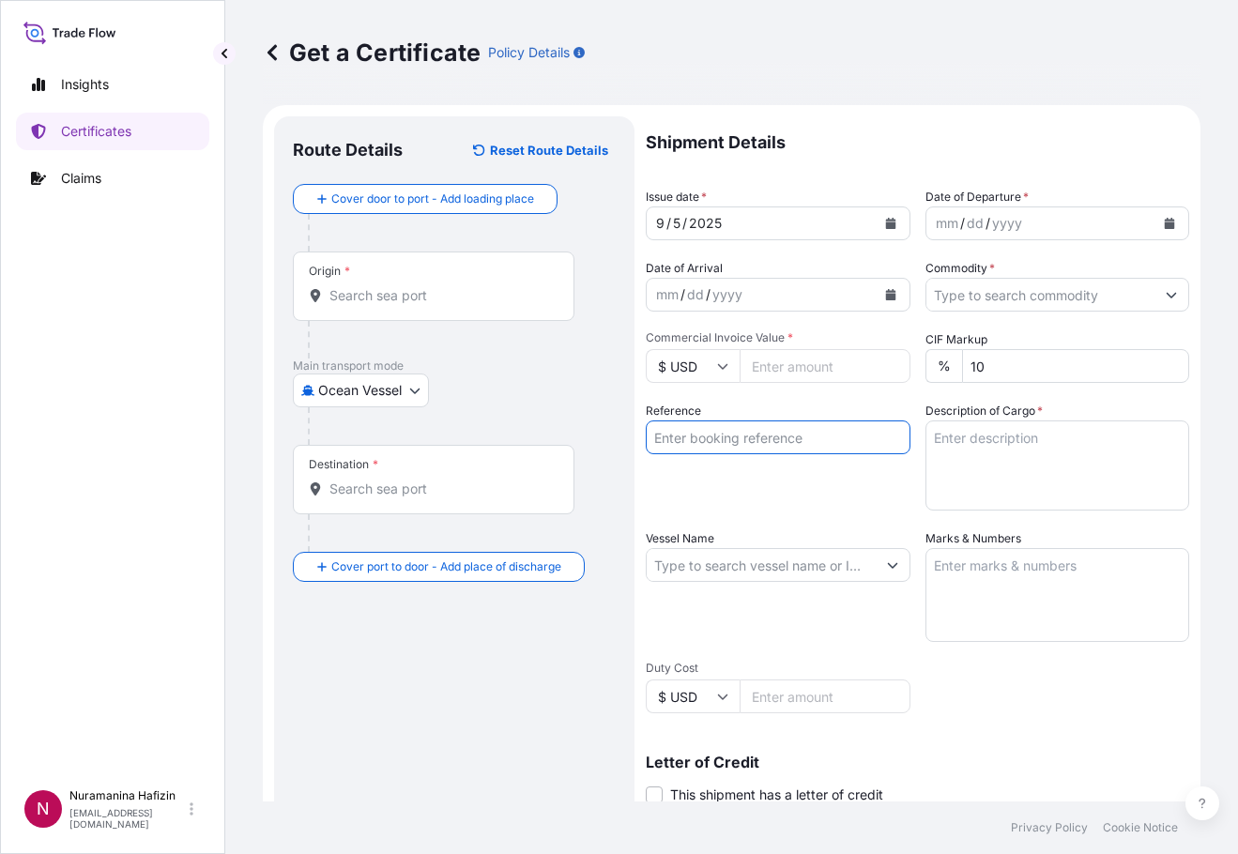
click at [771, 438] on input "Reference" at bounding box center [778, 437] width 265 height 34
paste input "B000234424"
type input "B000234424"
click at [82, 477] on div "Insights Certificates Claims" at bounding box center [112, 414] width 193 height 731
click at [1165, 222] on icon "Calendar" at bounding box center [1170, 223] width 10 height 11
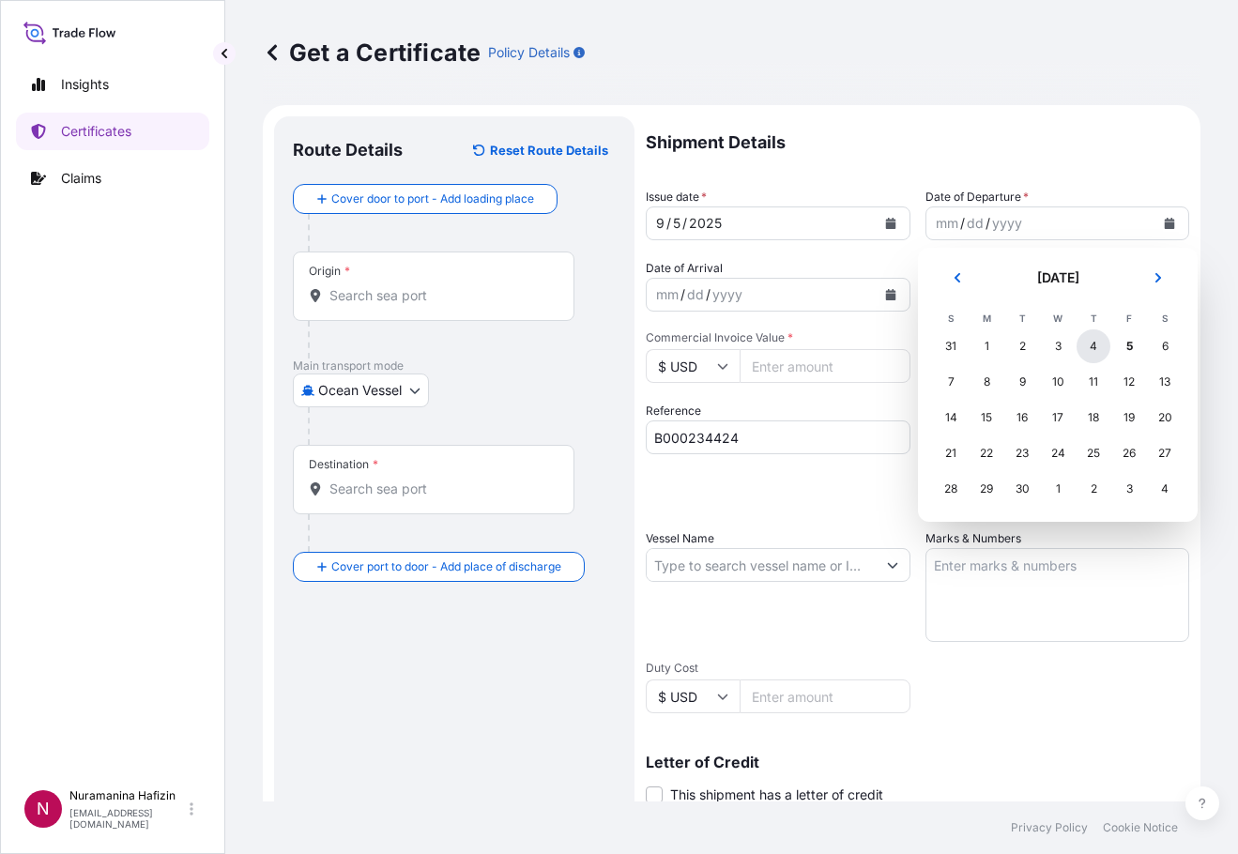
click at [1091, 347] on div "4" at bounding box center [1094, 346] width 34 height 34
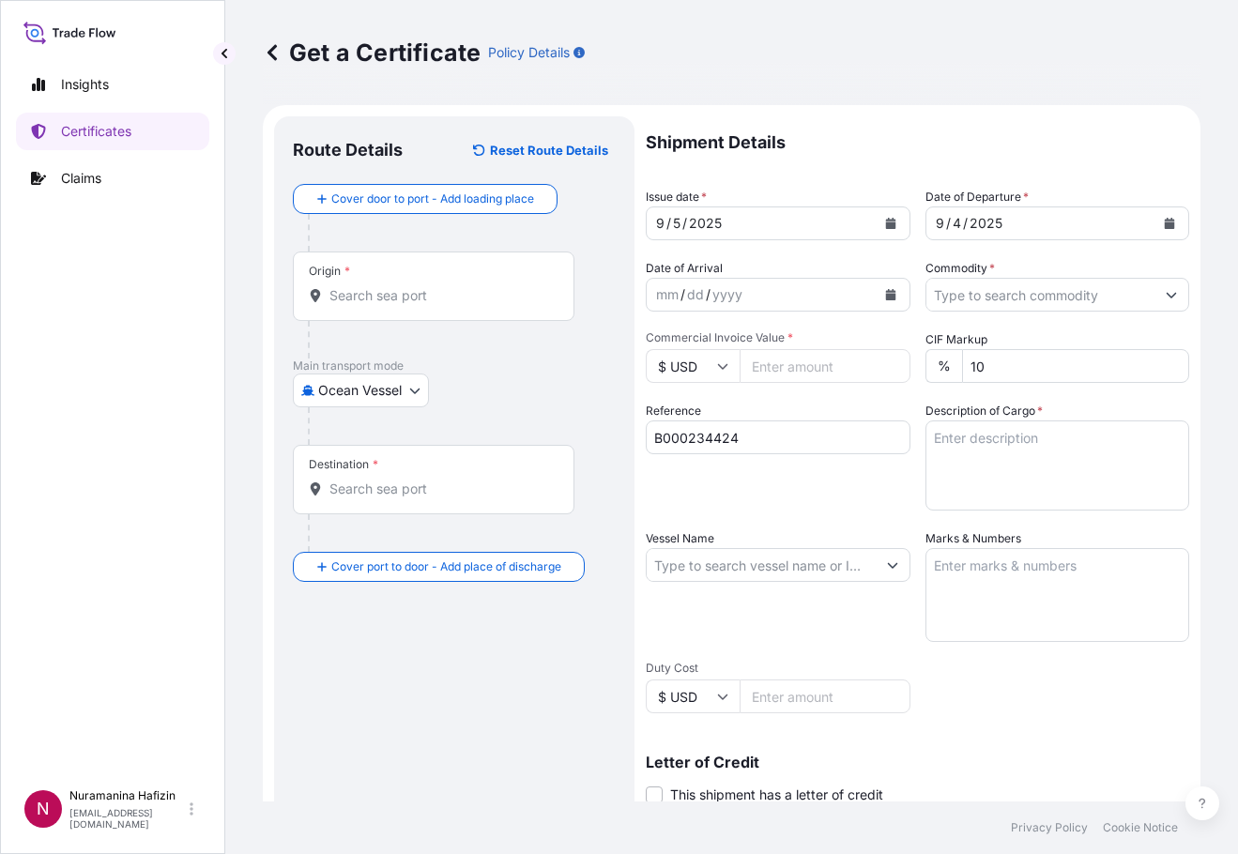
click at [126, 505] on div "Insights Certificates Claims" at bounding box center [112, 414] width 193 height 731
click at [885, 299] on icon "Calendar" at bounding box center [890, 294] width 10 height 11
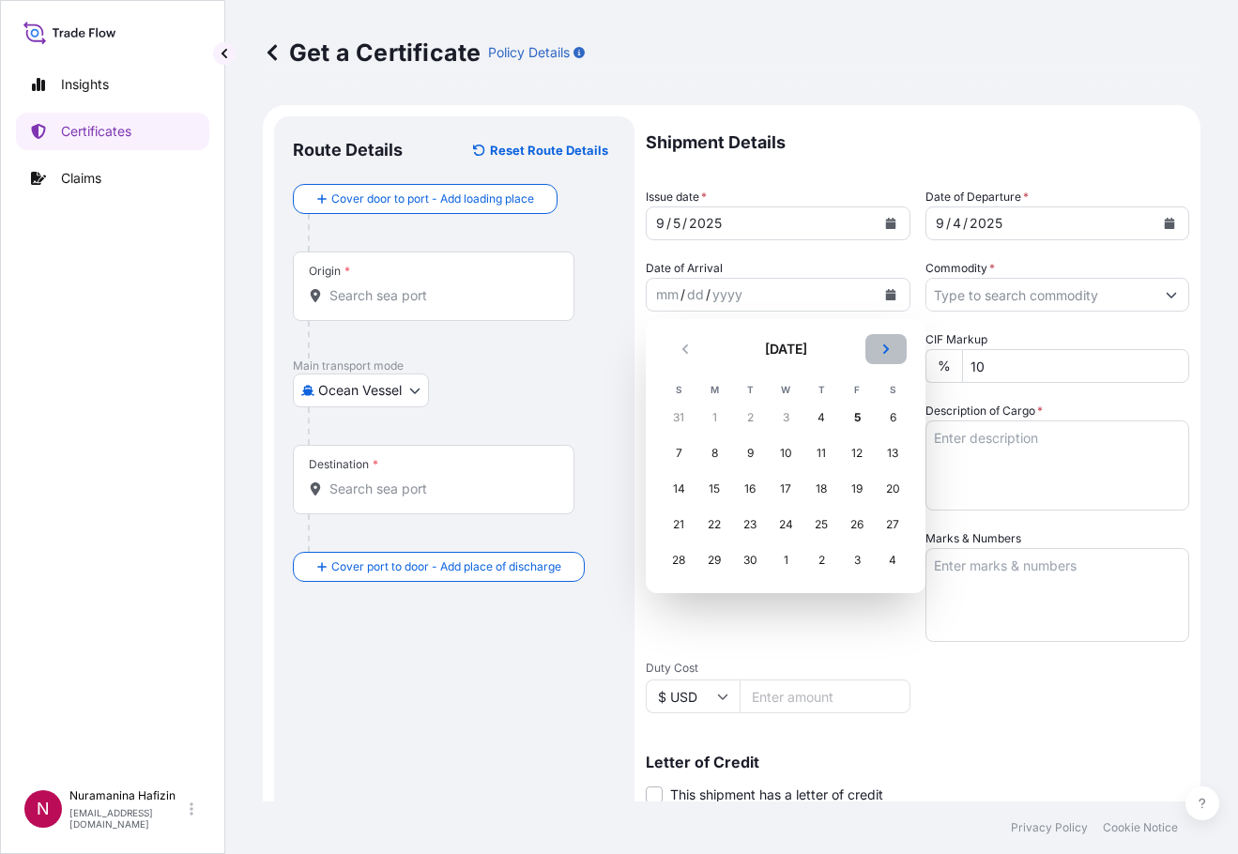
click at [887, 359] on button "Next" at bounding box center [885, 349] width 41 height 30
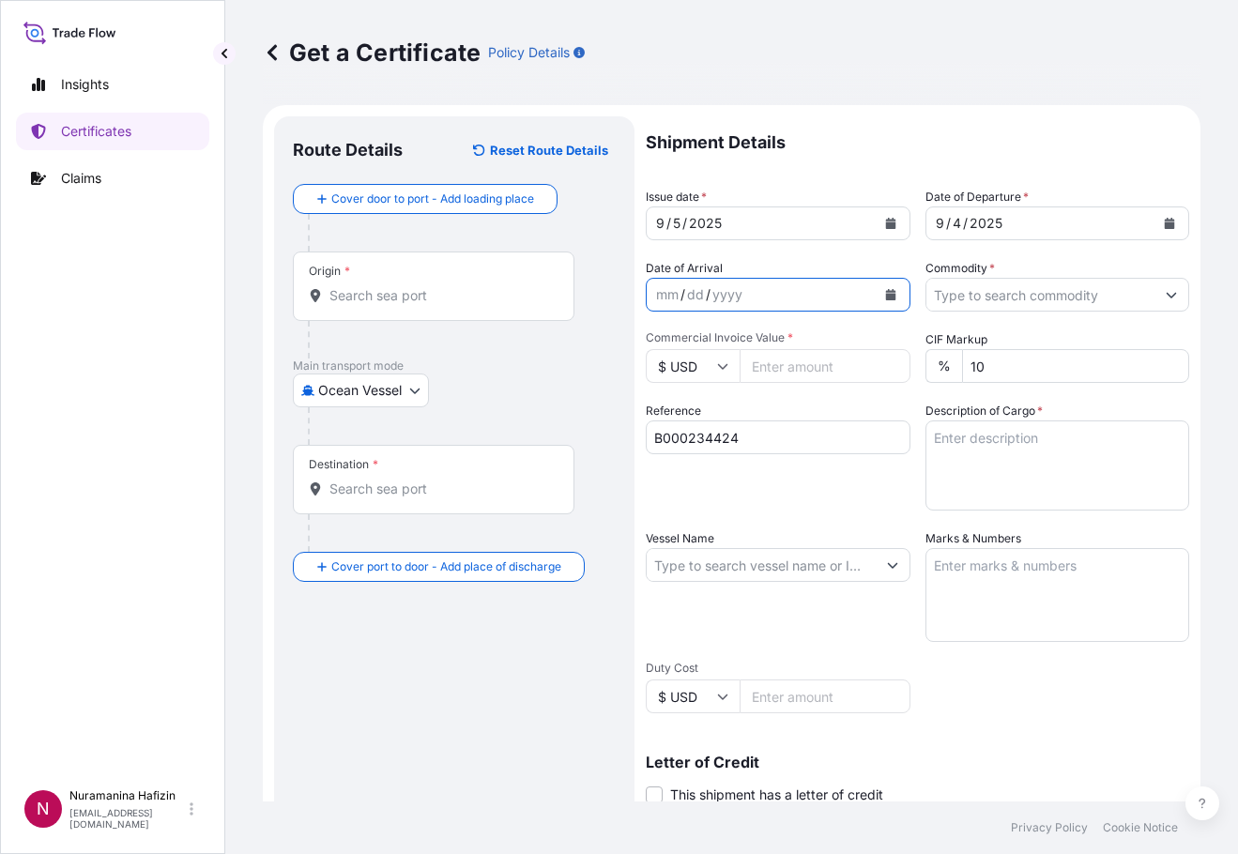
click at [885, 297] on icon "Calendar" at bounding box center [890, 294] width 10 height 11
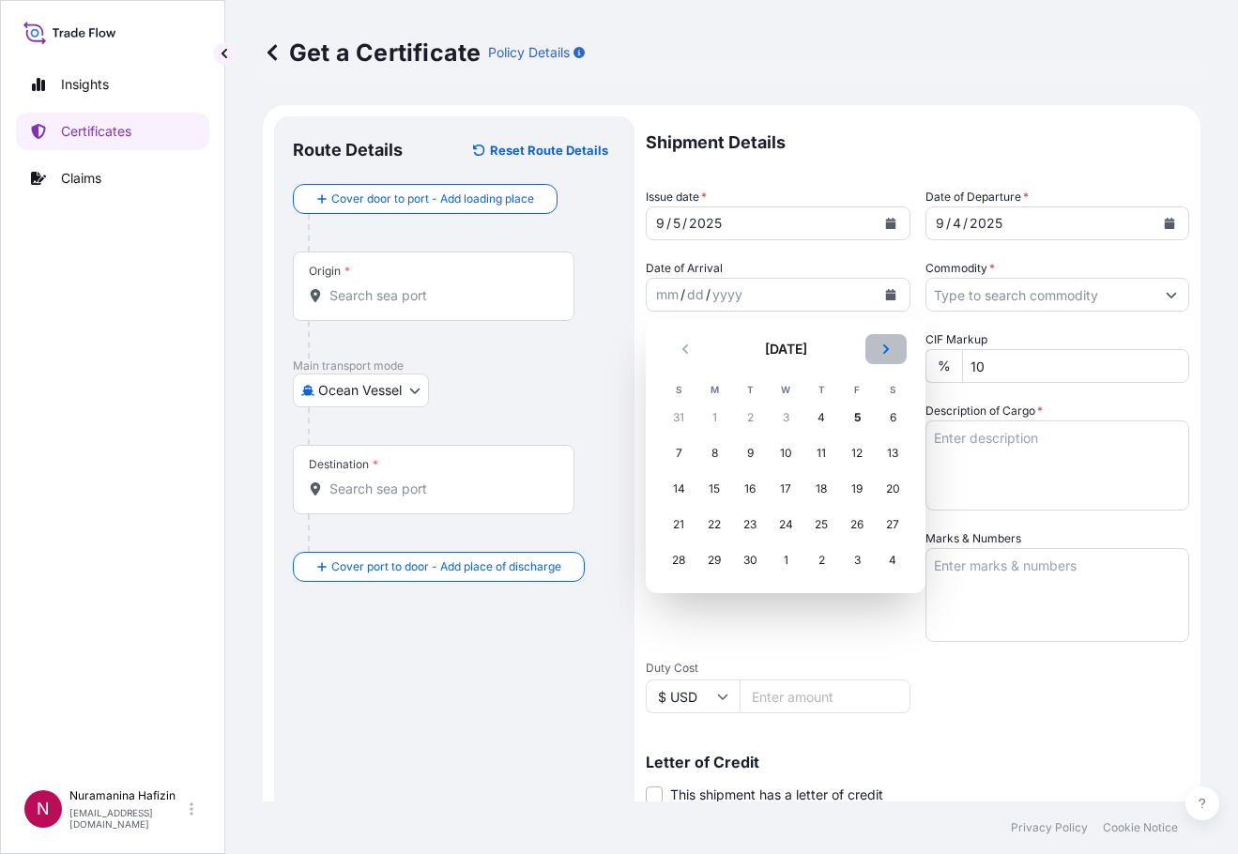
click at [894, 348] on button "Next" at bounding box center [885, 349] width 41 height 30
click at [719, 521] on div "20" at bounding box center [714, 525] width 34 height 34
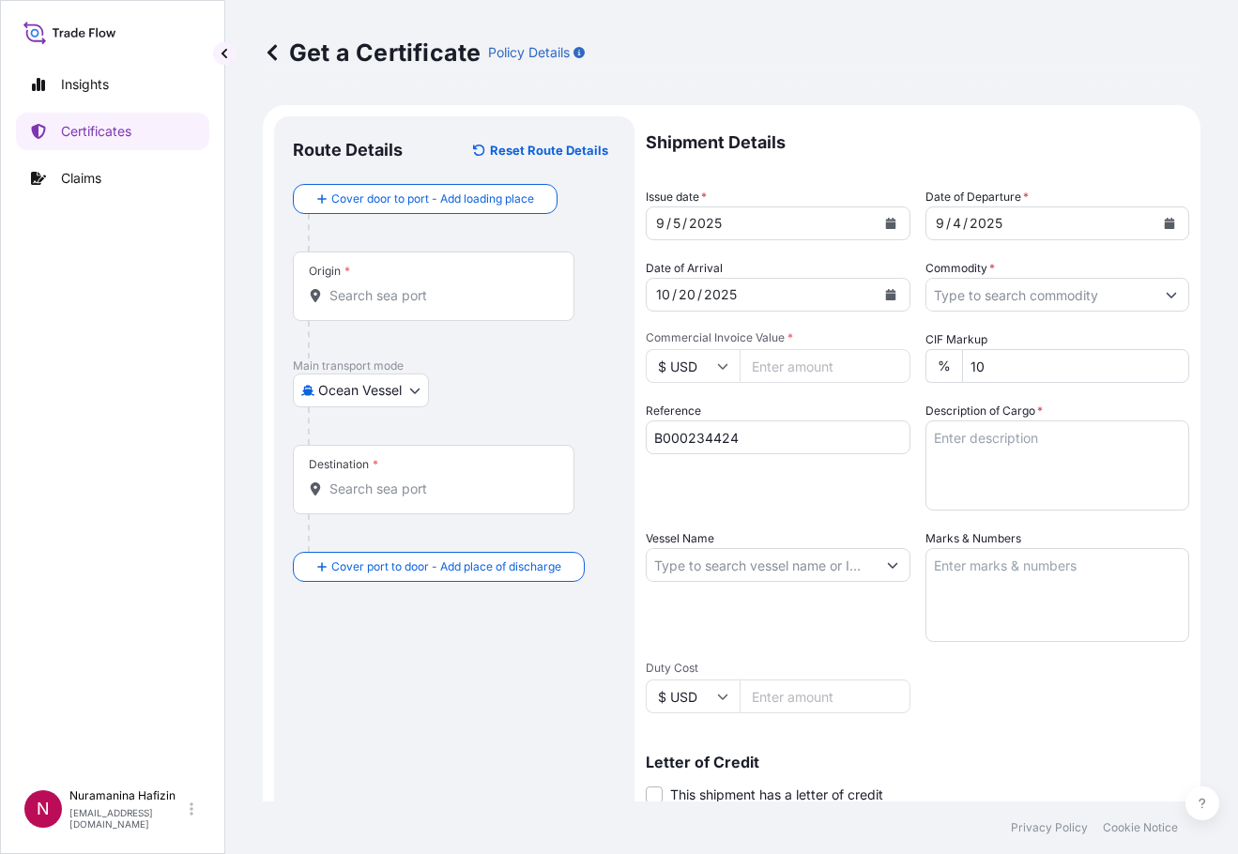
click at [166, 430] on div "Insights Certificates Claims" at bounding box center [112, 414] width 193 height 731
click at [713, 564] on input "Vessel Name" at bounding box center [761, 565] width 229 height 34
paste input "[PERSON_NAME]"
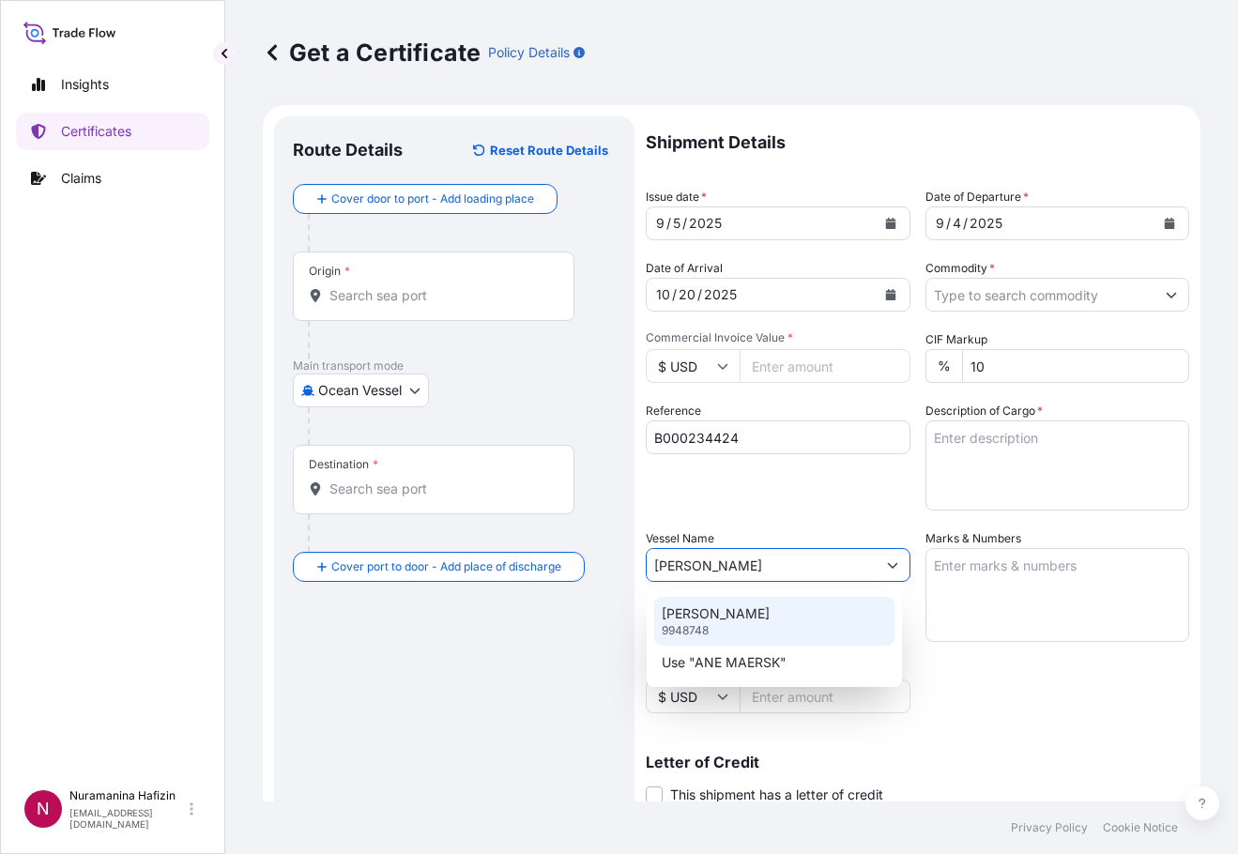
click at [716, 611] on p "[PERSON_NAME]" at bounding box center [716, 613] width 108 height 19
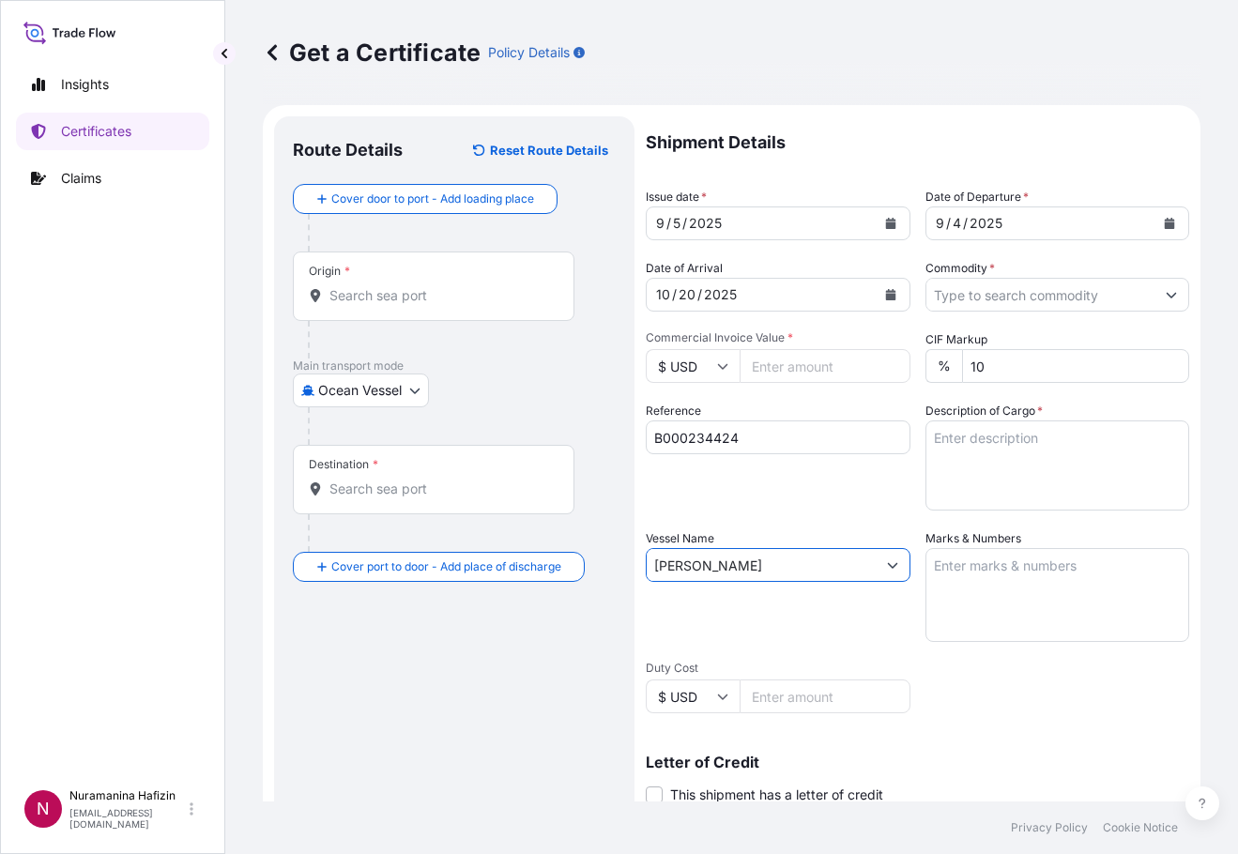
type input "[PERSON_NAME]"
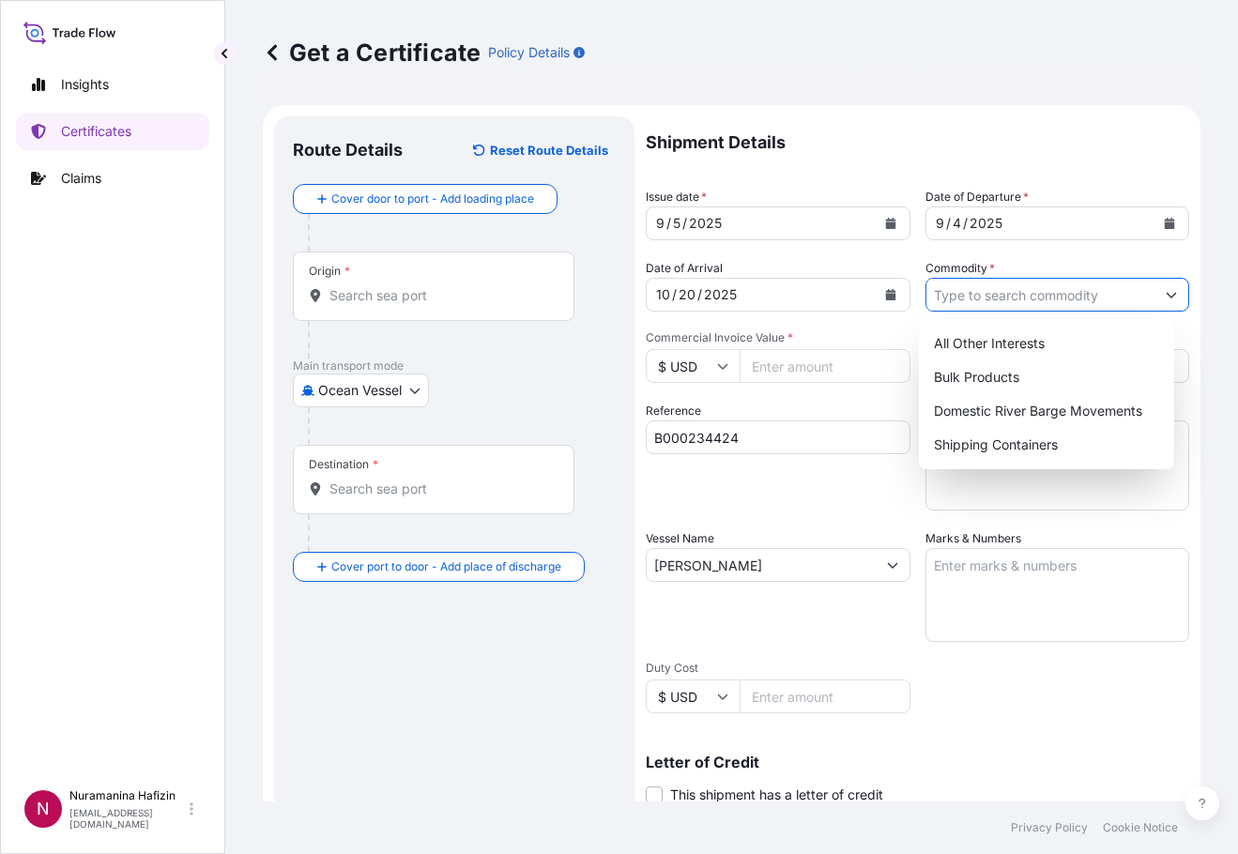
click at [1154, 299] on button "Show suggestions" at bounding box center [1171, 295] width 34 height 34
click at [1036, 435] on div "Shipping Containers" at bounding box center [1046, 445] width 240 height 34
type input "Shipping Containers"
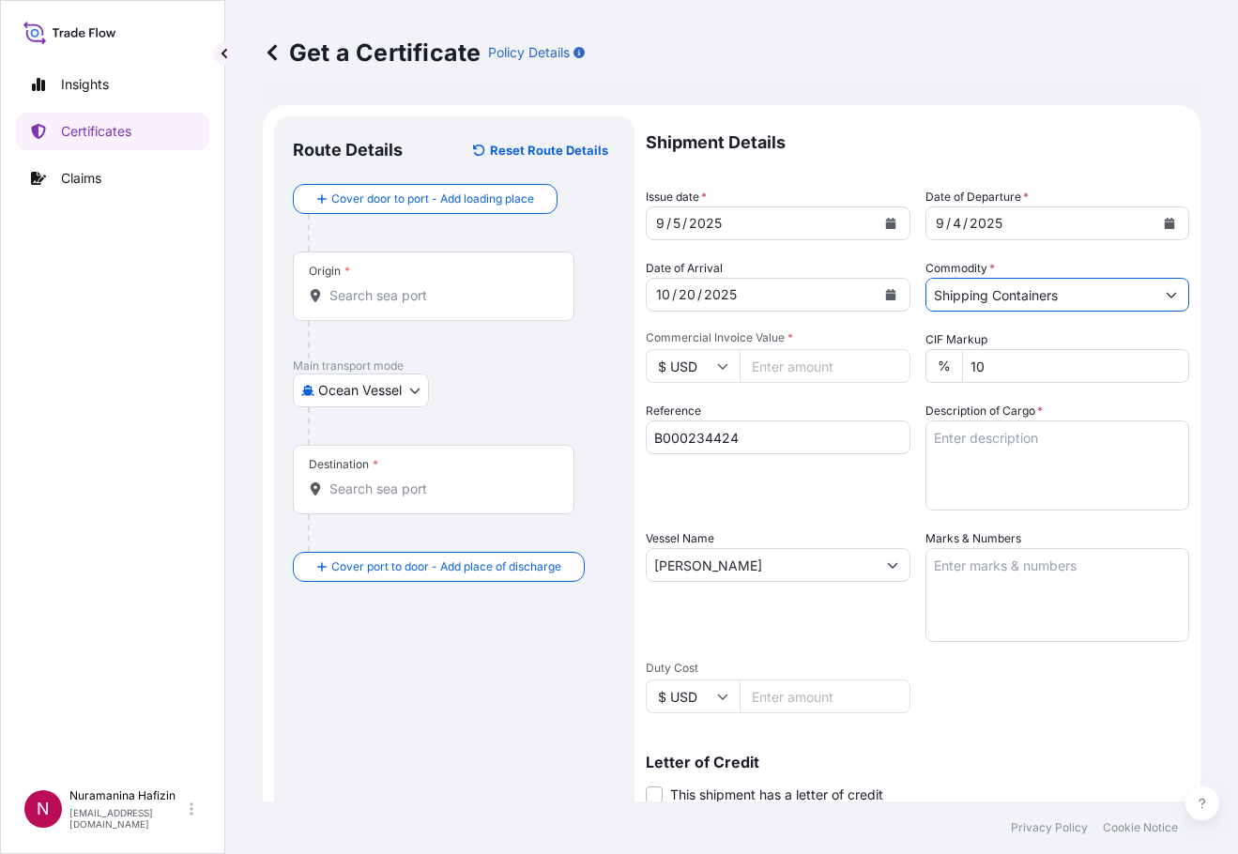
click at [463, 298] on input "Origin *" at bounding box center [439, 295] width 221 height 19
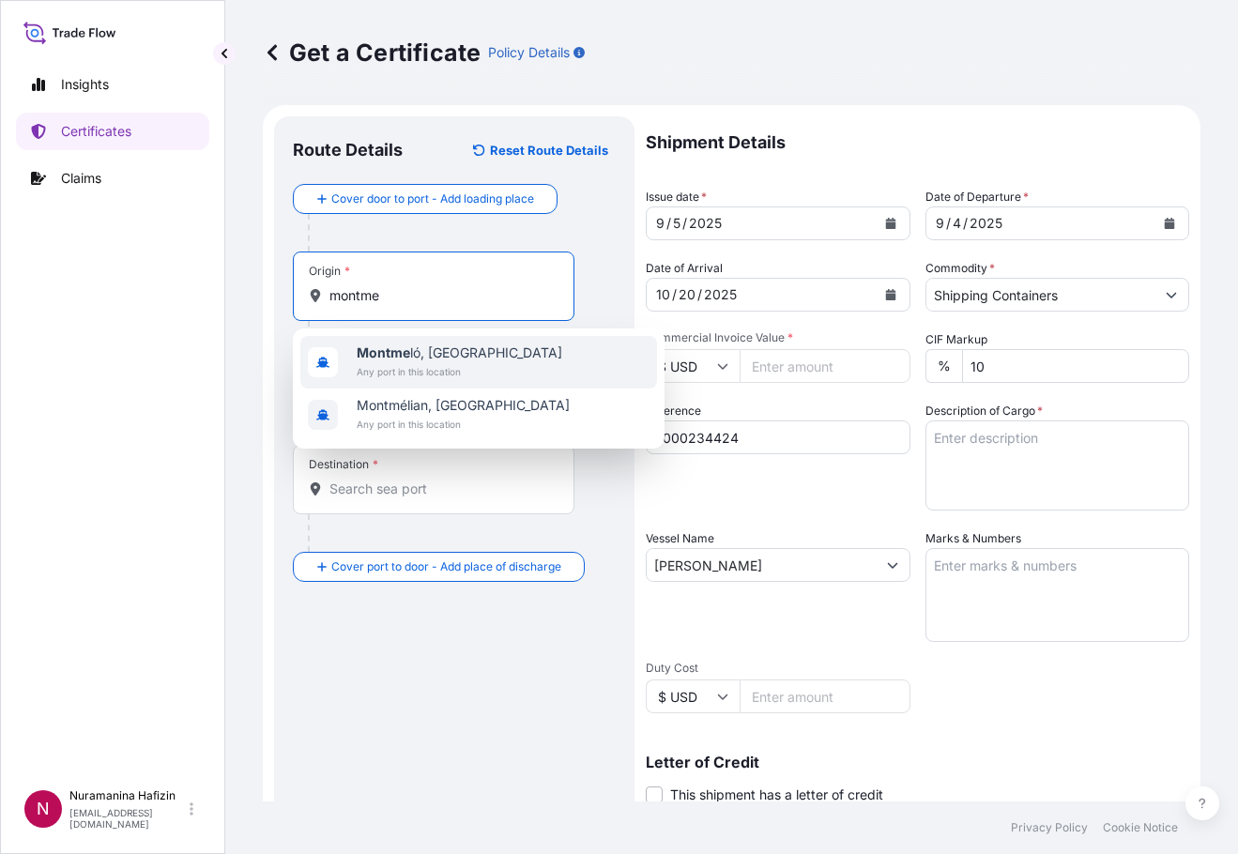
click at [441, 367] on span "Any port in this location" at bounding box center [460, 371] width 206 height 19
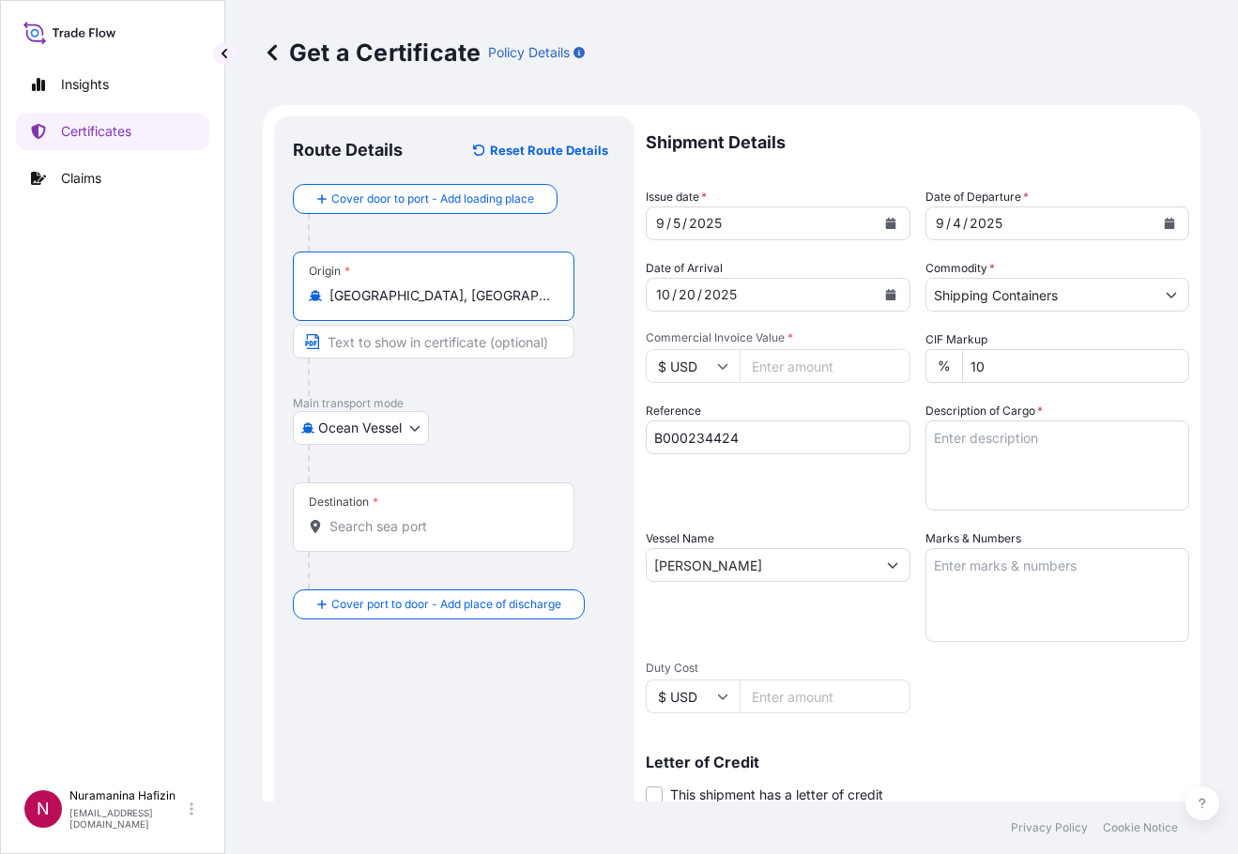
type input "[GEOGRAPHIC_DATA], [GEOGRAPHIC_DATA]"
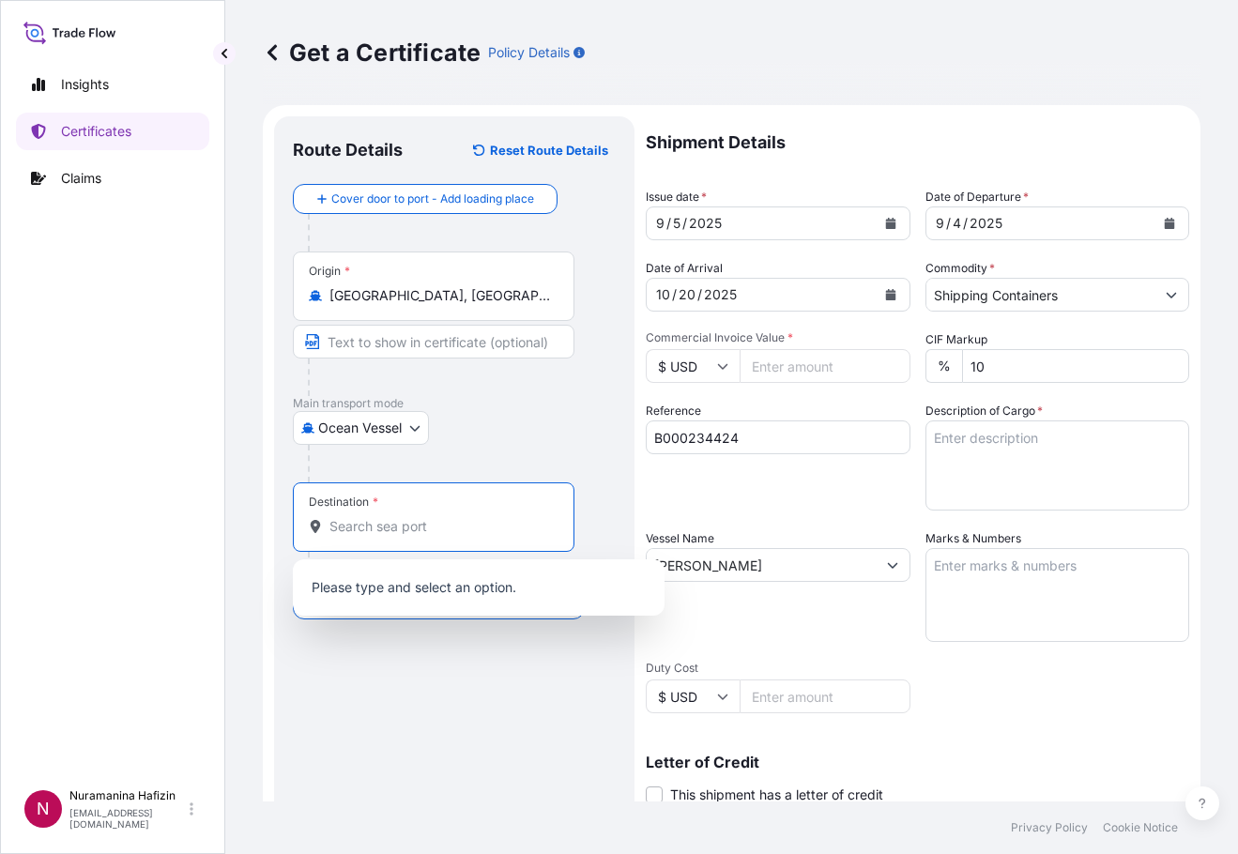
click at [462, 530] on input "Destination *" at bounding box center [439, 526] width 221 height 19
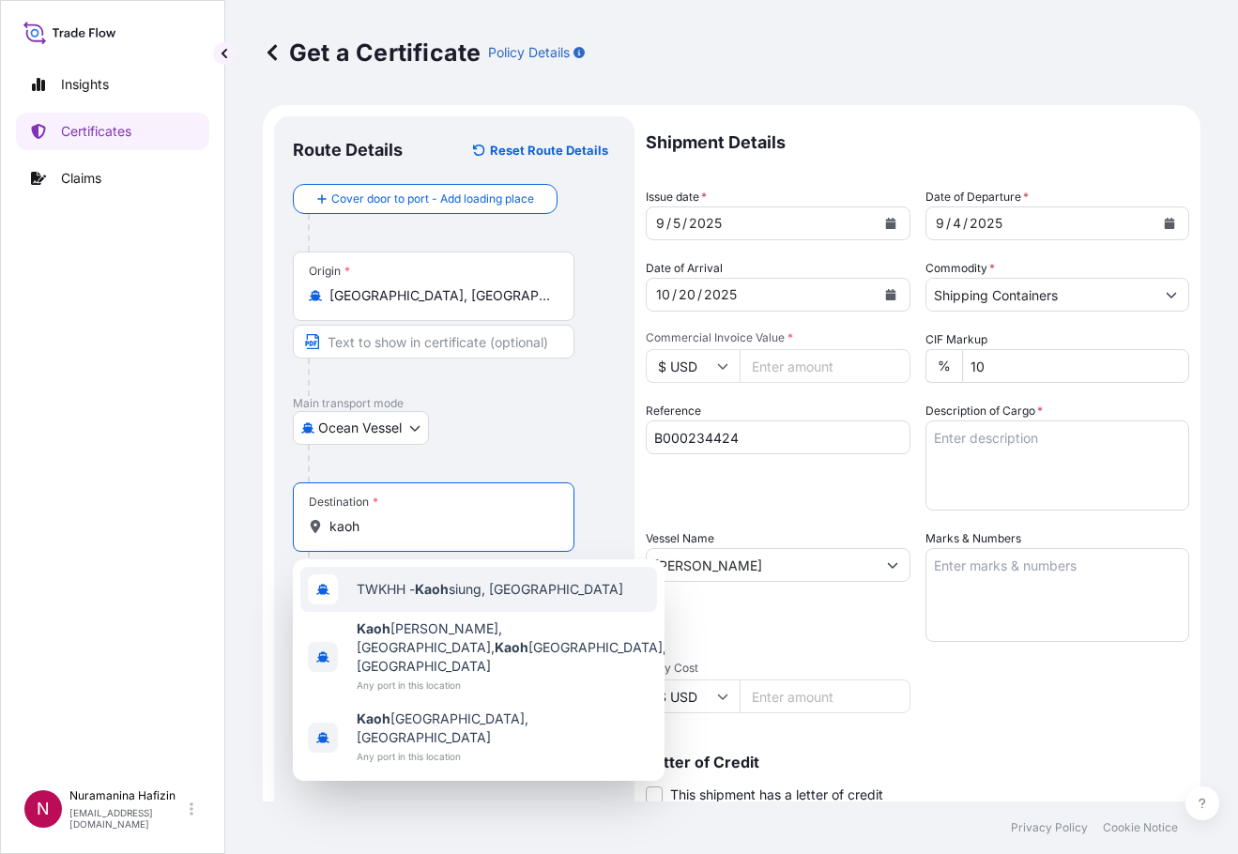
click at [454, 587] on span "TWKHH - [PERSON_NAME], [GEOGRAPHIC_DATA]" at bounding box center [490, 589] width 267 height 19
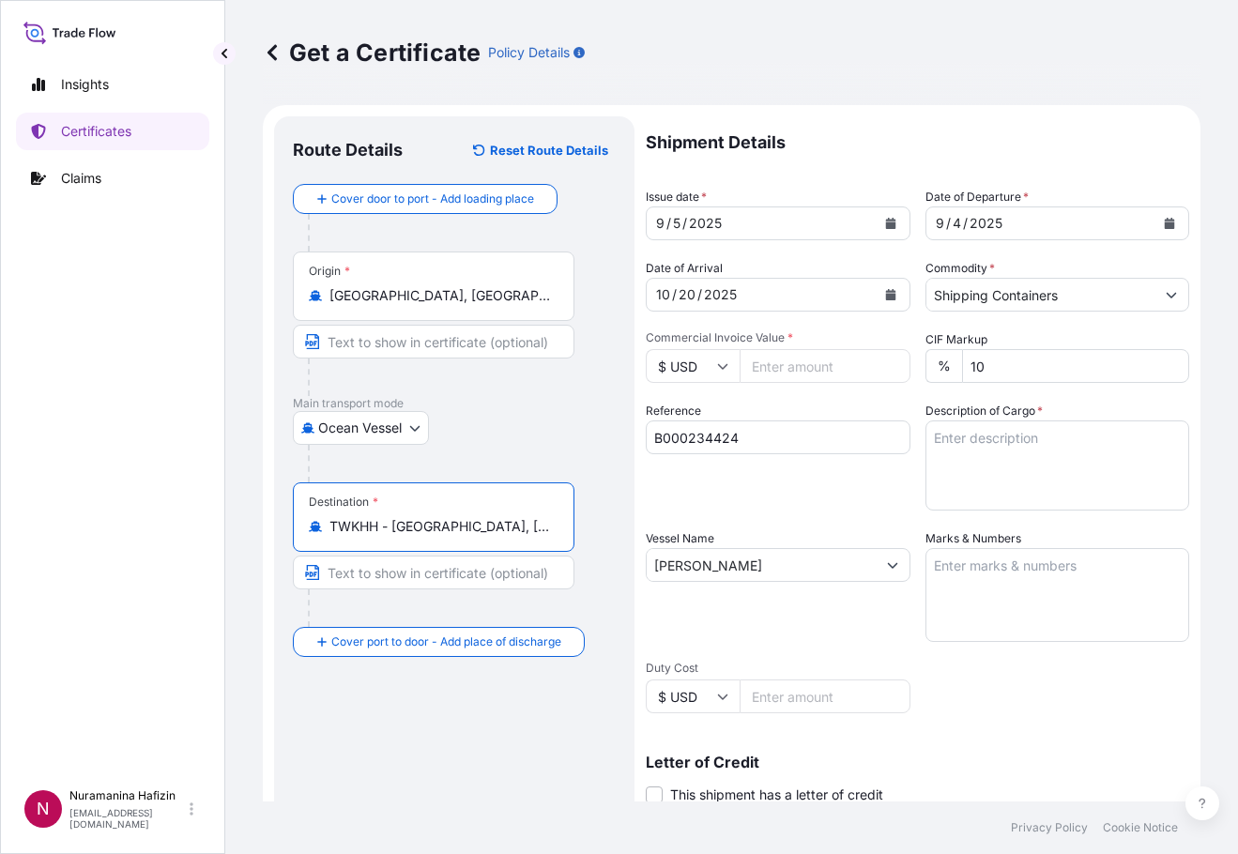
type input "TWKHH - [GEOGRAPHIC_DATA], [GEOGRAPHIC_DATA]"
click at [780, 364] on input "Commercial Invoice Value *" at bounding box center [825, 366] width 171 height 34
paste input "81000"
type input "81000"
click at [957, 447] on textarea "Description of Cargo *" at bounding box center [1057, 465] width 265 height 90
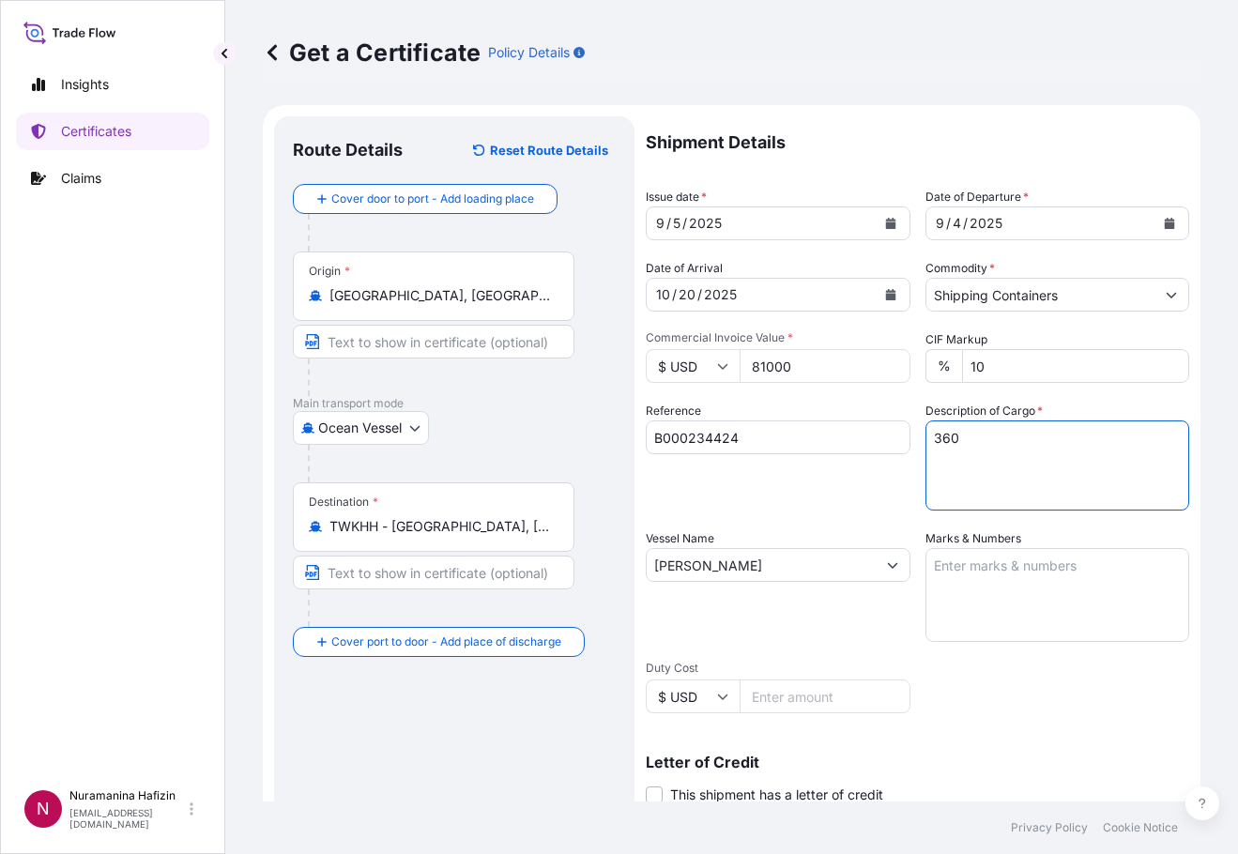
paste textarea "BAGS LOADED ONTO 12 PALLETS LOADED INTO 1 20' CONTAINER(S) PEARLTHANE(TM) CLEAR…"
click at [977, 485] on textarea "360 BAGS LOADED ONTO 12 PALLETS LOADED INTO 1 20' CONTAINER(S) PEARLTHANE(TM) C…" at bounding box center [1057, 465] width 265 height 90
paste textarea "9,302.4000"
click at [982, 496] on textarea "360 BAGS LOADED ONTO 12 PALLETS LOADED INTO 1 20' CONTAINER(S) PEARLTHANE(TM) C…" at bounding box center [1057, 465] width 265 height 90
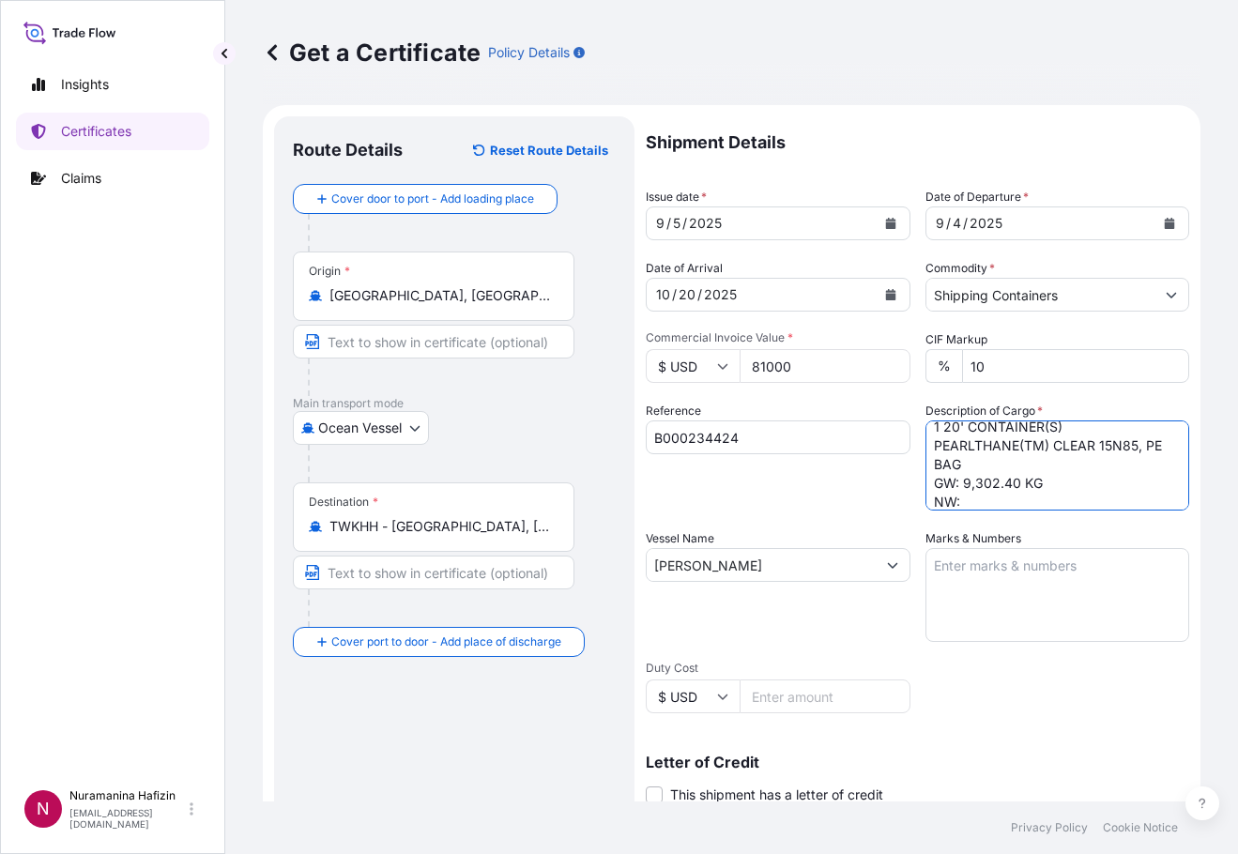
paste textarea "9,000.0000"
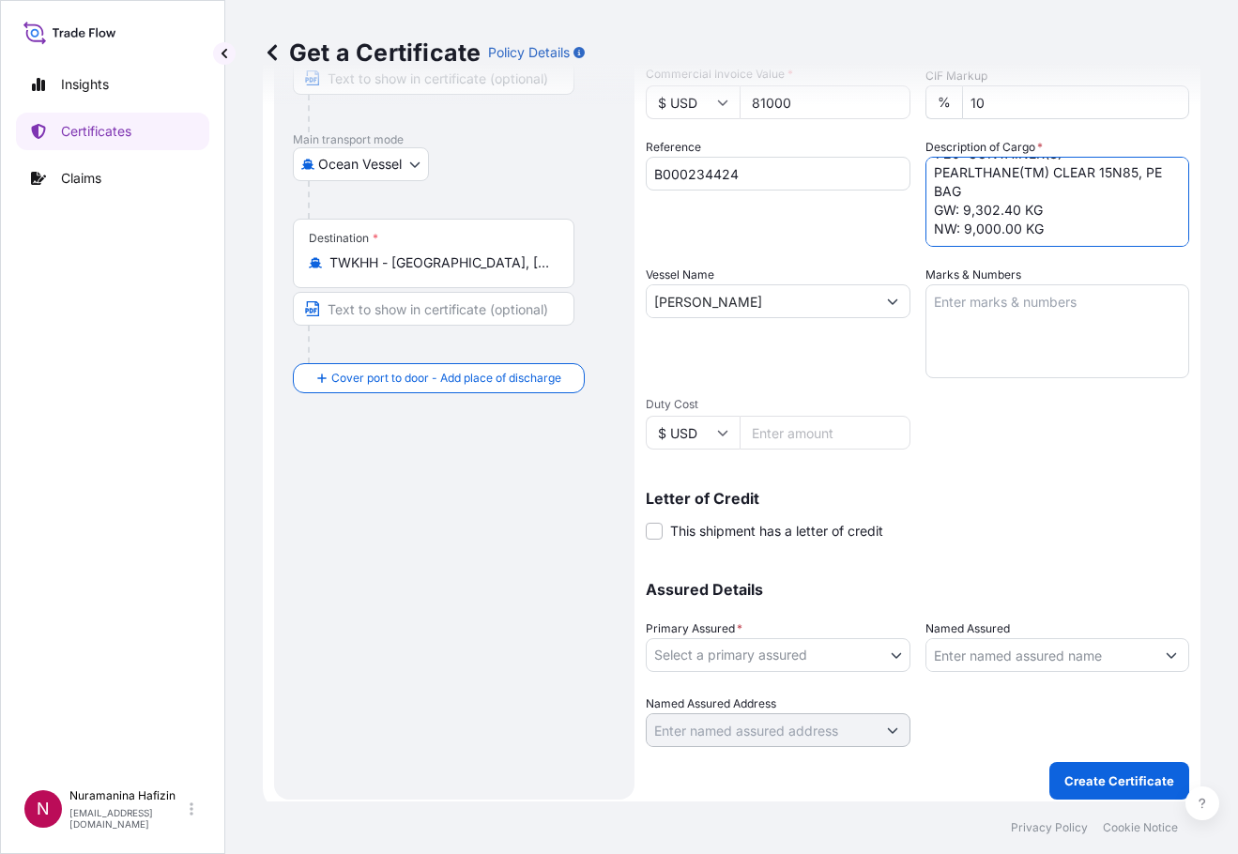
scroll to position [273, 0]
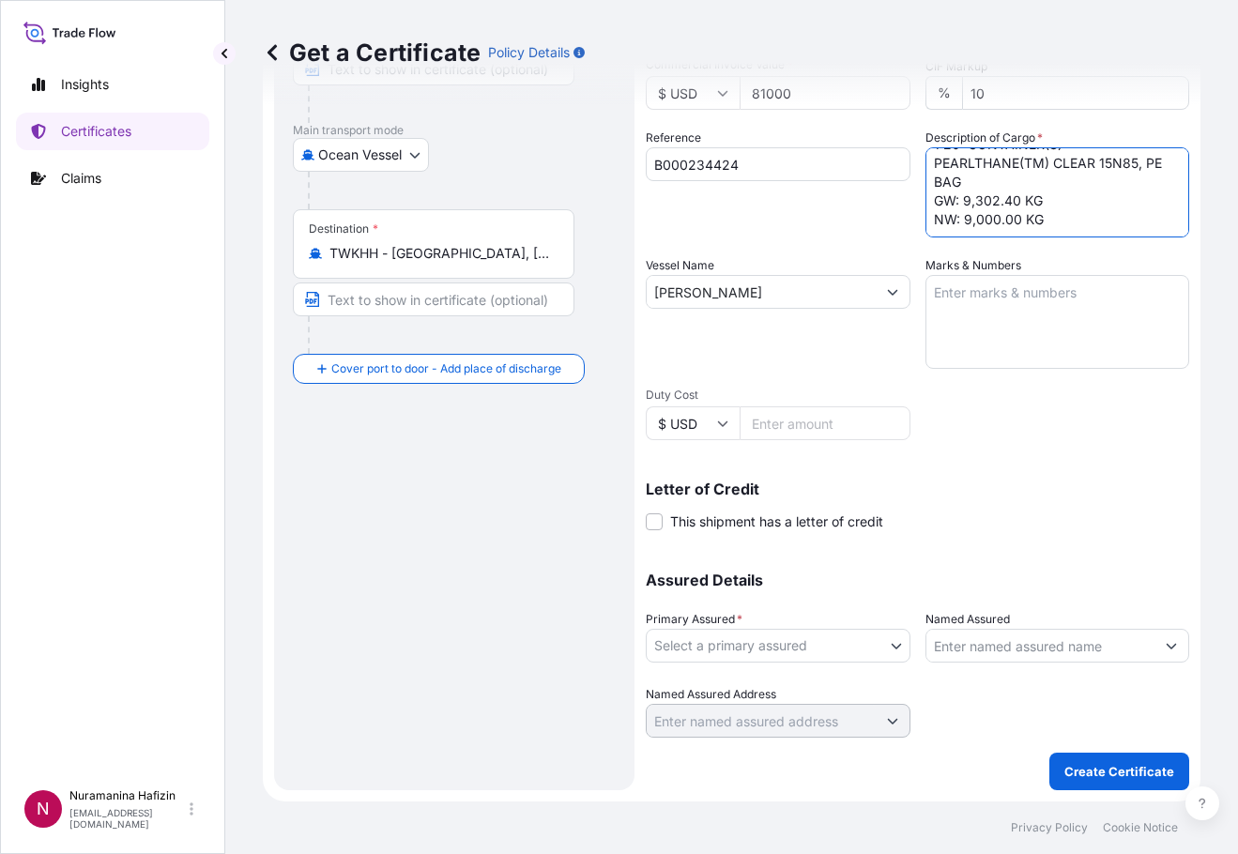
type textarea "360 BAGS LOADED ONTO 12 PALLETS LOADED INTO 1 20' CONTAINER(S) PEARLTHANE(TM) C…"
click at [939, 659] on input "Named Assured" at bounding box center [1040, 646] width 229 height 34
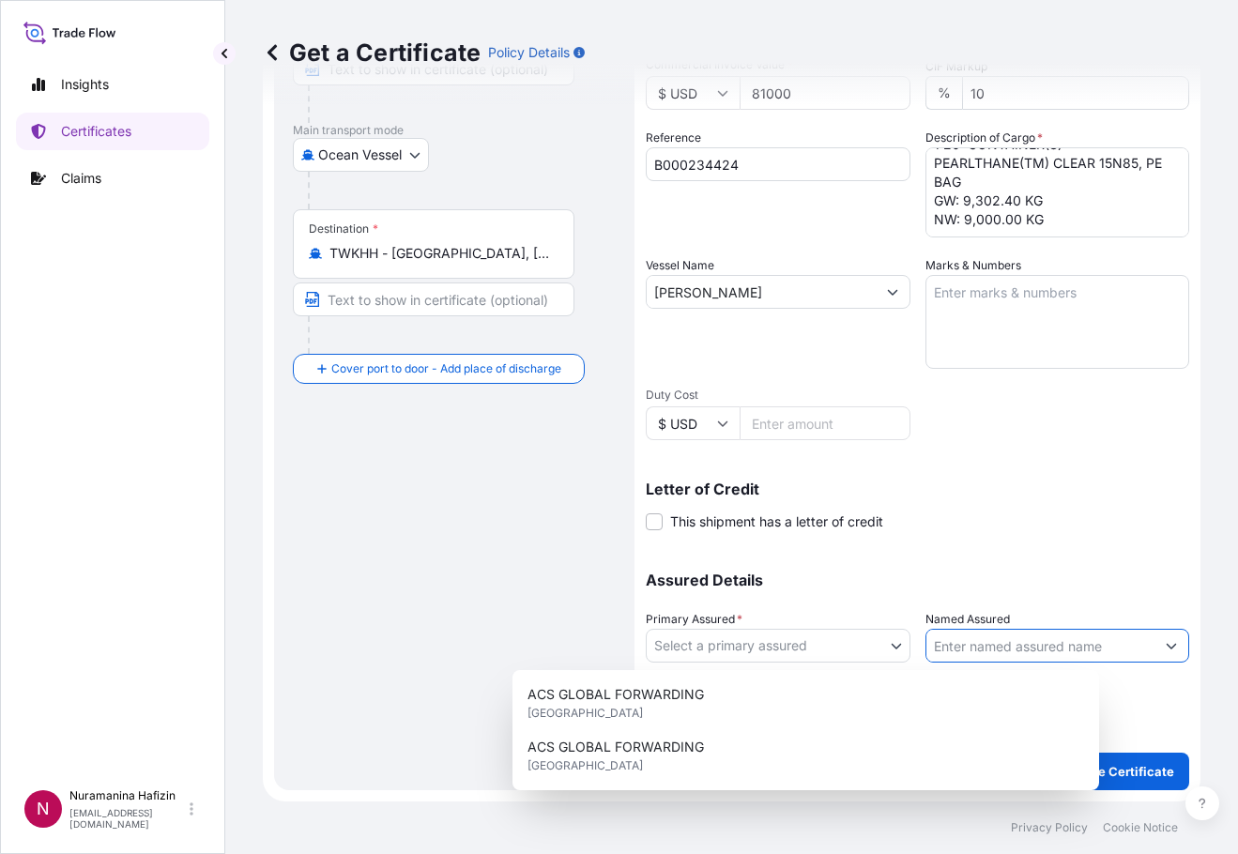
paste input "LAUNCH TECHNOLOGIES CO., LTD."
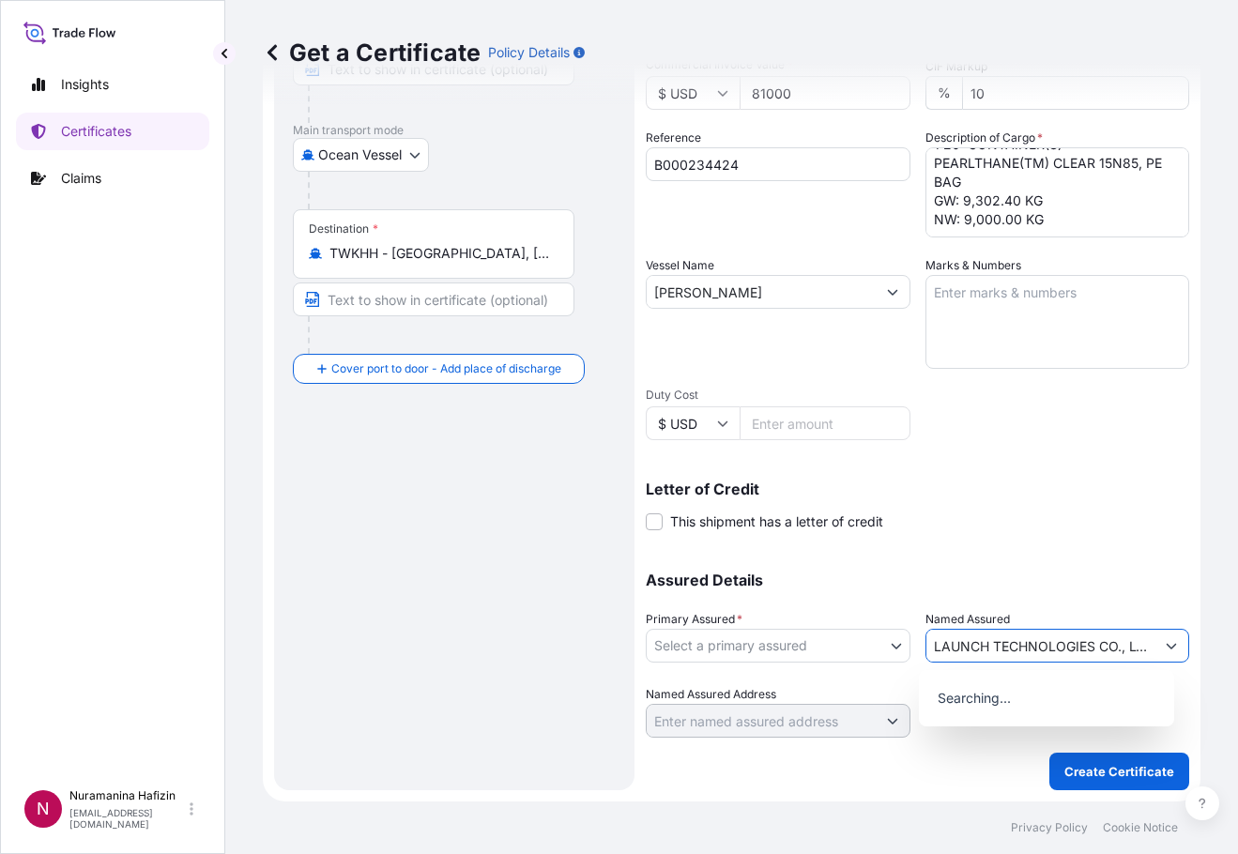
scroll to position [0, 16]
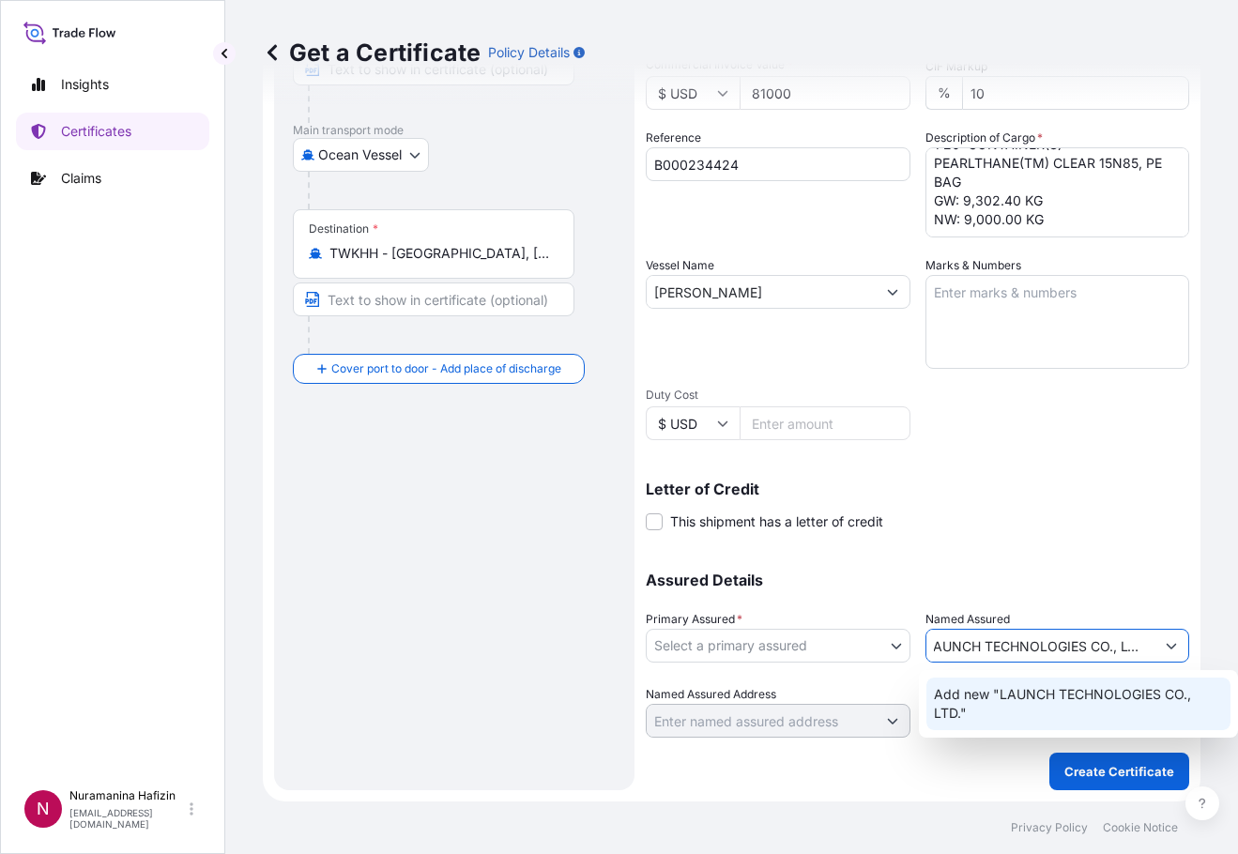
click at [993, 690] on span "Add new "LAUNCH TECHNOLOGIES CO., LTD."" at bounding box center [1078, 704] width 289 height 38
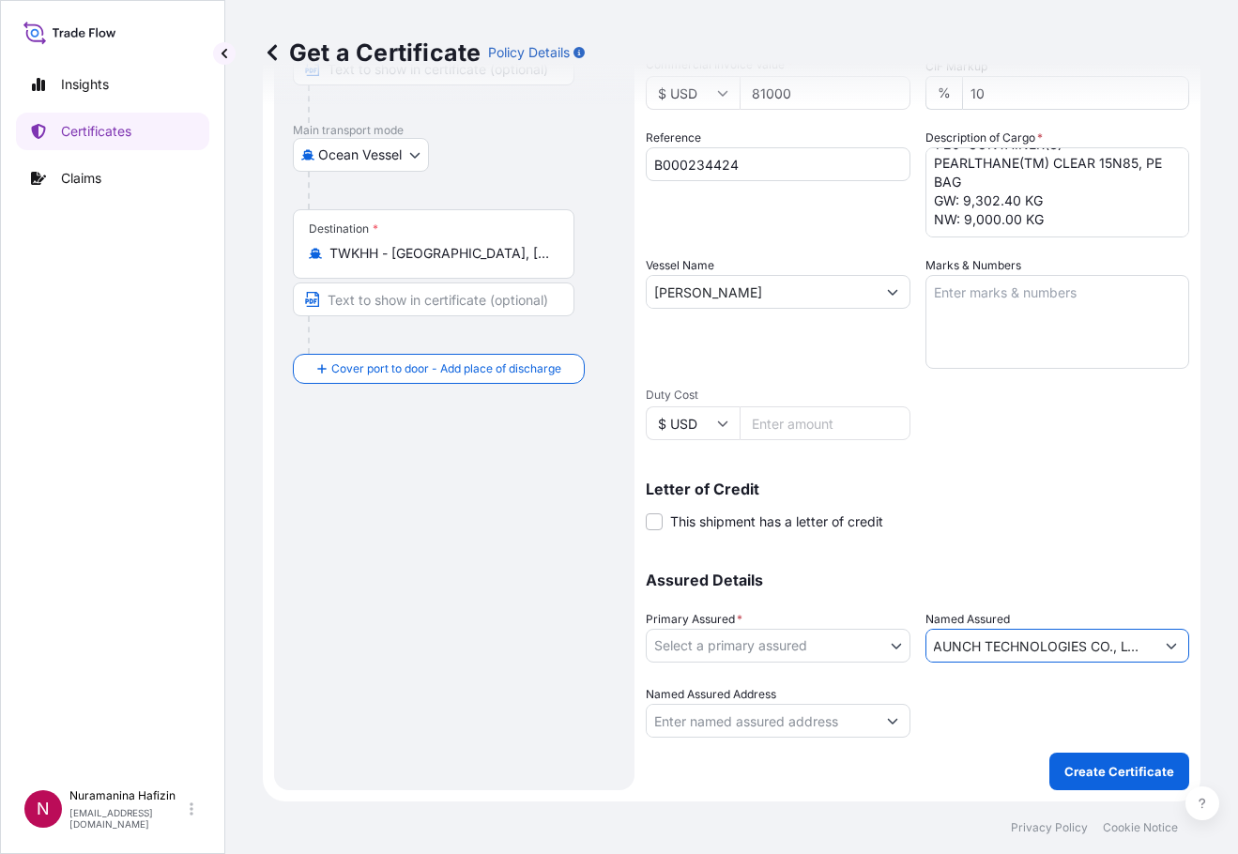
type input "LAUNCH TECHNOLOGIES CO., LTD."
click at [865, 644] on body "15 options available. 0 options available. 1 option available. Insights Certifi…" at bounding box center [619, 427] width 1238 height 854
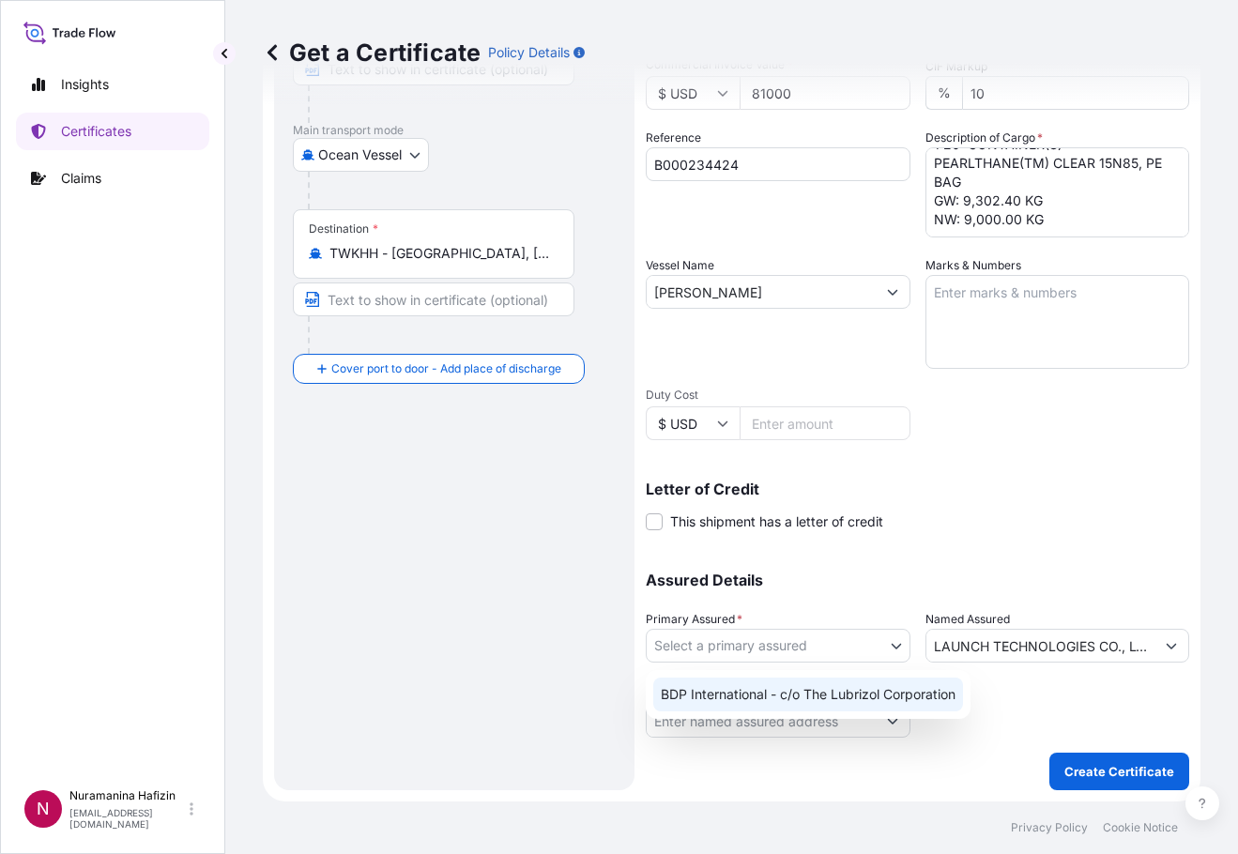
click at [828, 687] on div "BDP International - c/o The Lubrizol Corporation" at bounding box center [808, 695] width 310 height 34
select select "31972"
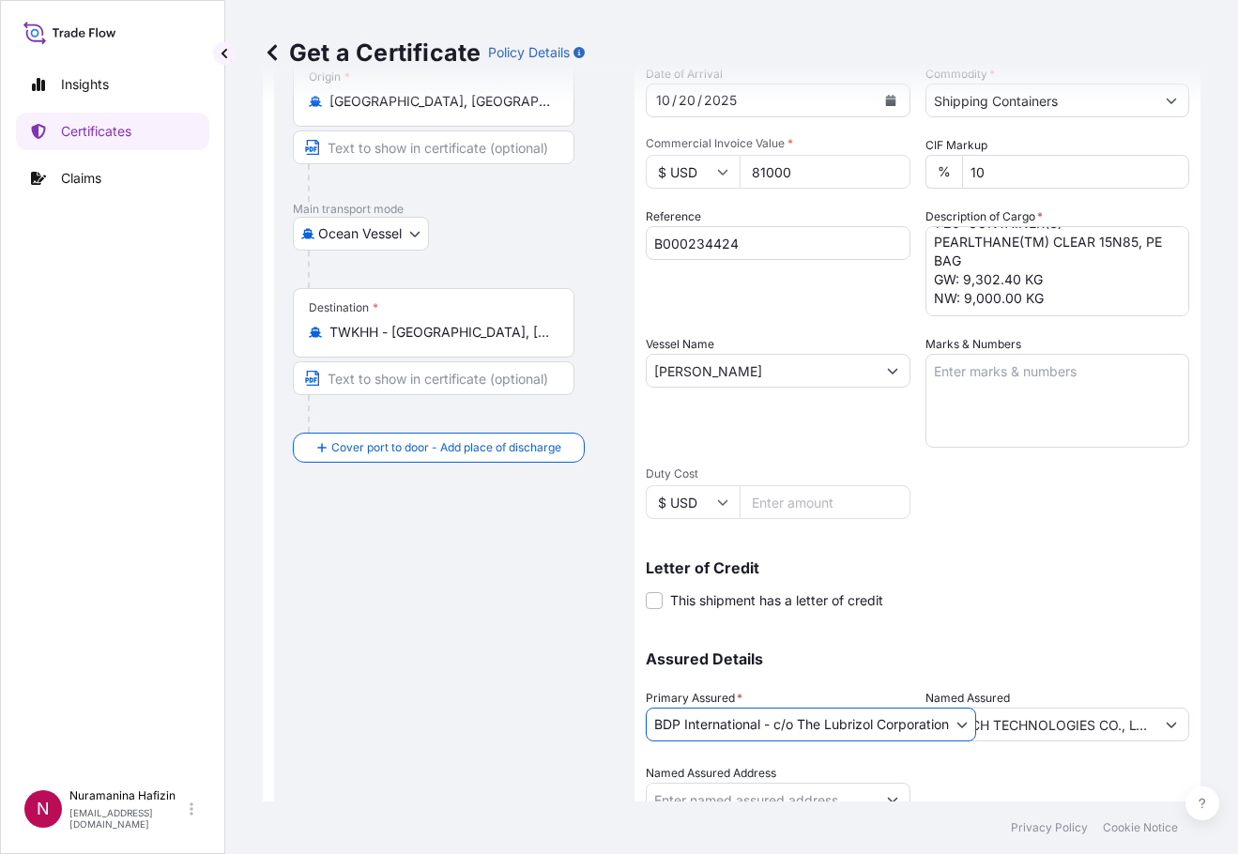
scroll to position [273, 0]
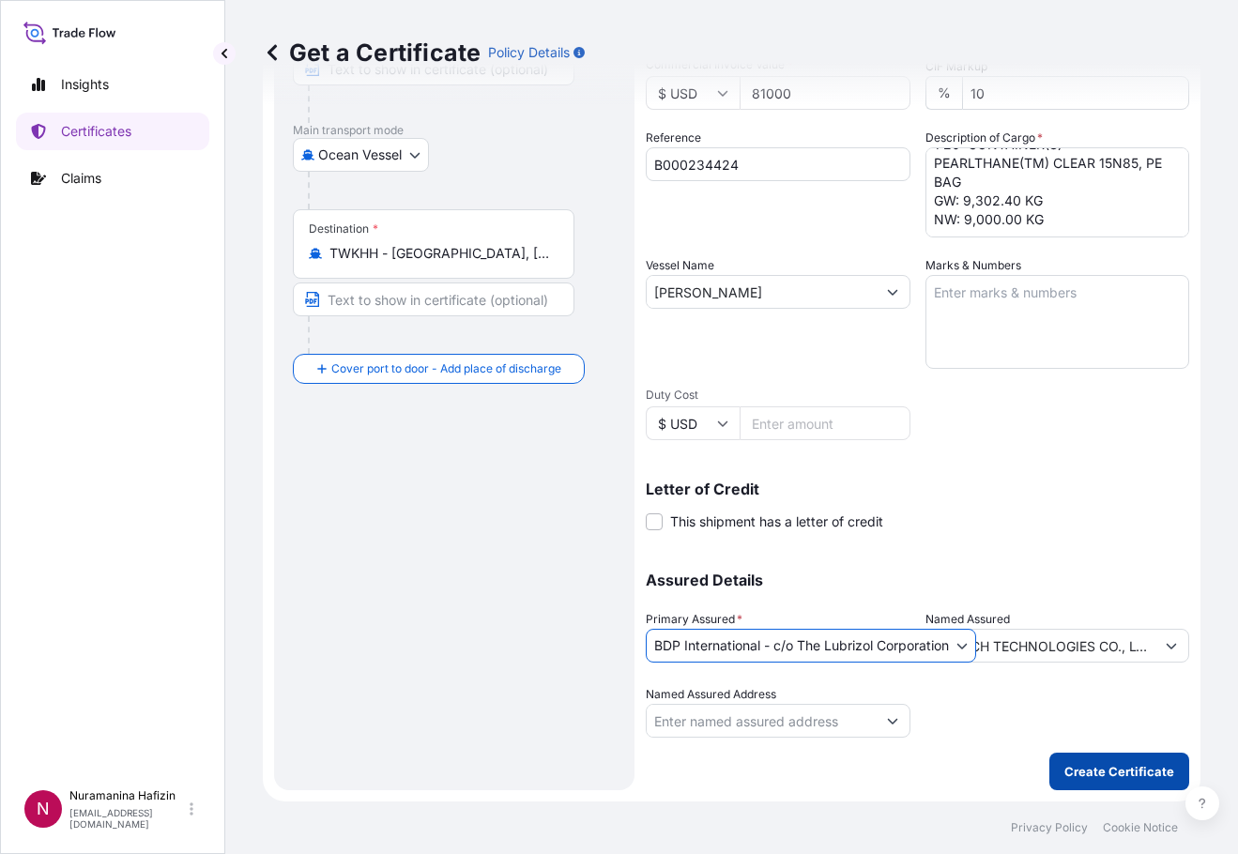
click at [1098, 767] on p "Create Certificate" at bounding box center [1119, 771] width 110 height 19
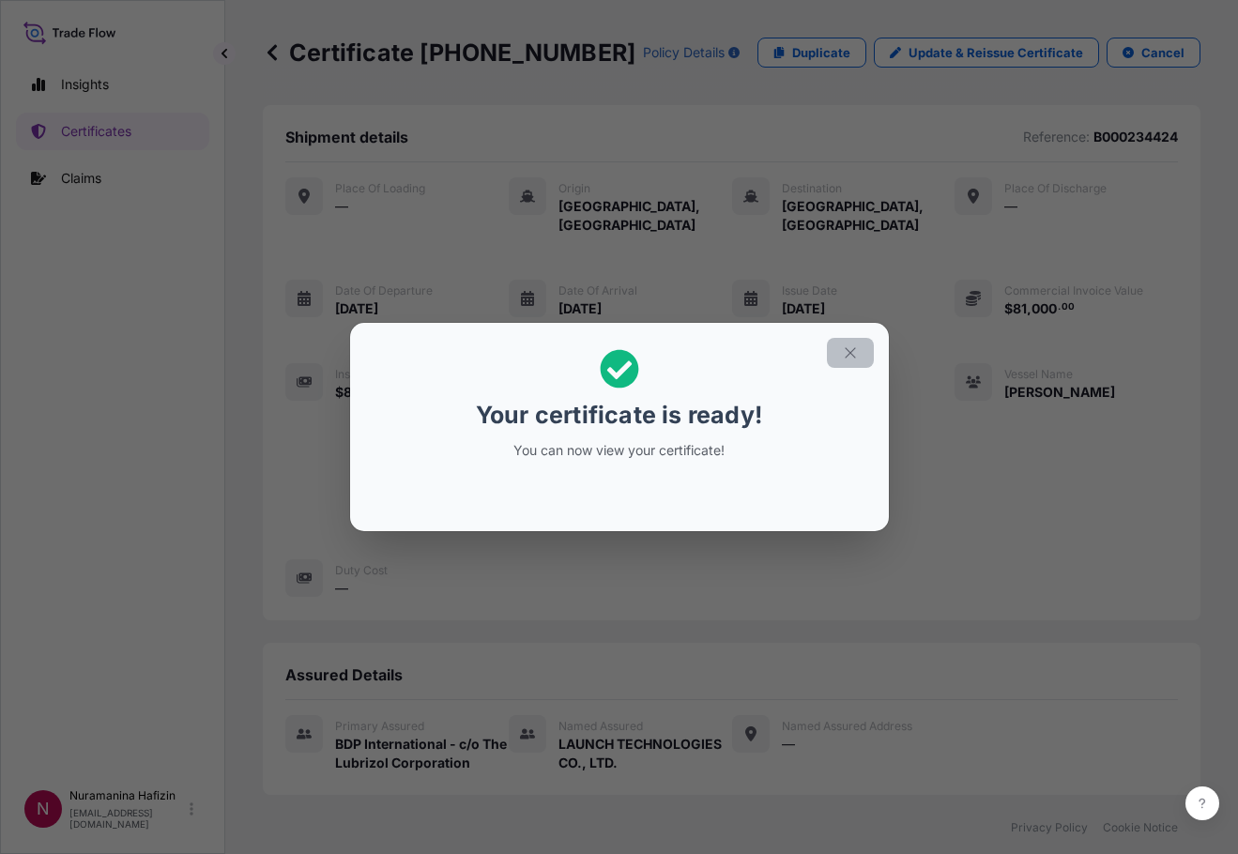
click at [859, 354] on button "button" at bounding box center [850, 353] width 47 height 30
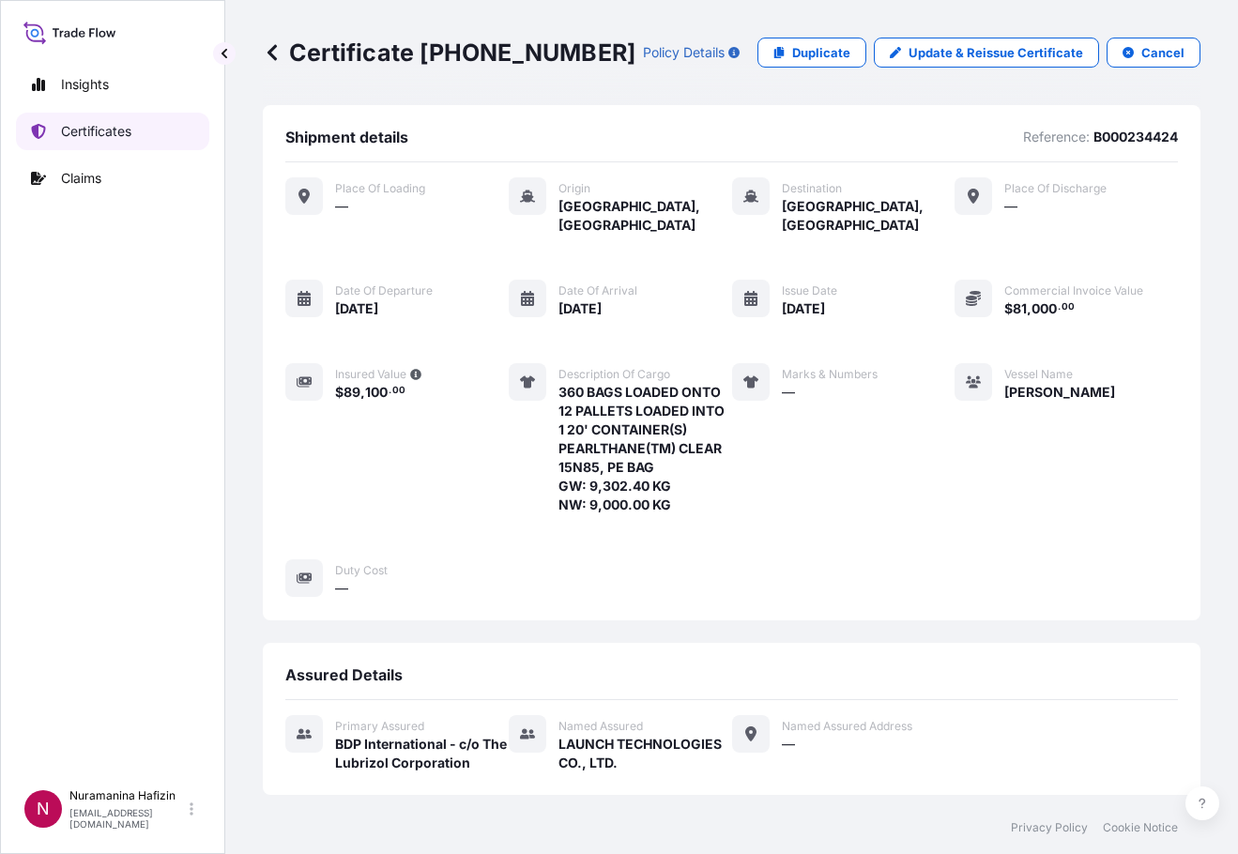
click at [127, 138] on p "Certificates" at bounding box center [96, 131] width 70 height 19
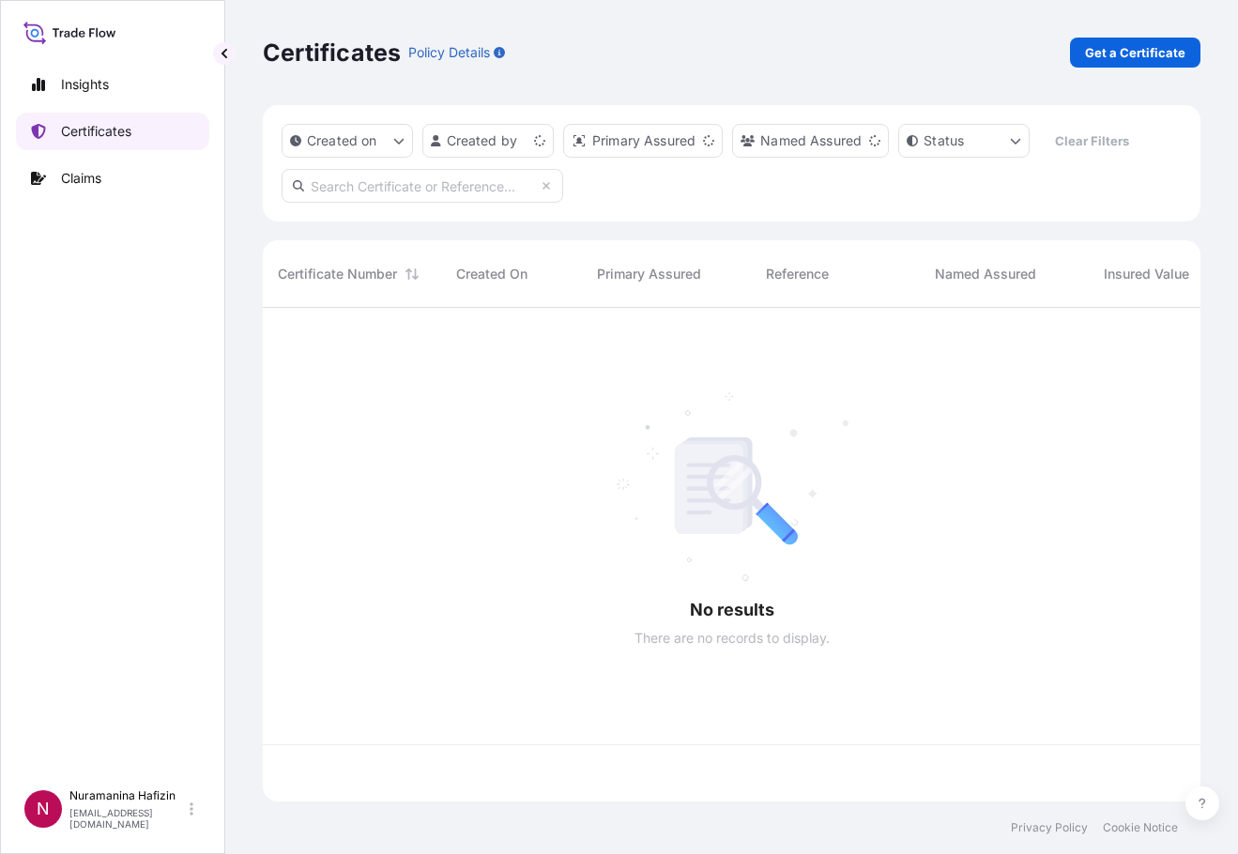
scroll to position [490, 924]
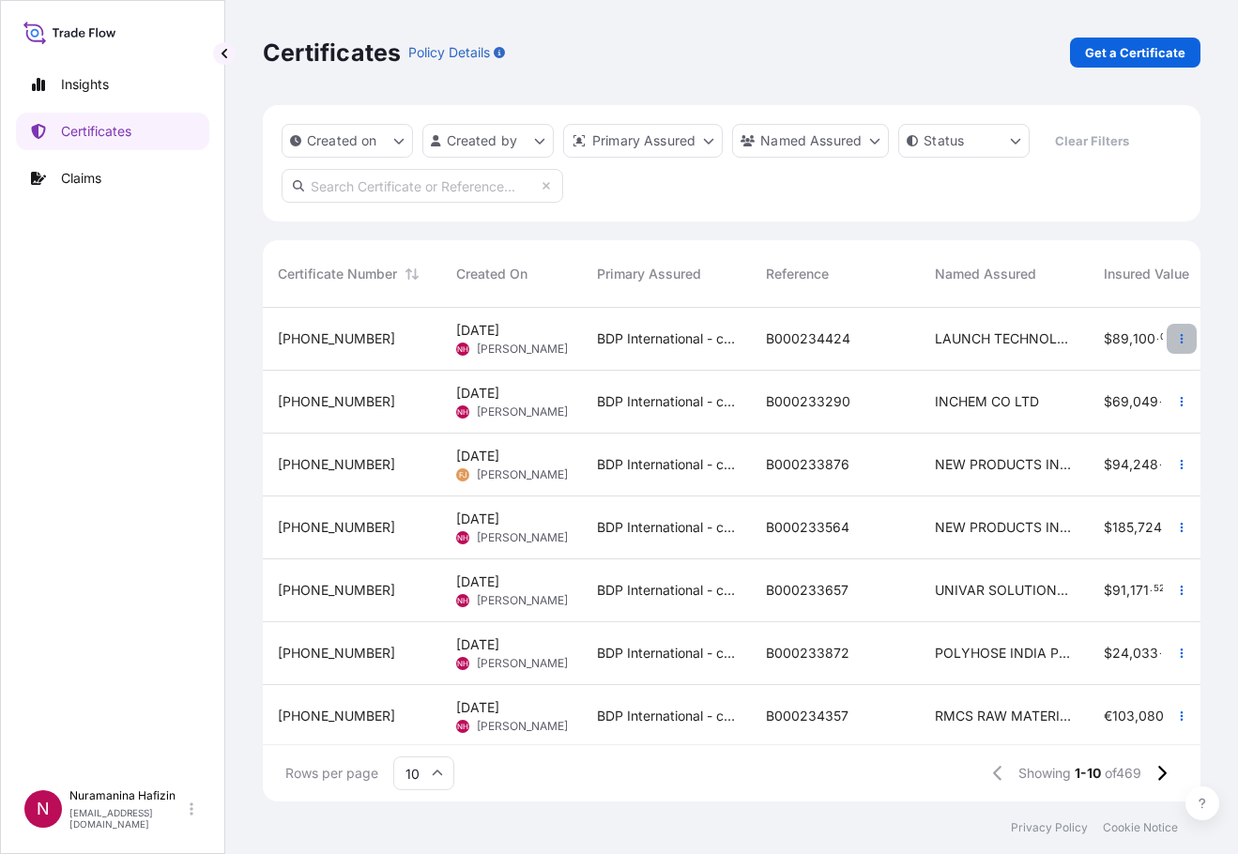
click at [1176, 343] on icon "button" at bounding box center [1181, 338] width 11 height 11
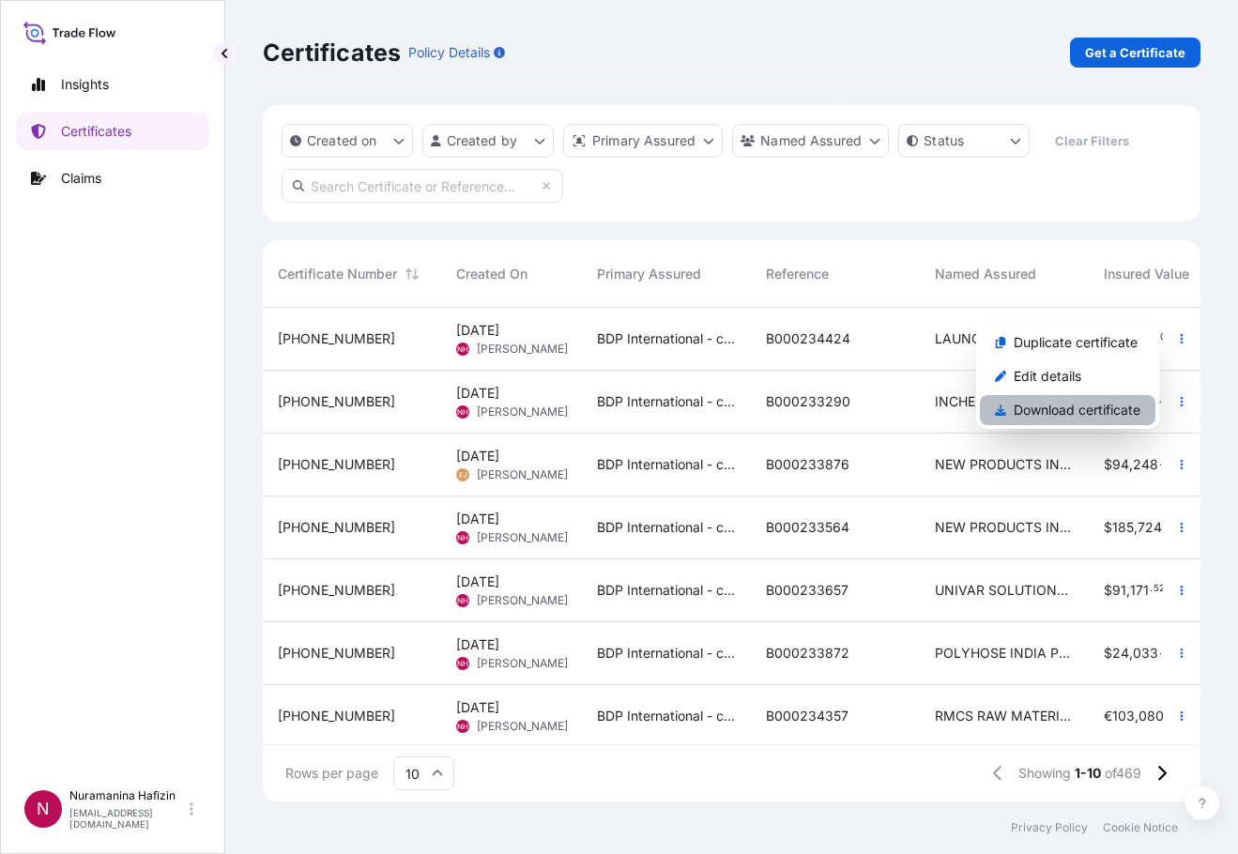
click at [1107, 407] on p "Download certificate" at bounding box center [1077, 410] width 127 height 19
